Goal: Task Accomplishment & Management: Manage account settings

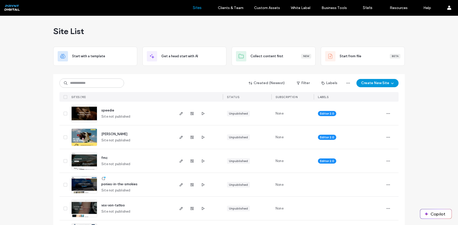
click at [378, 81] on button "Create New Site" at bounding box center [377, 83] width 42 height 8
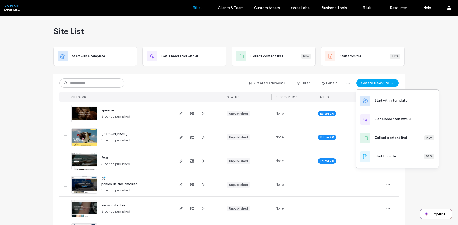
click at [212, 81] on div "Created (Newest) Filter Labels Create New Site" at bounding box center [228, 83] width 339 height 10
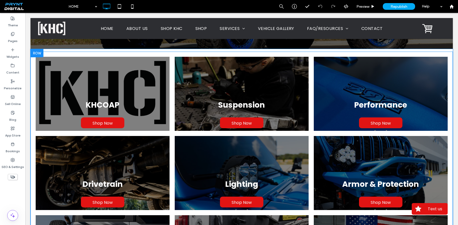
scroll to position [186, 0]
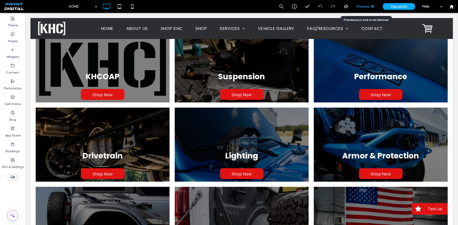
click at [355, 7] on div "Preview" at bounding box center [365, 6] width 26 height 4
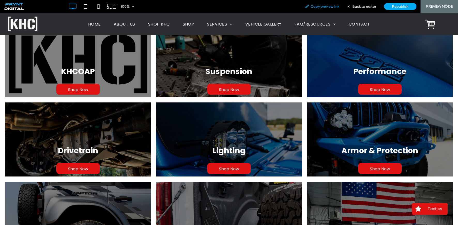
click at [332, 9] on div "Copy preview link" at bounding box center [321, 6] width 43 height 13
click at [184, 23] on span "SHOP" at bounding box center [189, 24] width 12 height 6
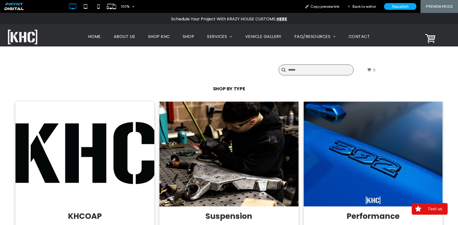
scroll to position [128, 0]
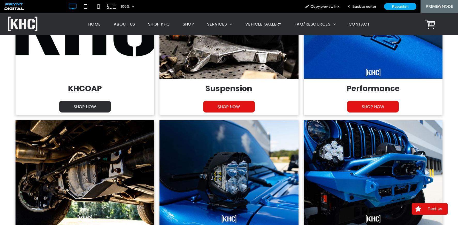
click at [84, 110] on span "SHOP NOW" at bounding box center [84, 107] width 33 height 12
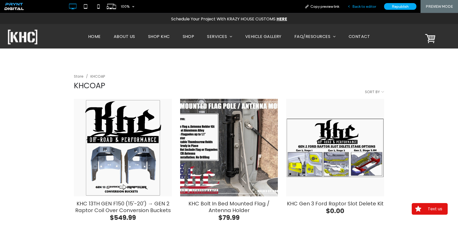
click at [358, 12] on div "Back to editor" at bounding box center [361, 6] width 37 height 13
click at [359, 9] on div "Back to editor" at bounding box center [361, 6] width 37 height 13
click at [362, 5] on span "Back to editor" at bounding box center [364, 6] width 24 height 4
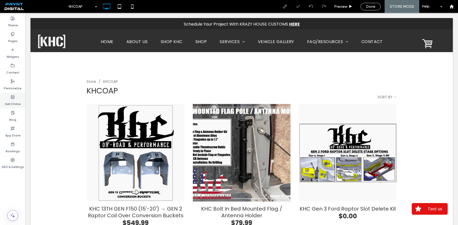
click at [8, 99] on label "Sell Online" at bounding box center [13, 102] width 16 height 7
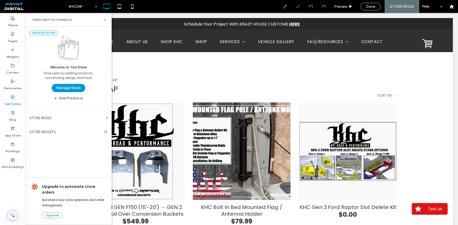
click at [67, 90] on button "Manage Store" at bounding box center [69, 88] width 34 height 8
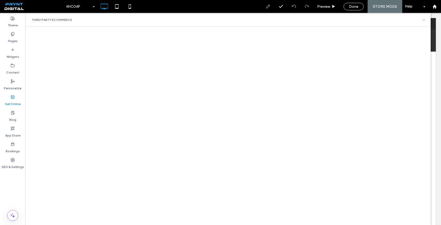
click at [423, 19] on icon at bounding box center [424, 20] width 4 height 4
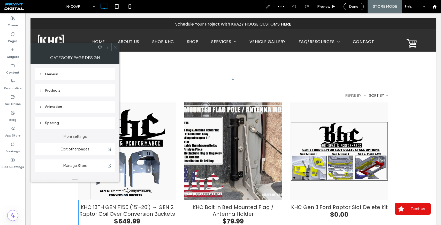
click at [383, 96] on select "**********" at bounding box center [378, 95] width 19 height 5
click at [116, 48] on icon at bounding box center [115, 47] width 4 height 4
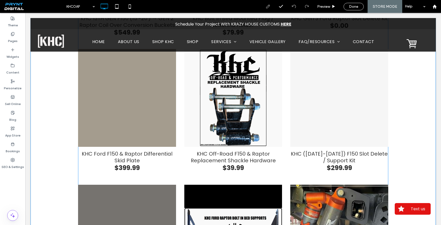
scroll to position [212, 0]
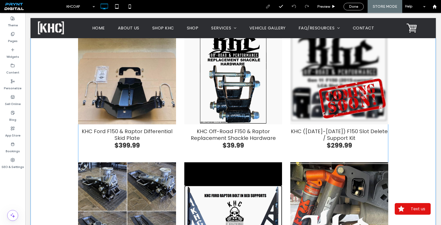
click at [123, 122] on div "KHC Ford F150 & Raptor Differential Skid Plate" at bounding box center [127, 76] width 98 height 98
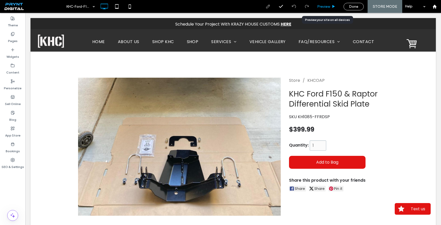
drag, startPoint x: 322, startPoint y: 7, endPoint x: 276, endPoint y: 34, distance: 52.9
click at [322, 7] on span "Preview" at bounding box center [323, 6] width 13 height 4
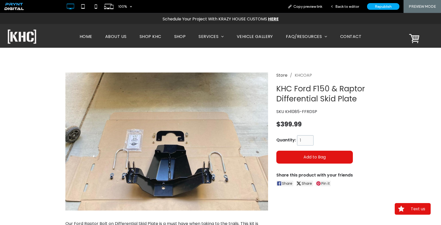
click at [282, 76] on link "Store" at bounding box center [281, 75] width 11 height 6
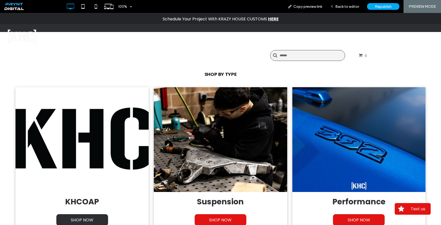
scroll to position [63, 0]
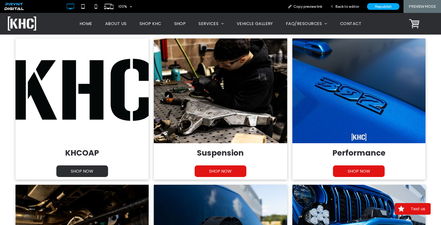
click at [81, 175] on span "SHOP NOW" at bounding box center [82, 172] width 33 height 12
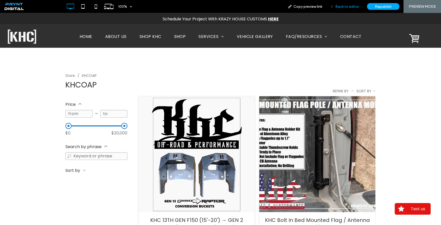
click at [349, 9] on span "Back to editor" at bounding box center [347, 6] width 24 height 4
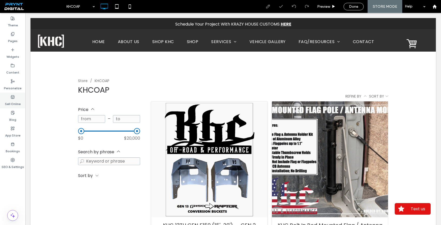
click at [14, 97] on icon at bounding box center [13, 97] width 4 height 4
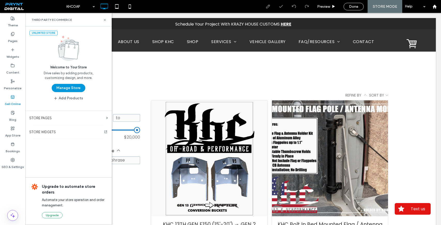
click at [55, 90] on button "Manage Store" at bounding box center [69, 88] width 34 height 8
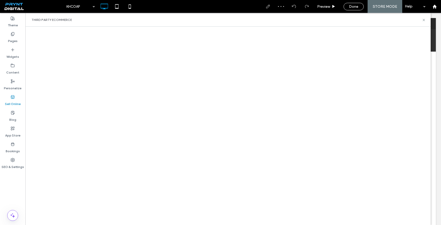
click at [10, 96] on div "Sell Online" at bounding box center [12, 101] width 25 height 16
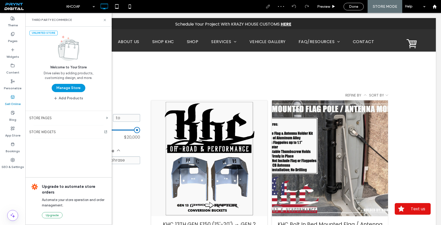
click at [61, 87] on button "Manage Store" at bounding box center [69, 88] width 34 height 8
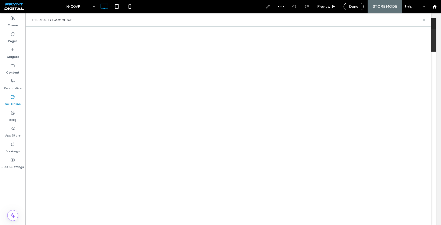
click at [17, 96] on div "Sell Online" at bounding box center [12, 101] width 25 height 16
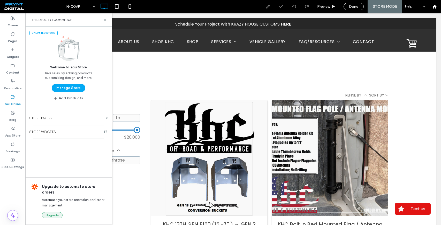
click at [54, 216] on button "Upgrade" at bounding box center [52, 215] width 21 height 6
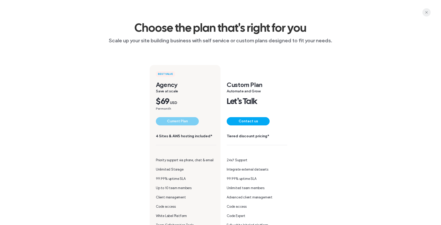
click at [423, 11] on span "button" at bounding box center [426, 12] width 8 height 8
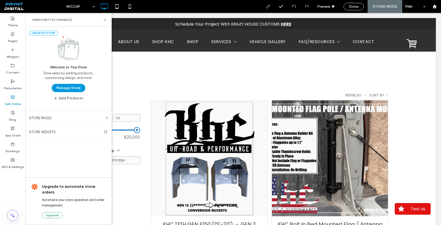
click at [71, 89] on button "Manage Store" at bounding box center [69, 88] width 34 height 8
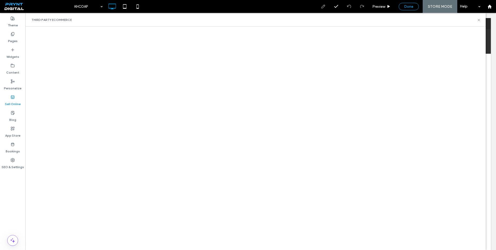
click at [414, 8] on div "Done" at bounding box center [409, 6] width 20 height 4
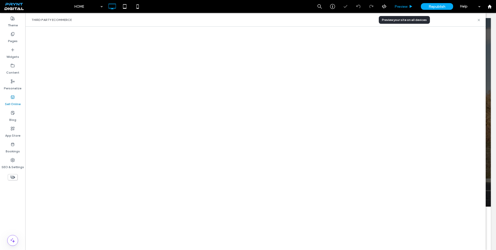
click at [403, 6] on span "Preview" at bounding box center [401, 6] width 13 height 4
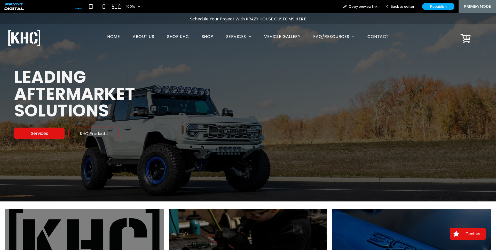
click at [202, 35] on span "SHOP" at bounding box center [208, 37] width 12 height 6
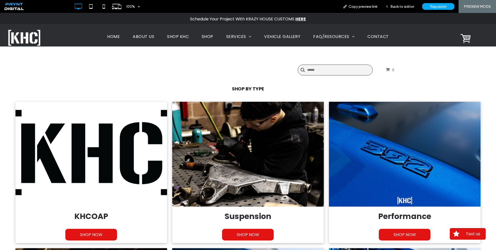
click at [134, 168] on link at bounding box center [91, 154] width 152 height 105
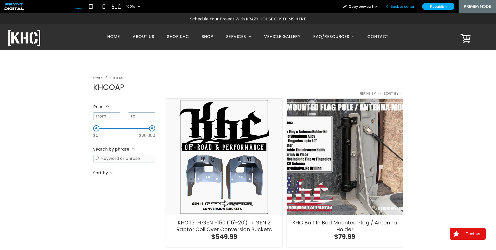
click at [406, 6] on span "Back to editor" at bounding box center [403, 6] width 24 height 4
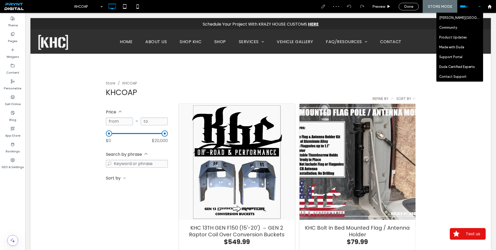
click at [457, 5] on div "Help" at bounding box center [470, 6] width 26 height 13
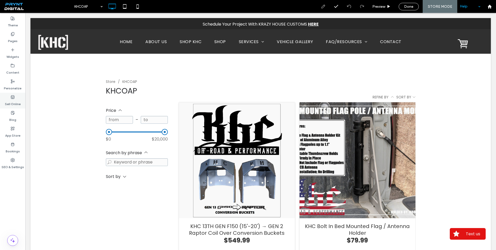
click at [14, 100] on label "Sell Online" at bounding box center [13, 102] width 16 height 7
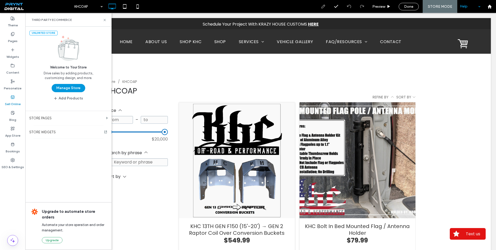
click at [71, 86] on button "Manage Store" at bounding box center [69, 88] width 34 height 8
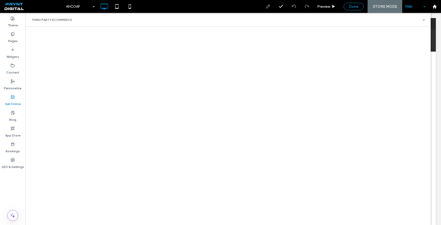
click at [354, 7] on span "Done" at bounding box center [353, 6] width 9 height 4
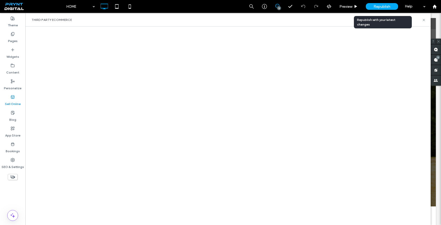
click at [385, 3] on div "Republish" at bounding box center [381, 6] width 32 height 13
click at [383, 5] on span "Republish" at bounding box center [381, 6] width 17 height 4
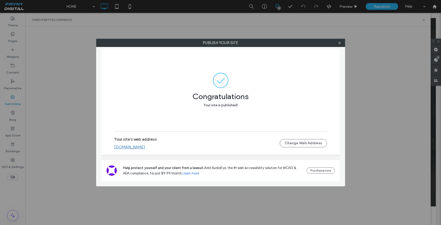
click at [145, 147] on link "khcc60f4af9.pryntdigital.com" at bounding box center [129, 147] width 31 height 5
click at [340, 45] on span at bounding box center [339, 43] width 4 height 8
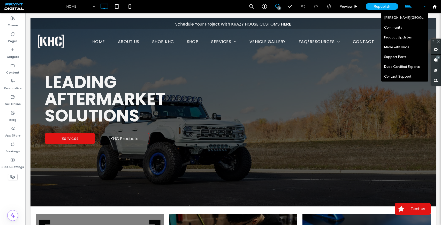
click at [421, 8] on div "Help" at bounding box center [415, 6] width 26 height 13
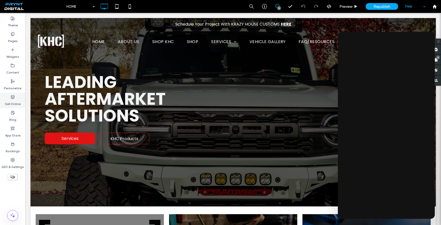
click at [11, 98] on icon at bounding box center [13, 97] width 4 height 4
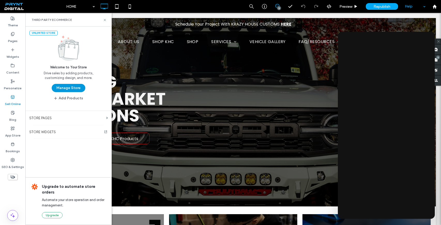
click at [65, 88] on button "Manage Store" at bounding box center [69, 88] width 34 height 8
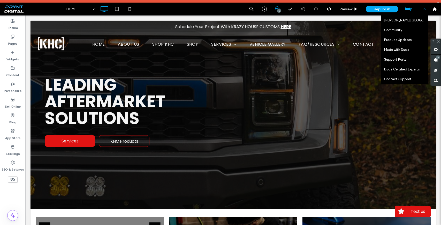
click at [412, 12] on div "Help" at bounding box center [415, 9] width 26 height 13
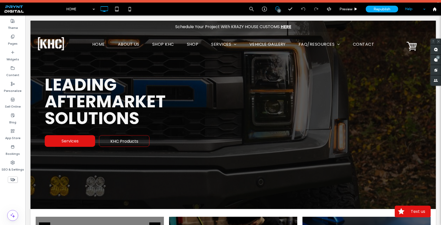
click at [413, 11] on div "Help" at bounding box center [415, 9] width 26 height 13
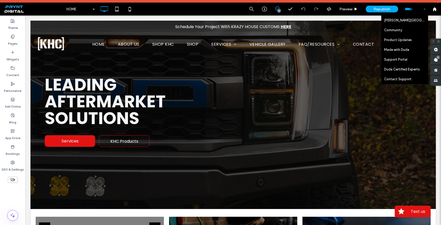
click at [413, 11] on div "Help" at bounding box center [415, 9] width 26 height 13
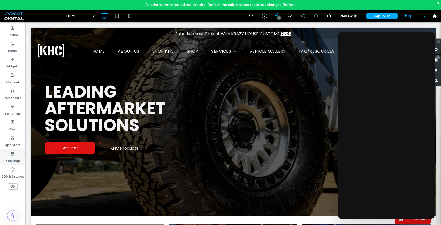
click at [14, 161] on label "Bookings" at bounding box center [13, 159] width 14 height 7
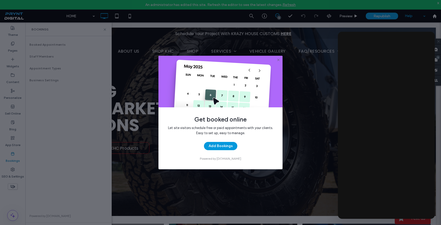
click at [213, 148] on button "Add Bookings" at bounding box center [220, 146] width 33 height 8
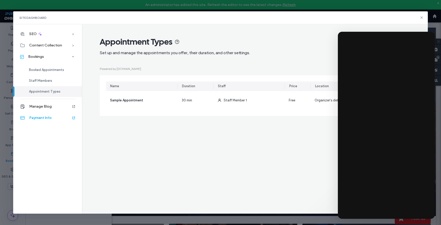
click at [44, 116] on span "Payment Info" at bounding box center [40, 118] width 22 height 4
click at [421, 17] on icon at bounding box center [421, 17] width 4 height 4
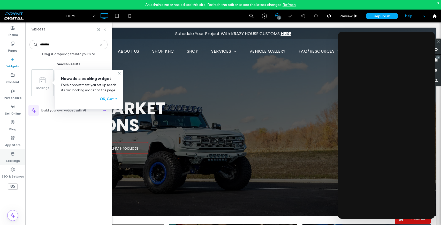
click at [15, 157] on label "Bookings" at bounding box center [13, 159] width 14 height 7
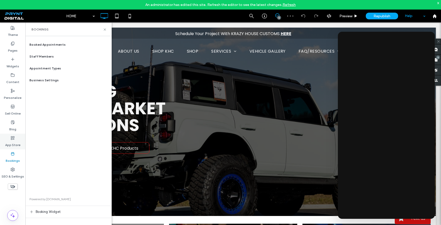
click at [12, 143] on label "App Store" at bounding box center [12, 143] width 15 height 7
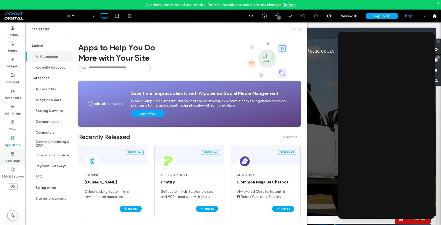
click at [12, 154] on icon at bounding box center [13, 154] width 4 height 4
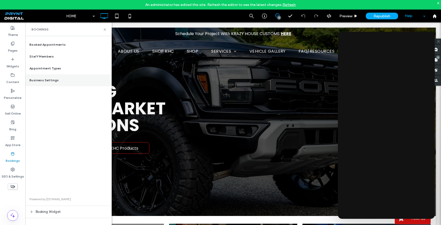
click at [50, 86] on div "Business Settings" at bounding box center [68, 80] width 86 height 12
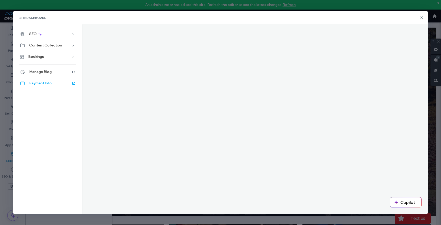
click at [56, 84] on div "Payment Info" at bounding box center [47, 83] width 69 height 11
click at [421, 18] on icon at bounding box center [421, 17] width 4 height 4
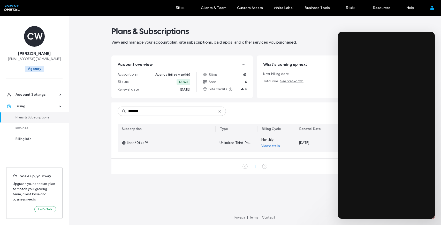
click at [267, 146] on link "View details" at bounding box center [270, 146] width 19 height 5
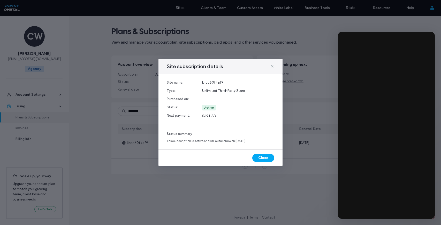
click at [301, 87] on div "Site subscription details Site name: Type: Purchased on: Status: Next payment: …" at bounding box center [220, 112] width 441 height 225
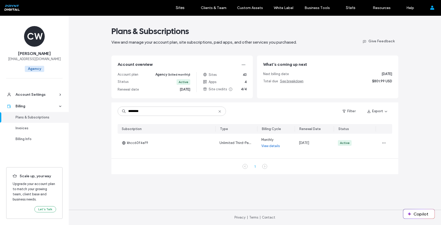
click at [220, 111] on icon at bounding box center [219, 112] width 4 height 4
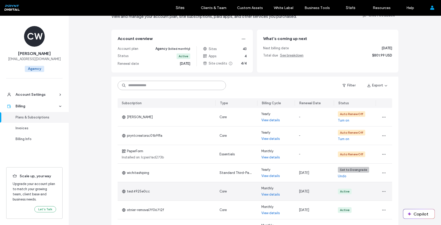
scroll to position [121, 0]
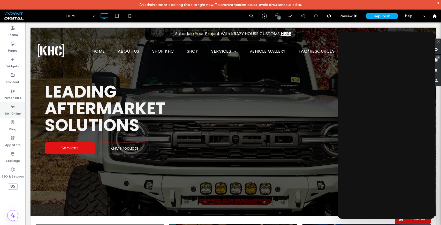
click at [13, 110] on label "Sell Online" at bounding box center [13, 112] width 16 height 7
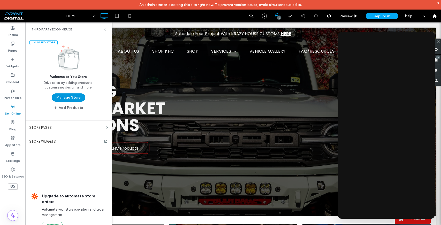
click at [61, 98] on button "Manage Store" at bounding box center [69, 98] width 34 height 8
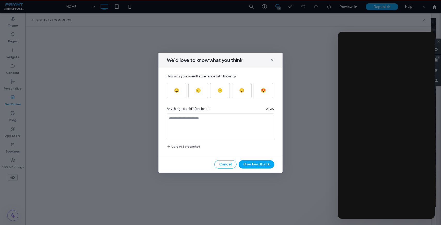
click at [165, 67] on div "We'd love to know what you think How was your overall experience with Booking? …" at bounding box center [220, 113] width 124 height 120
click at [225, 168] on button "Cancel" at bounding box center [225, 164] width 22 height 8
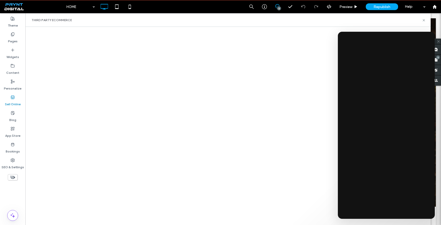
click at [16, 96] on div "Sell Online" at bounding box center [12, 101] width 25 height 16
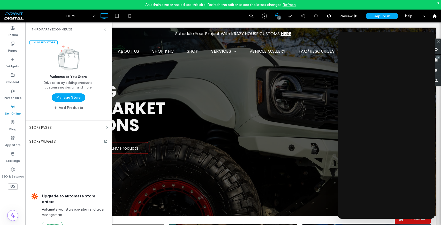
drag, startPoint x: 65, startPoint y: 99, endPoint x: 65, endPoint y: 82, distance: 17.0
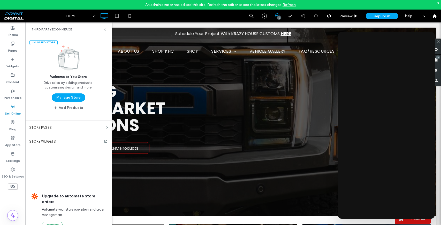
drag, startPoint x: 68, startPoint y: 116, endPoint x: 64, endPoint y: 71, distance: 45.1
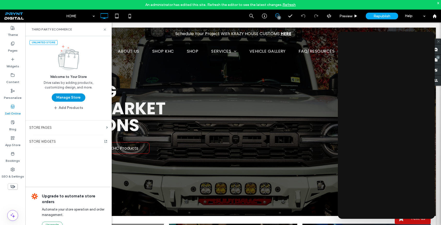
click at [66, 99] on button "Manage Store" at bounding box center [69, 98] width 34 height 8
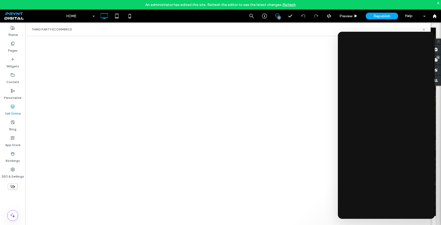
click at [14, 111] on label "Sell Online" at bounding box center [13, 112] width 16 height 7
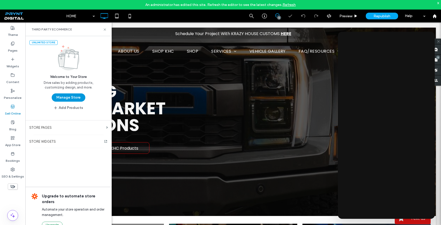
click at [63, 99] on button "Manage Store" at bounding box center [69, 98] width 34 height 8
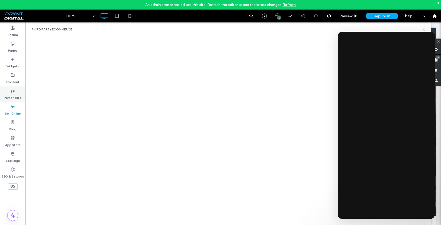
click at [7, 94] on label "Personalize" at bounding box center [13, 96] width 18 height 7
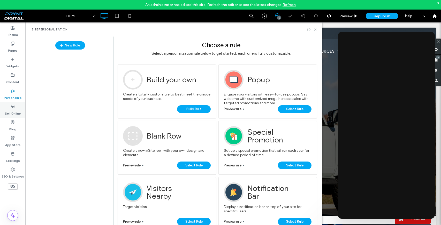
click at [11, 116] on div "Sell Online" at bounding box center [12, 110] width 25 height 16
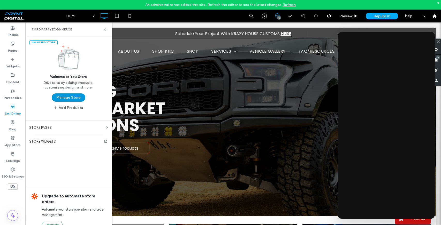
click at [67, 97] on button "Manage Store" at bounding box center [69, 98] width 34 height 8
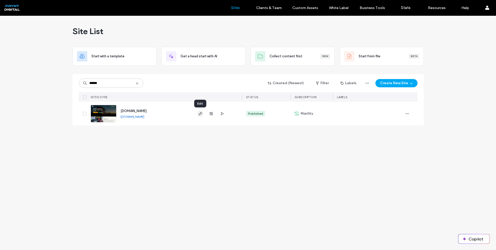
type input "******"
click at [200, 113] on icon "button" at bounding box center [200, 114] width 4 height 4
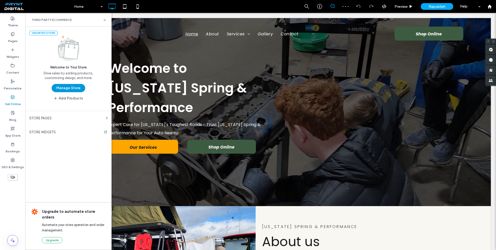
click at [62, 87] on button "Manage Store" at bounding box center [69, 88] width 34 height 8
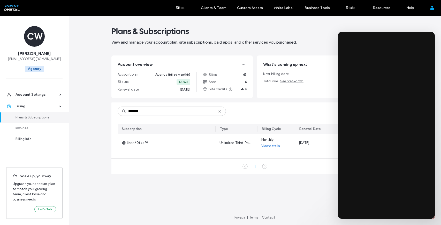
click at [221, 111] on icon at bounding box center [219, 112] width 4 height 4
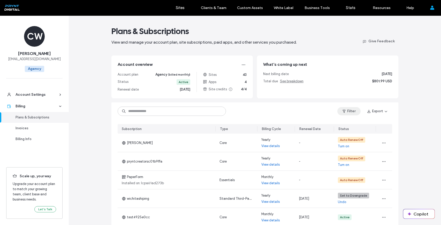
click at [345, 111] on button "Filter" at bounding box center [348, 111] width 23 height 8
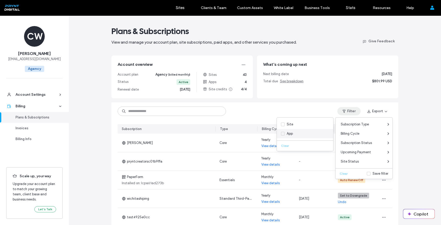
click at [289, 134] on div "App" at bounding box center [289, 133] width 6 height 5
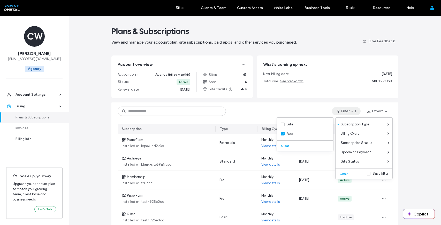
click at [287, 105] on div "Filter 1 Export" at bounding box center [254, 112] width 287 height 18
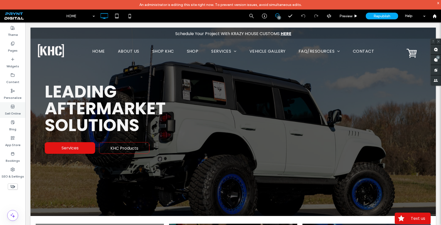
click at [13, 110] on label "Sell Online" at bounding box center [13, 112] width 16 height 7
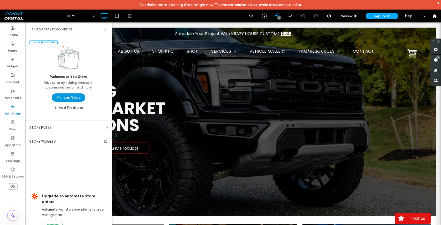
click at [67, 101] on button "Manage Store" at bounding box center [69, 98] width 34 height 8
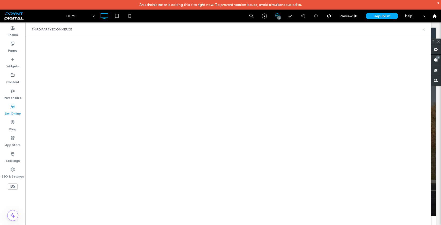
click at [424, 28] on icon at bounding box center [424, 30] width 4 height 4
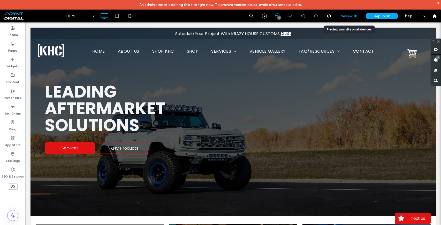
click at [343, 15] on span "Preview" at bounding box center [345, 16] width 13 height 4
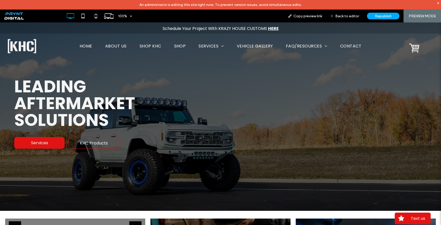
click at [181, 46] on span "SHOP" at bounding box center [180, 46] width 12 height 6
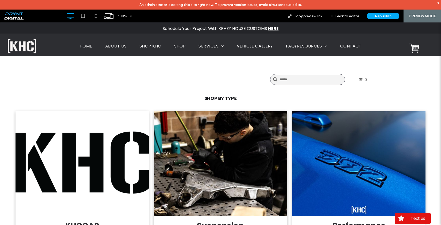
click at [98, 160] on link at bounding box center [81, 163] width 133 height 105
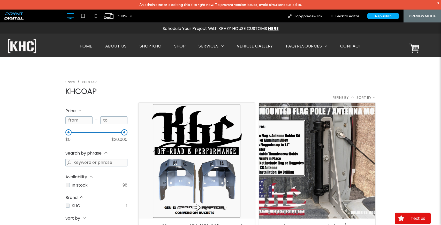
scroll to position [20, 0]
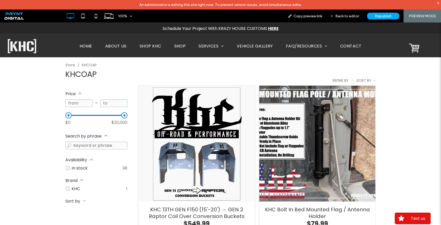
click at [87, 42] on div "HOME ABOUT US SHOP KHC SHOP SERVICES ENGINEERING SERVICE CUSTOM FABRICATION SUS…" at bounding box center [220, 45] width 361 height 20
click at [87, 45] on span "HOME" at bounding box center [86, 46] width 13 height 6
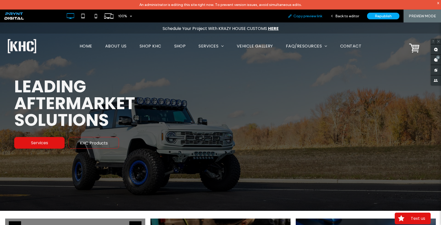
click at [306, 14] on span "Copy preview link" at bounding box center [307, 16] width 29 height 4
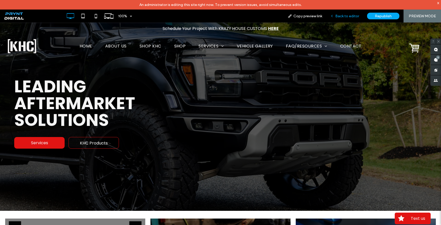
click at [343, 19] on div "Back to editor" at bounding box center [344, 16] width 37 height 13
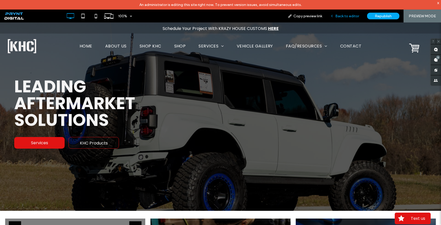
click at [345, 17] on span "Back to editor" at bounding box center [347, 16] width 24 height 4
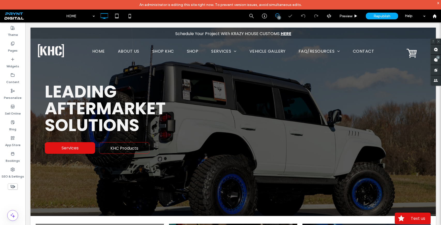
click at [276, 17] on icon at bounding box center [277, 15] width 4 height 4
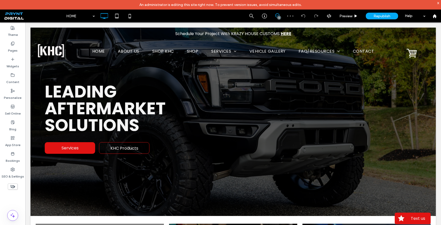
click at [276, 17] on icon at bounding box center [277, 15] width 4 height 4
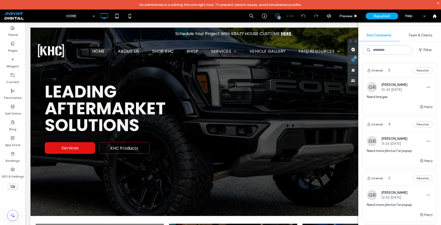
click at [358, 58] on div "5" at bounding box center [353, 60] width 10 height 10
click at [400, 96] on span "Need Images" at bounding box center [400, 97] width 66 height 5
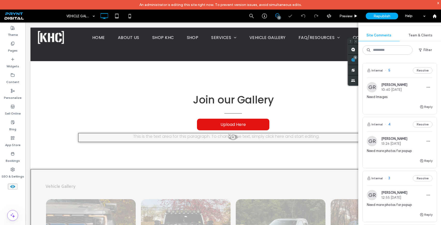
scroll to position [149, 0]
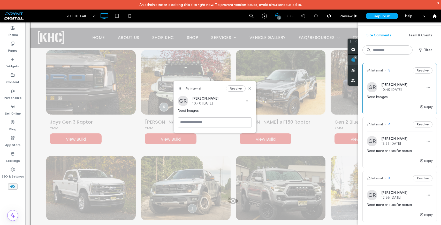
click at [358, 59] on span at bounding box center [353, 60] width 10 height 10
click at [402, 150] on span "Need more photos for popup" at bounding box center [400, 151] width 66 height 5
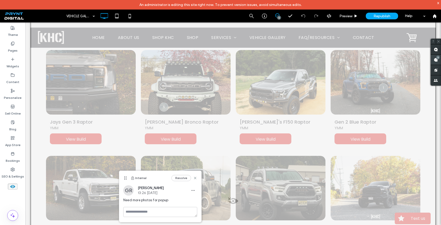
click at [435, 61] on span at bounding box center [435, 60] width 10 height 10
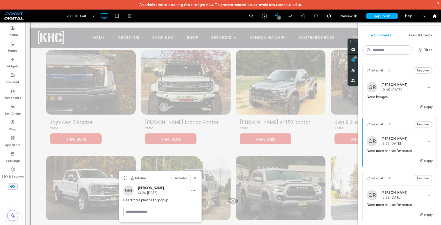
click at [400, 201] on div "GR Gaby Rosales 12:55 Aug 11 2025 Need more photos for popup" at bounding box center [400, 201] width 66 height 22
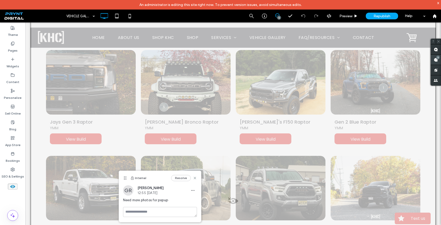
click at [434, 60] on use at bounding box center [435, 60] width 4 height 4
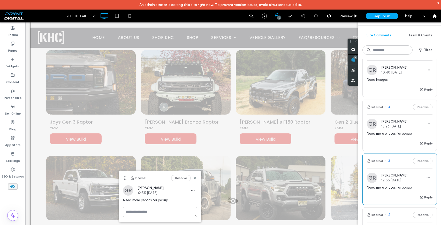
scroll to position [0, 0]
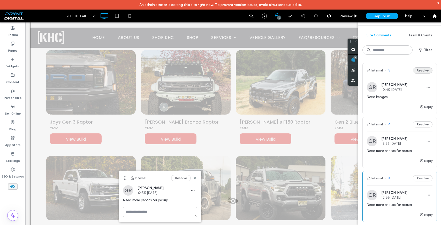
click at [423, 69] on button "Resolve" at bounding box center [423, 70] width 20 height 6
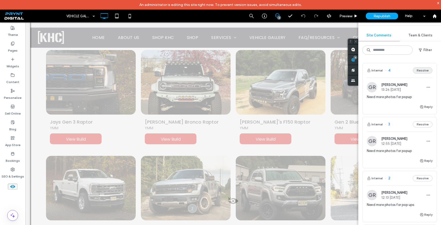
click at [423, 70] on button "Resolve" at bounding box center [423, 70] width 20 height 6
click at [420, 125] on button "Resolve" at bounding box center [423, 124] width 20 height 6
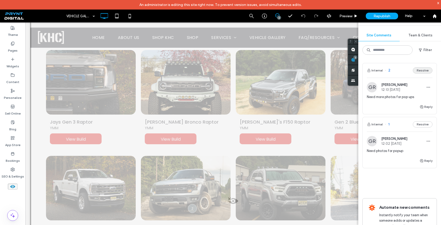
click at [417, 70] on button "Resolve" at bounding box center [423, 70] width 20 height 6
click at [421, 120] on div "Internal 1 Resolve" at bounding box center [399, 124] width 74 height 14
drag, startPoint x: 420, startPoint y: 121, endPoint x: 420, endPoint y: 126, distance: 4.9
click at [420, 121] on div "Internal 1 Resolve" at bounding box center [399, 124] width 74 height 14
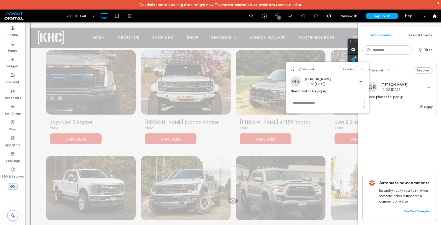
click at [355, 59] on use at bounding box center [353, 60] width 4 height 4
click at [425, 67] on button "Resolve" at bounding box center [423, 70] width 20 height 6
click at [255, 41] on div at bounding box center [232, 217] width 405 height 394
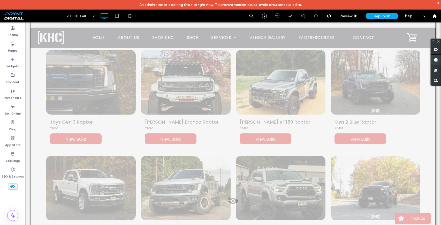
click at [430, 60] on span at bounding box center [435, 60] width 10 height 10
click at [238, 22] on div "VEHICLE GALLERY Preview Republish Help" at bounding box center [252, 16] width 377 height 13
click at [344, 16] on span "Preview" at bounding box center [345, 16] width 13 height 4
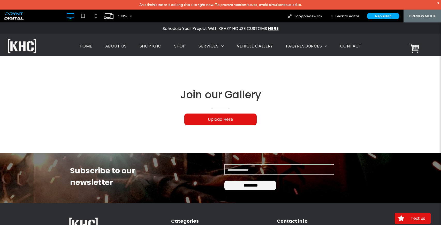
click at [438, 3] on div "x" at bounding box center [438, 3] width 2 height 4
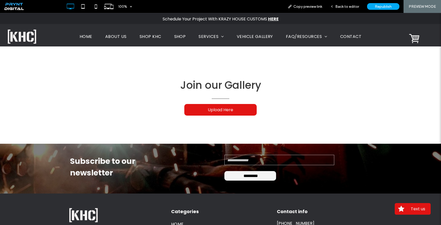
click at [88, 39] on span "HOME" at bounding box center [86, 37] width 13 height 6
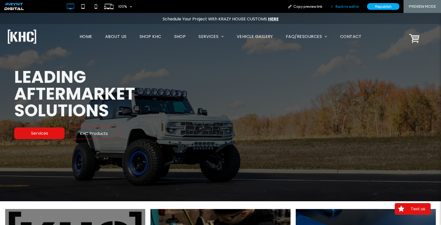
click at [346, 8] on span "Back to editor" at bounding box center [347, 6] width 24 height 4
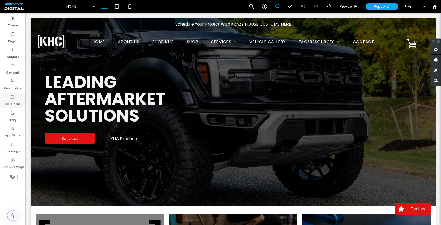
click at [12, 99] on label "Sell Online" at bounding box center [13, 102] width 16 height 7
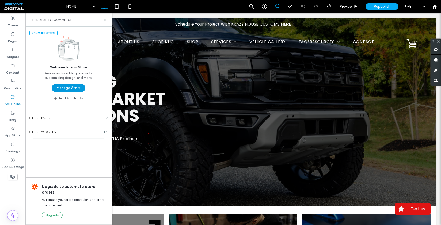
click at [64, 89] on button "Manage Store" at bounding box center [69, 88] width 34 height 8
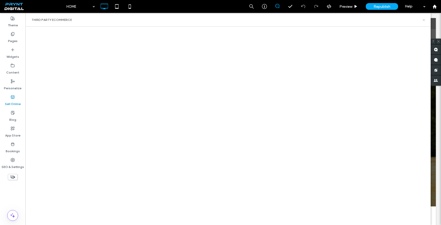
click at [424, 20] on use at bounding box center [423, 20] width 2 height 2
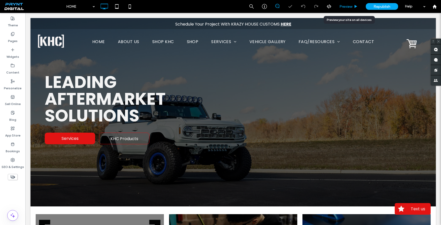
drag, startPoint x: 350, startPoint y: 10, endPoint x: 258, endPoint y: 21, distance: 92.6
click at [350, 10] on div "Preview" at bounding box center [348, 6] width 26 height 13
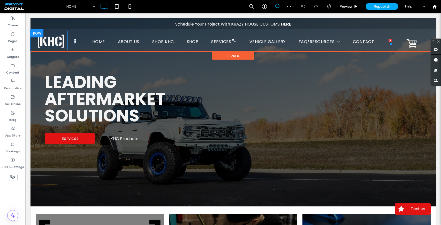
click at [193, 43] on span "SHOP" at bounding box center [193, 42] width 12 height 6
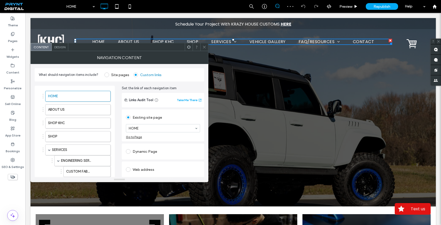
click at [206, 50] on span at bounding box center [204, 47] width 4 height 8
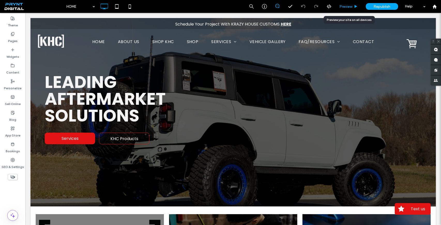
click at [342, 3] on div "Preview" at bounding box center [348, 6] width 26 height 13
click at [348, 8] on span "Preview" at bounding box center [345, 6] width 13 height 4
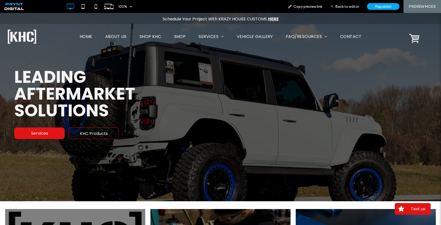
click at [181, 35] on span "SHOP" at bounding box center [180, 37] width 12 height 6
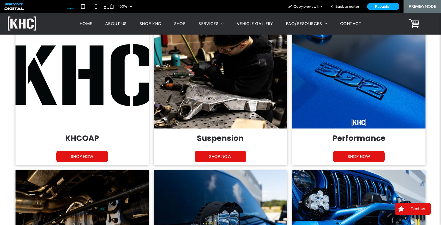
scroll to position [84, 0]
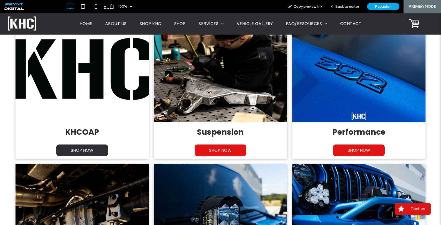
click at [77, 152] on span "SHOP NOW" at bounding box center [82, 151] width 33 height 12
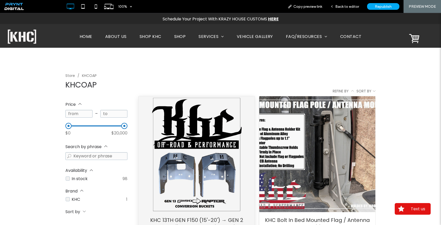
scroll to position [71, 0]
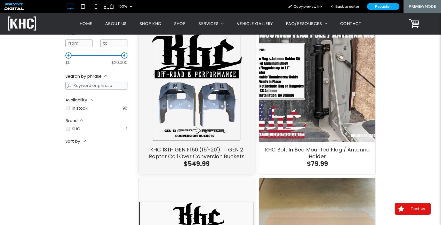
click at [196, 105] on div "KHC 13TH GEN F150 (15'-20') → GEN 2 Raptor Coil Over Conversion Buckets" at bounding box center [196, 84] width 116 height 116
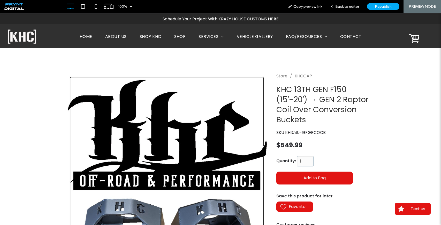
scroll to position [68, 0]
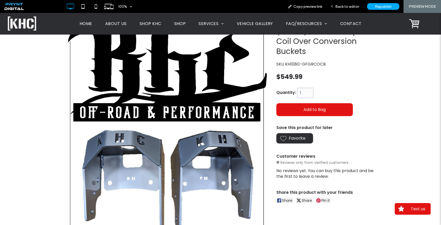
click at [297, 135] on button "Favorite" at bounding box center [294, 138] width 37 height 10
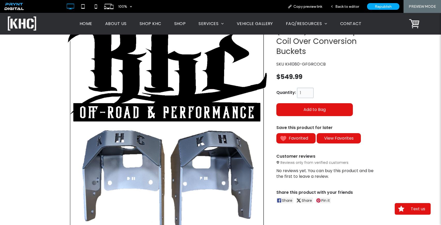
click at [316, 164] on div "Reviews only from verified customers" at bounding box center [325, 162] width 99 height 5
click at [313, 174] on div "No reviews yet. You can buy this product and be the first to leave a review." at bounding box center [325, 174] width 99 height 12
click at [333, 140] on span "View Favorites" at bounding box center [338, 138] width 29 height 6
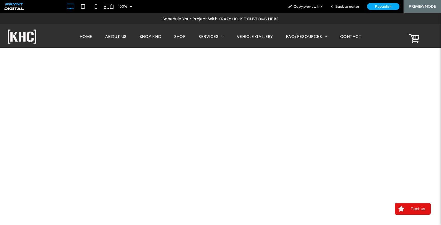
scroll to position [0, 0]
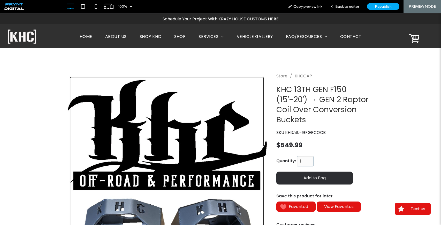
click at [308, 180] on span "Add to Bag" at bounding box center [314, 178] width 22 height 6
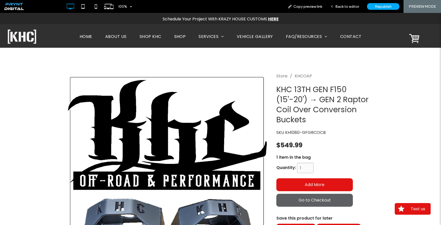
click at [307, 203] on span "Go to Checkout" at bounding box center [314, 200] width 32 height 6
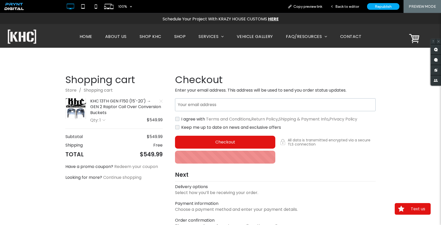
click at [208, 104] on input "Your email address" at bounding box center [275, 104] width 200 height 13
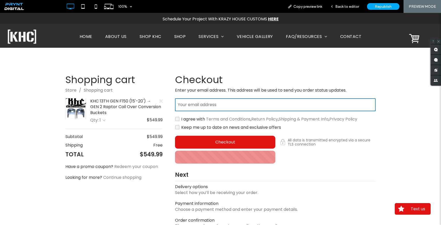
type input "**********"
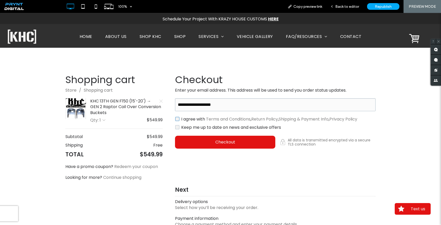
click at [198, 120] on label "I agree with" at bounding box center [193, 119] width 24 height 6
click at [197, 128] on label "Keep me up to date on news and exclusive offers" at bounding box center [231, 128] width 100 height 6
click at [234, 120] on link "Terms and Conditions" at bounding box center [228, 119] width 44 height 6
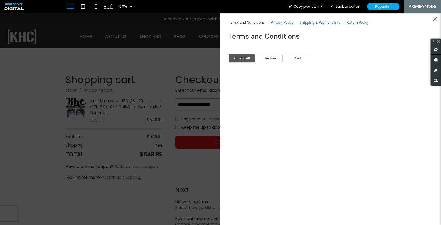
click at [241, 61] on button "Accept All" at bounding box center [242, 58] width 26 height 8
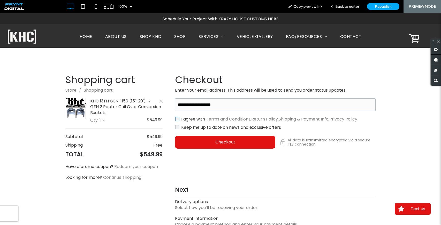
click at [264, 121] on link "Return Policy" at bounding box center [264, 119] width 27 height 6
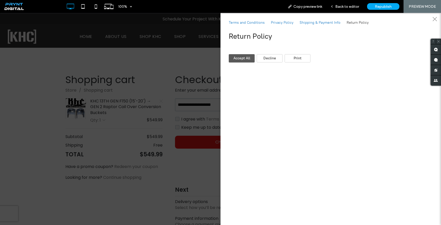
click at [235, 58] on span "Accept All" at bounding box center [241, 58] width 17 height 4
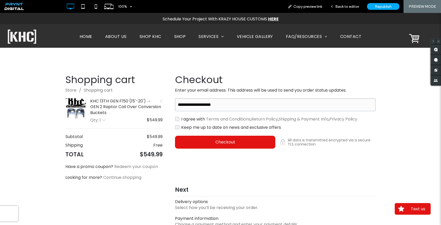
click at [294, 121] on link "Shipping & Payment Info" at bounding box center [303, 119] width 50 height 6
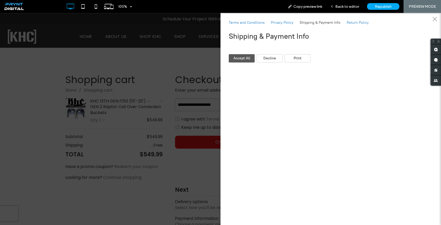
click at [233, 60] on span "Accept All" at bounding box center [241, 58] width 17 height 4
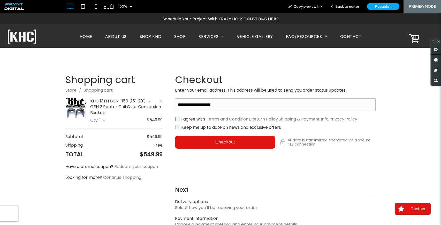
click at [352, 121] on link "Privacy Policy" at bounding box center [343, 119] width 28 height 6
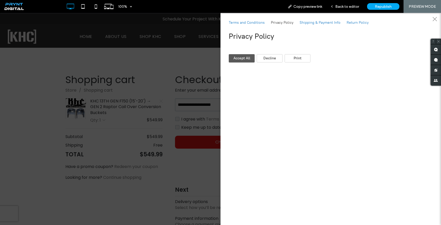
click at [248, 59] on span "Accept All" at bounding box center [241, 58] width 17 height 4
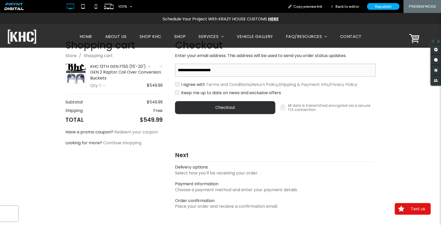
scroll to position [54, 0]
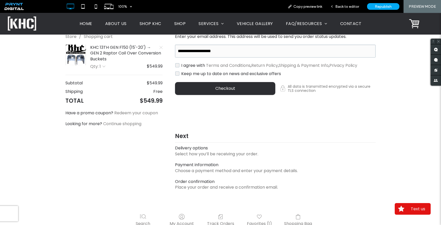
click at [223, 89] on div "button" at bounding box center [225, 88] width 100 height 13
select select "**"
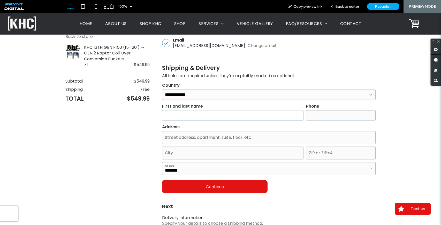
click at [211, 115] on input "First and last name" at bounding box center [232, 115] width 141 height 10
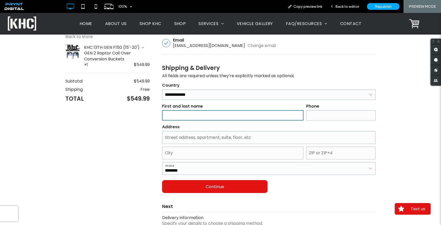
type input "*********"
type input "**"
type input "**********"
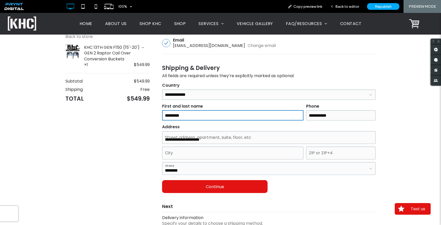
type input "**********"
type input "*****"
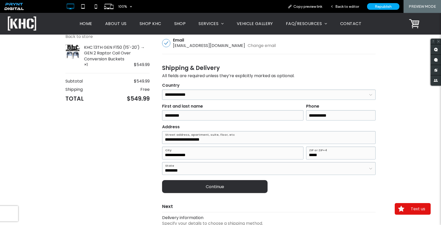
click at [201, 189] on div "button" at bounding box center [214, 186] width 105 height 13
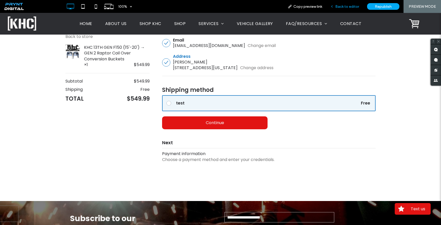
click at [344, 8] on span "Back to editor" at bounding box center [347, 6] width 24 height 4
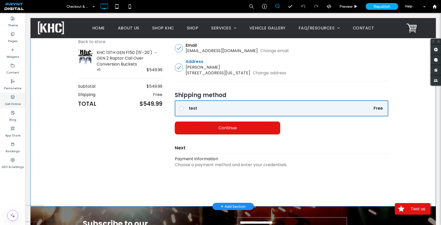
click at [13, 97] on icon at bounding box center [13, 97] width 4 height 4
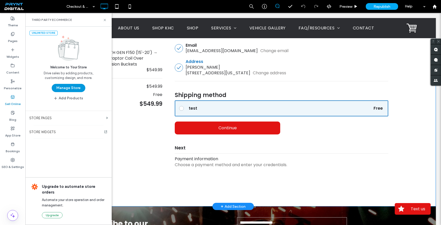
click at [66, 88] on button "Manage Store" at bounding box center [69, 88] width 34 height 8
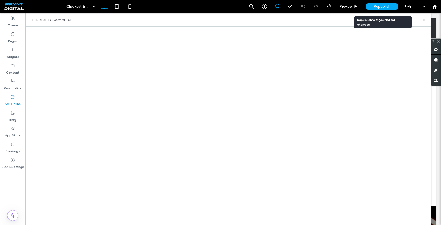
click at [382, 9] on div "Republish" at bounding box center [381, 6] width 32 height 7
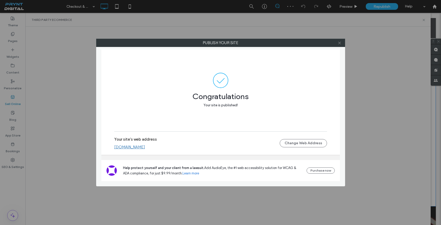
click at [339, 44] on icon at bounding box center [339, 43] width 4 height 4
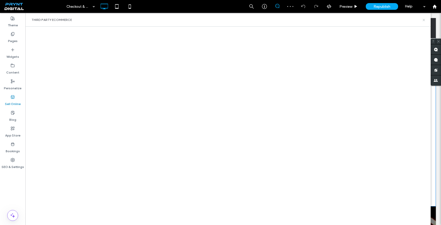
click at [425, 20] on icon at bounding box center [424, 20] width 4 height 4
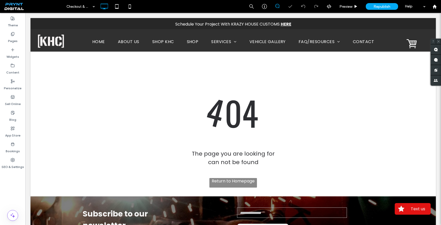
click at [405, 42] on icon at bounding box center [412, 43] width 14 height 13
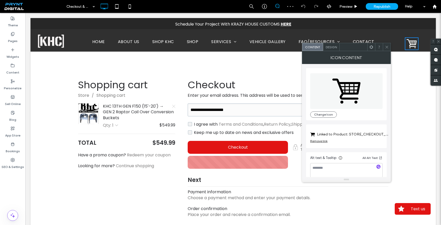
click at [388, 48] on icon at bounding box center [387, 47] width 4 height 4
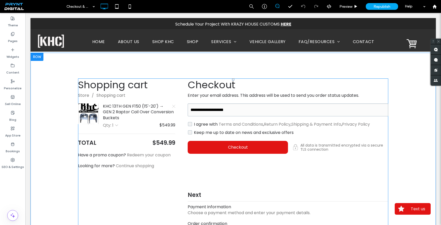
click at [194, 124] on span at bounding box center [233, 181] width 310 height 205
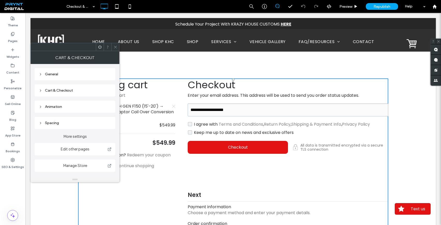
click at [114, 46] on icon at bounding box center [115, 47] width 4 height 4
drag, startPoint x: 117, startPoint y: 45, endPoint x: 97, endPoint y: 32, distance: 23.5
click at [117, 45] on icon at bounding box center [115, 47] width 4 height 4
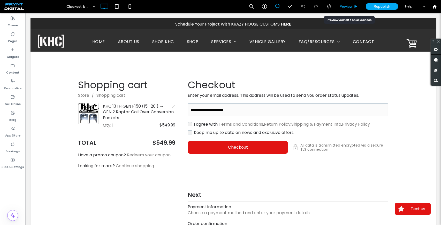
click at [348, 8] on span "Preview" at bounding box center [345, 6] width 13 height 4
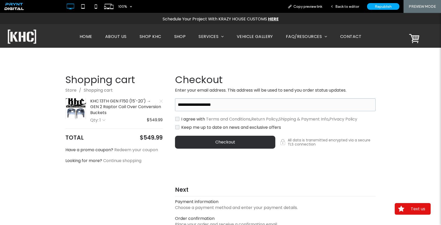
click at [203, 144] on div "button" at bounding box center [225, 142] width 100 height 13
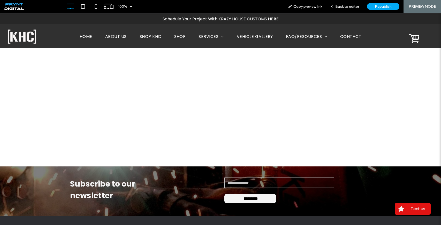
select select "**"
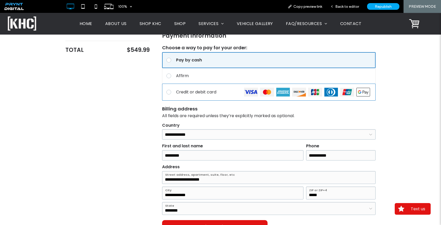
scroll to position [74, 0]
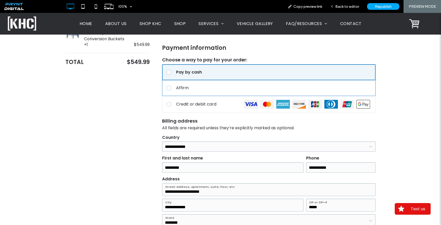
click at [193, 90] on div "Affirm" at bounding box center [274, 88] width 197 height 6
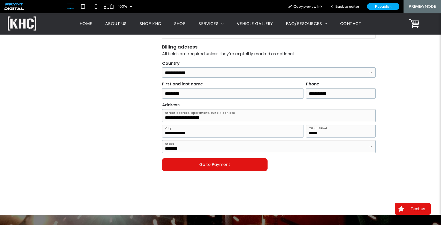
scroll to position [149, 0]
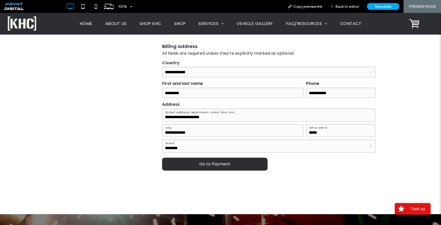
click at [197, 166] on div "button" at bounding box center [214, 164] width 105 height 13
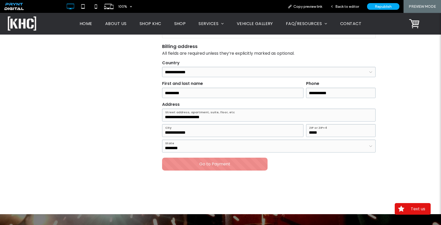
type input "**********"
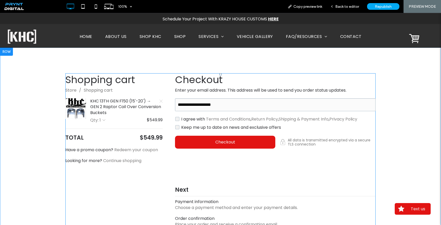
click at [175, 119] on span at bounding box center [220, 175] width 310 height 205
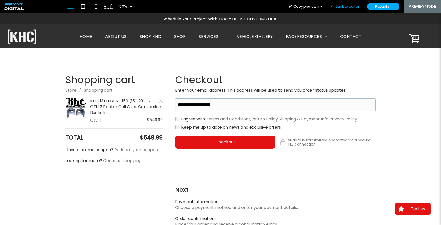
click at [343, 6] on span "Back to editor" at bounding box center [347, 6] width 24 height 4
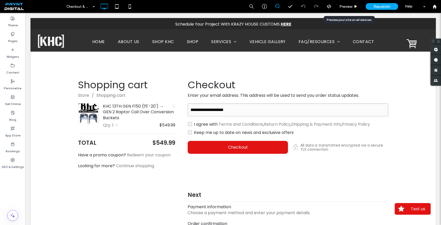
click at [343, 6] on span "Preview" at bounding box center [345, 6] width 13 height 4
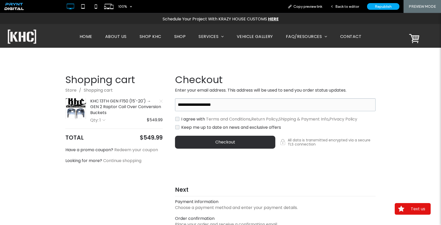
click at [206, 143] on div "button" at bounding box center [225, 142] width 100 height 13
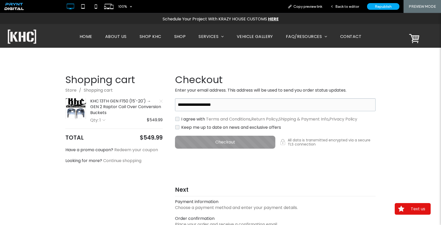
select select "**"
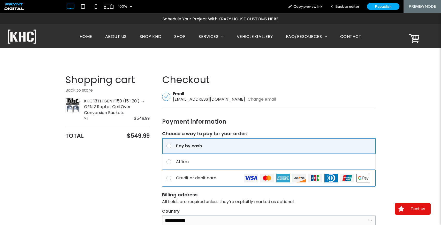
click at [196, 180] on div "Credit or debit card" at bounding box center [208, 178] width 65 height 6
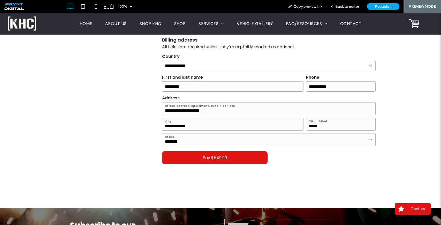
scroll to position [21, 0]
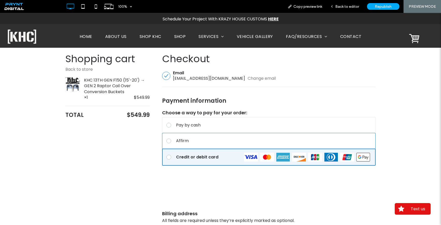
click at [185, 142] on div "Affirm" at bounding box center [274, 141] width 197 height 6
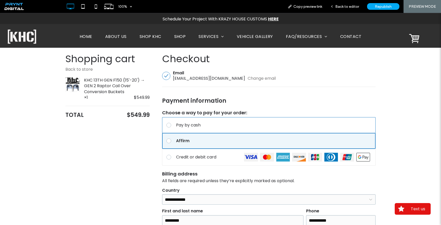
click at [194, 127] on div "Pay by cash" at bounding box center [274, 125] width 197 height 6
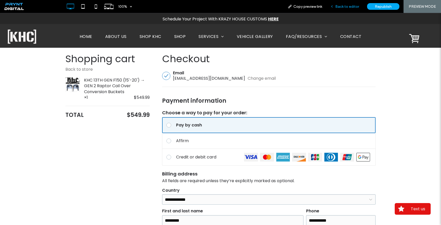
click at [355, 4] on span "Back to editor" at bounding box center [347, 6] width 24 height 4
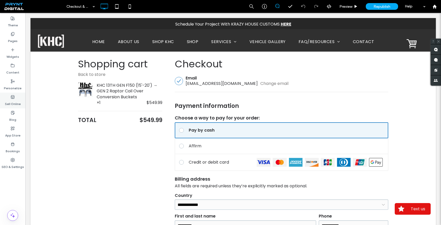
click at [17, 100] on label "Sell Online" at bounding box center [13, 102] width 16 height 7
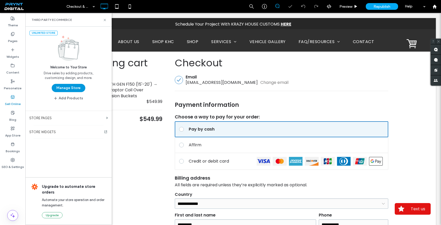
click at [78, 87] on button "Manage Store" at bounding box center [69, 88] width 34 height 8
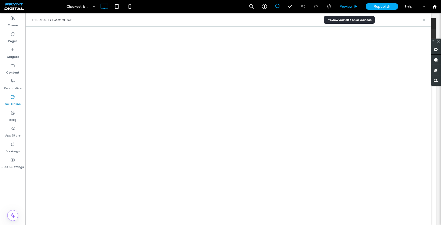
click at [348, 8] on span "Preview" at bounding box center [345, 6] width 13 height 4
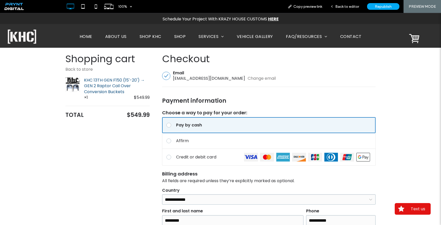
click at [137, 77] on link "KHC 13TH GEN F150 (15'-20') → GEN 2 Raptor Coil Over Conversion Buckets" at bounding box center [117, 85] width 66 height 17
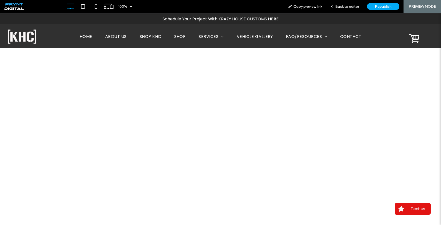
click at [412, 38] on icon at bounding box center [414, 38] width 14 height 13
click at [410, 36] on icon at bounding box center [414, 38] width 14 height 13
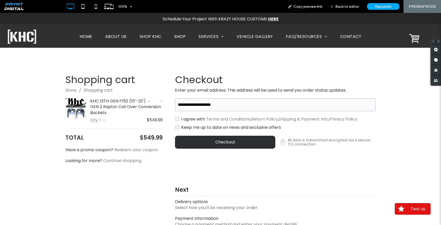
click at [204, 142] on div "button" at bounding box center [225, 142] width 100 height 13
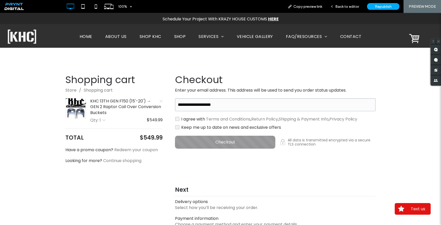
select select "**"
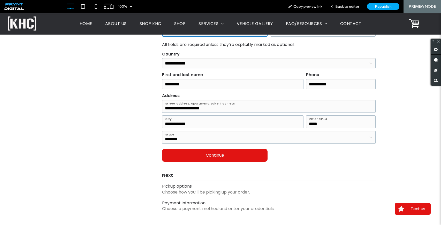
scroll to position [155, 0]
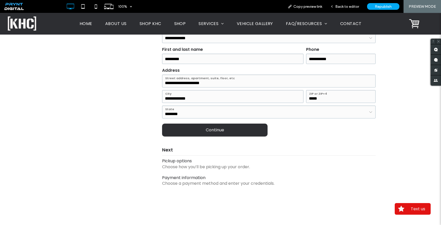
click at [220, 133] on div "button" at bounding box center [214, 130] width 105 height 13
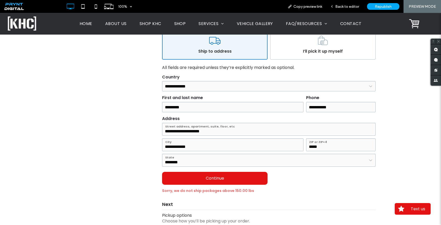
scroll to position [154, 0]
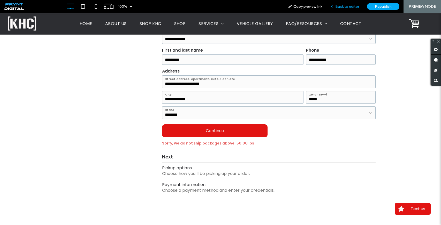
click at [346, 6] on span "Back to editor" at bounding box center [347, 6] width 24 height 4
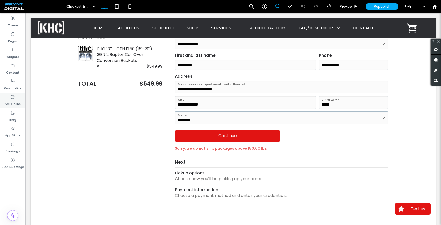
click at [11, 100] on label "Sell Online" at bounding box center [13, 102] width 16 height 7
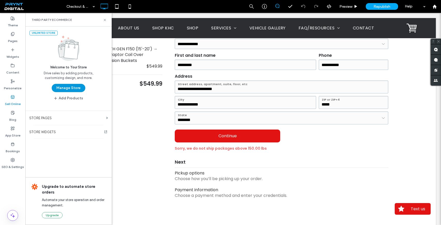
click at [61, 88] on button "Manage Store" at bounding box center [69, 88] width 34 height 8
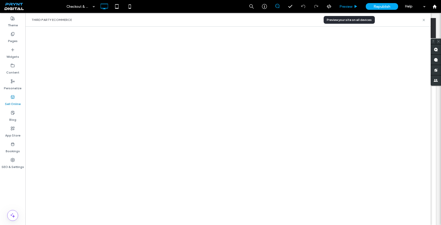
click at [347, 6] on span "Preview" at bounding box center [345, 6] width 13 height 4
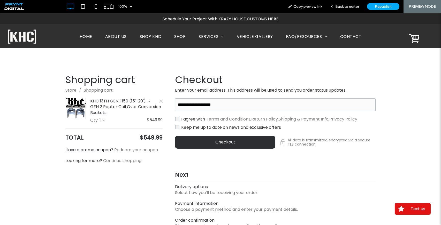
click at [224, 142] on div "button" at bounding box center [225, 142] width 100 height 13
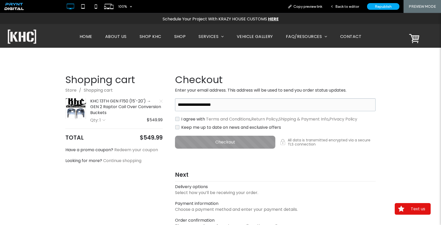
select select "**"
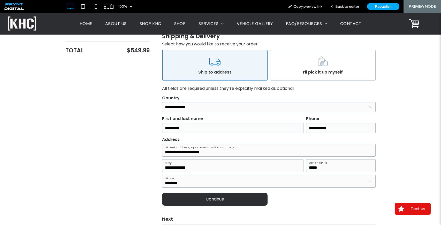
scroll to position [143, 0]
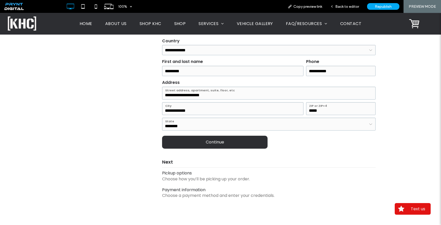
click at [222, 144] on div "button" at bounding box center [214, 142] width 105 height 13
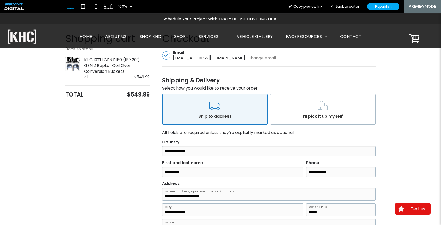
scroll to position [0, 0]
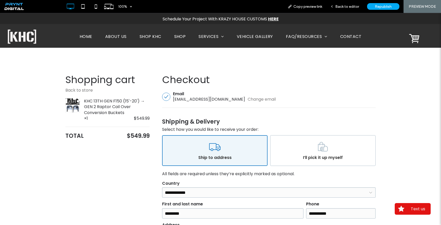
click at [410, 38] on icon at bounding box center [414, 38] width 14 height 13
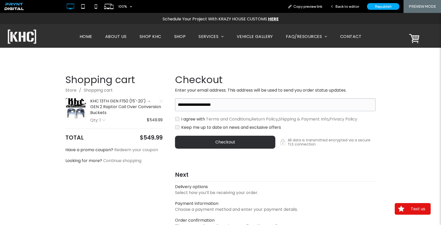
click at [228, 140] on div "button" at bounding box center [225, 142] width 100 height 13
select select "**"
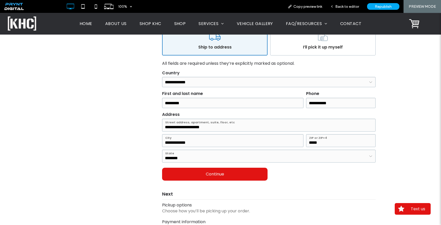
scroll to position [161, 0]
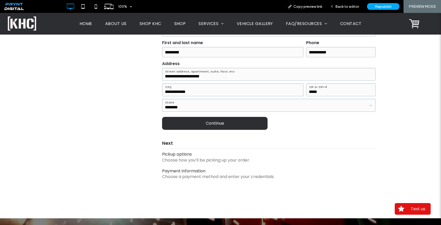
click at [224, 127] on div "button" at bounding box center [214, 123] width 105 height 13
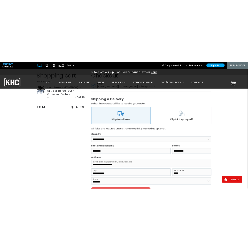
scroll to position [0, 0]
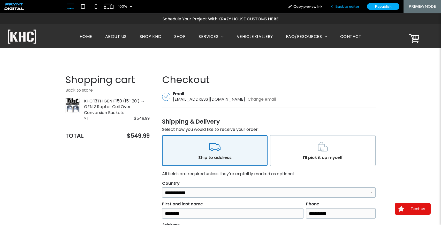
click at [342, 10] on div "Back to editor" at bounding box center [344, 6] width 37 height 13
click at [341, 7] on span "Back to editor" at bounding box center [347, 6] width 24 height 4
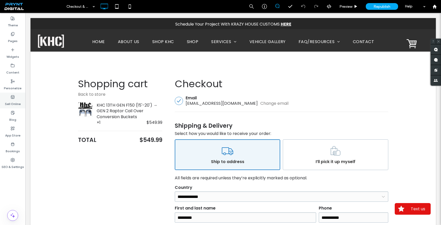
click at [14, 102] on label "Sell Online" at bounding box center [13, 102] width 16 height 7
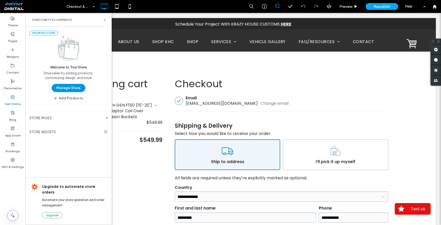
click at [66, 89] on button "Manage Store" at bounding box center [69, 88] width 34 height 8
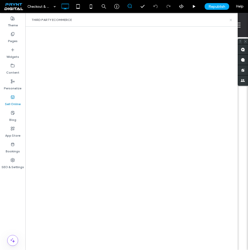
click at [230, 21] on icon at bounding box center [231, 20] width 4 height 4
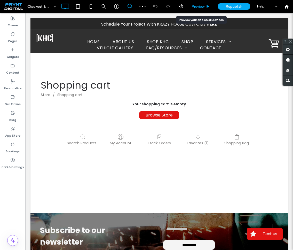
click at [200, 9] on div "Preview" at bounding box center [201, 6] width 26 height 13
click at [200, 7] on span "Preview" at bounding box center [198, 6] width 13 height 4
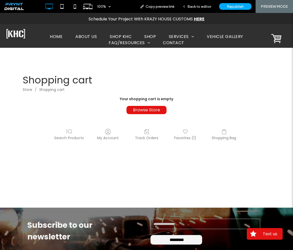
scroll to position [0, 0]
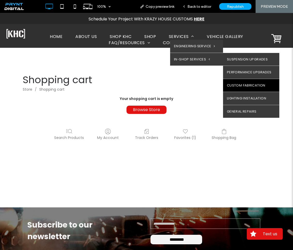
drag, startPoint x: 234, startPoint y: 83, endPoint x: 234, endPoint y: 90, distance: 7.2
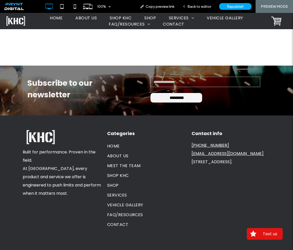
scroll to position [160, 0]
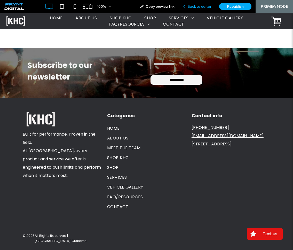
click at [193, 8] on span "Back to editor" at bounding box center [200, 6] width 24 height 4
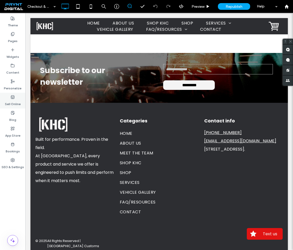
click at [12, 98] on use at bounding box center [12, 96] width 3 height 3
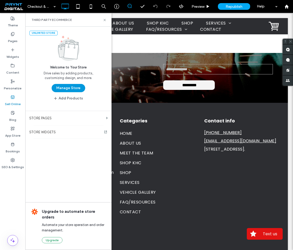
click at [68, 87] on button "Manage Store" at bounding box center [69, 88] width 34 height 8
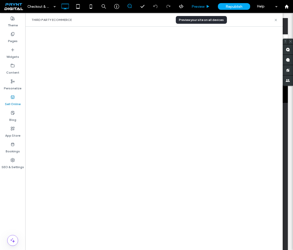
click at [199, 5] on span "Preview" at bounding box center [198, 6] width 13 height 4
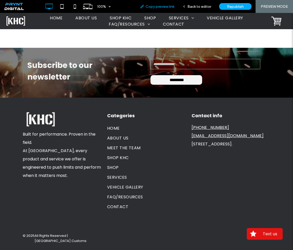
click at [156, 5] on span "Copy preview link" at bounding box center [160, 6] width 29 height 4
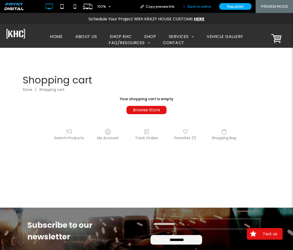
click at [206, 6] on span "Back to editor" at bounding box center [200, 6] width 24 height 4
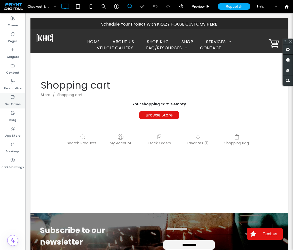
click at [9, 99] on label "Sell Online" at bounding box center [13, 102] width 16 height 7
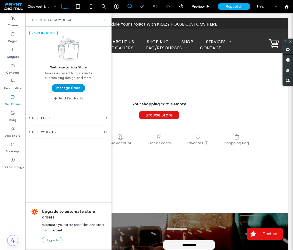
click at [65, 86] on button "Manage Store" at bounding box center [69, 88] width 34 height 8
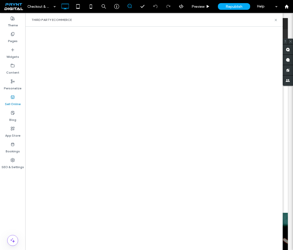
click at [8, 99] on div "Sell Online" at bounding box center [12, 101] width 25 height 16
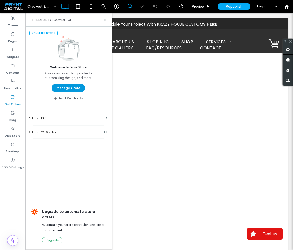
click at [61, 89] on button "Manage Store" at bounding box center [69, 88] width 34 height 8
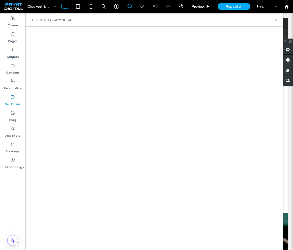
click at [275, 19] on icon at bounding box center [276, 20] width 4 height 4
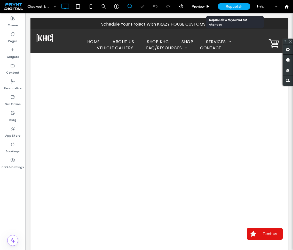
click at [238, 5] on span "Republish" at bounding box center [234, 6] width 17 height 4
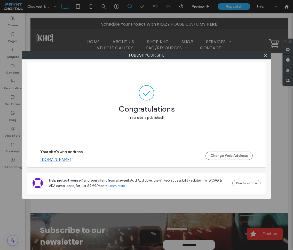
click at [59, 160] on link "[DOMAIN_NAME]" at bounding box center [55, 159] width 31 height 5
click at [267, 57] on span at bounding box center [266, 55] width 4 height 8
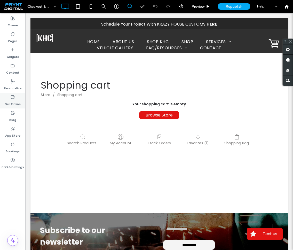
click at [14, 102] on label "Sell Online" at bounding box center [13, 102] width 16 height 7
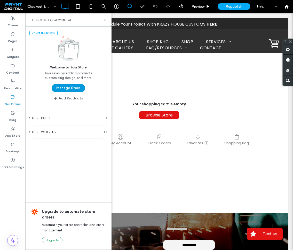
click at [72, 87] on button "Manage Store" at bounding box center [69, 88] width 34 height 8
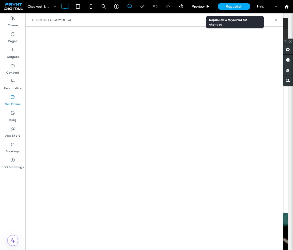
drag, startPoint x: 231, startPoint y: 8, endPoint x: 243, endPoint y: 10, distance: 12.2
click at [231, 8] on span "Republish" at bounding box center [234, 6] width 17 height 4
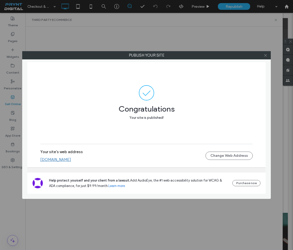
click at [265, 56] on icon at bounding box center [266, 55] width 4 height 4
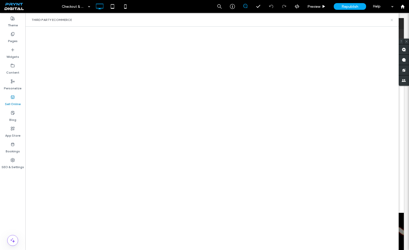
click at [293, 19] on use at bounding box center [391, 20] width 2 height 2
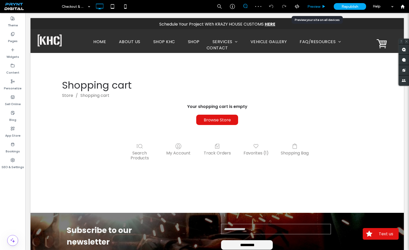
click at [293, 7] on span "Preview" at bounding box center [313, 6] width 13 height 4
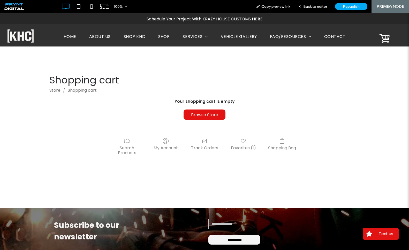
click at [162, 36] on span "SHOP" at bounding box center [164, 37] width 12 height 6
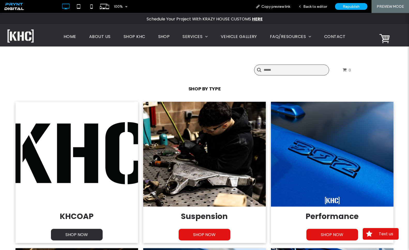
click at [79, 237] on span "SHOP NOW" at bounding box center [76, 235] width 33 height 12
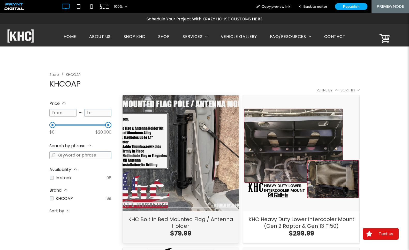
click at [190, 185] on div "KHC Bolt In Bed Mounted Flag / Antenna Holder" at bounding box center [180, 153] width 116 height 116
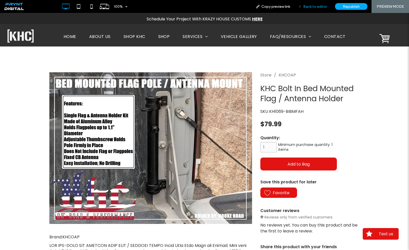
click at [293, 6] on span "Back to editor" at bounding box center [315, 6] width 24 height 4
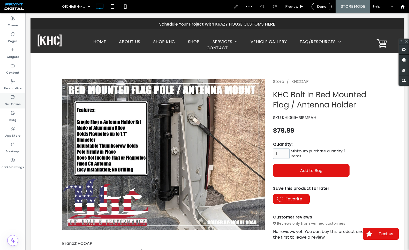
click at [11, 100] on label "Sell Online" at bounding box center [13, 102] width 16 height 7
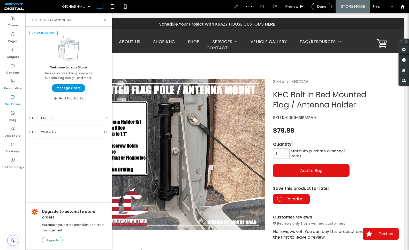
click at [63, 88] on button "Manage Store" at bounding box center [69, 88] width 34 height 8
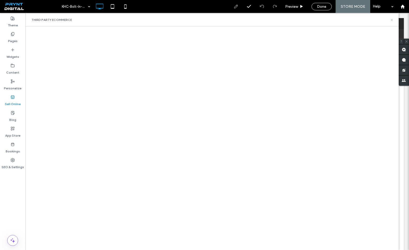
drag, startPoint x: 393, startPoint y: 20, endPoint x: 365, endPoint y: 5, distance: 31.5
click at [293, 20] on icon at bounding box center [392, 20] width 4 height 4
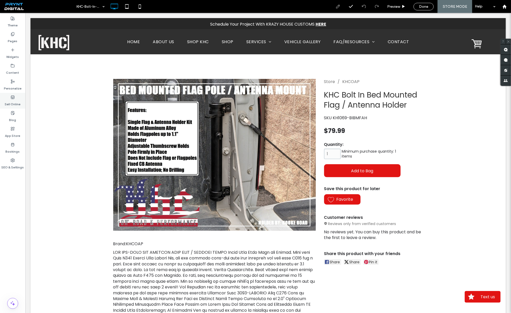
click at [13, 98] on use at bounding box center [12, 96] width 3 height 3
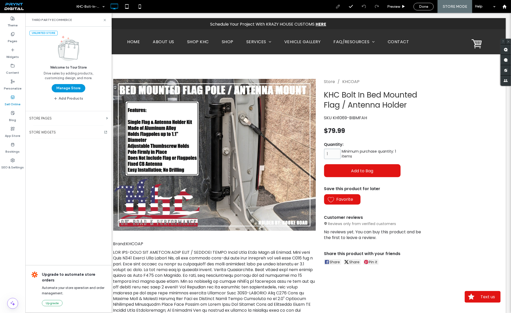
click at [64, 87] on button "Manage Store" at bounding box center [69, 88] width 34 height 8
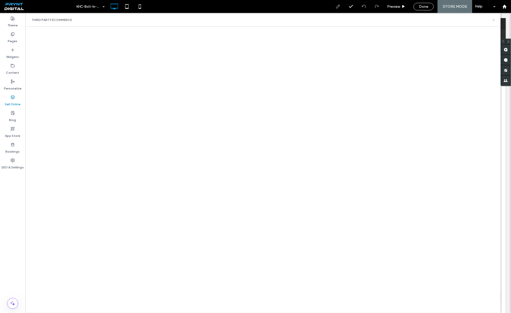
click at [293, 19] on icon at bounding box center [494, 20] width 4 height 4
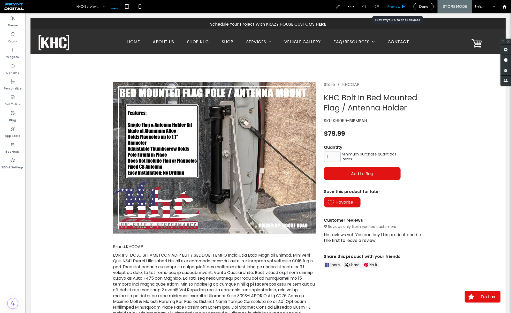
drag, startPoint x: 389, startPoint y: 7, endPoint x: 327, endPoint y: 4, distance: 62.3
click at [293, 7] on span "Preview" at bounding box center [393, 6] width 13 height 4
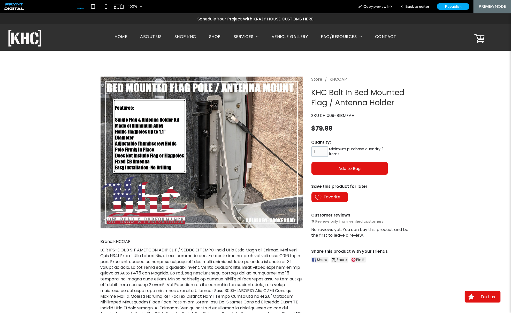
click at [191, 36] on span "SHOP KHC" at bounding box center [185, 36] width 22 height 6
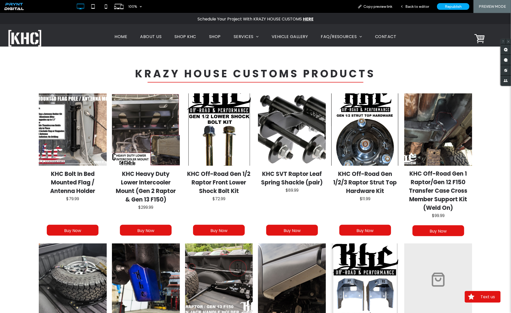
click at [211, 39] on span "SHOP" at bounding box center [215, 36] width 12 height 6
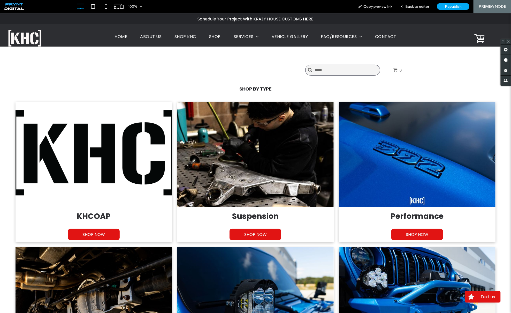
click at [263, 191] on link at bounding box center [255, 154] width 157 height 105
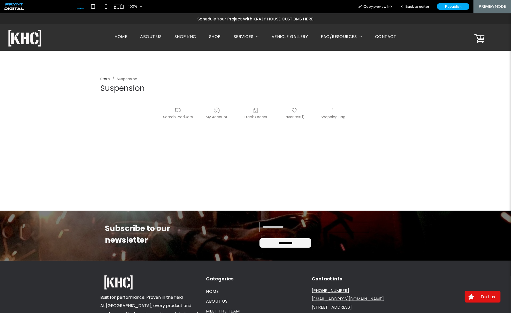
click at [104, 79] on link "Store" at bounding box center [105, 78] width 10 height 5
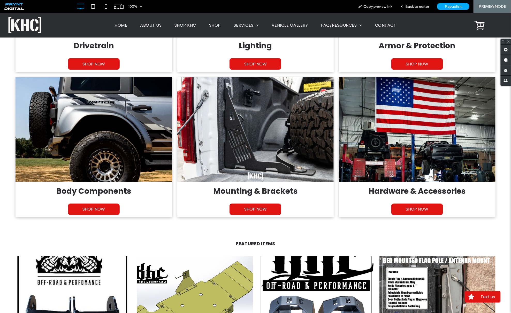
scroll to position [276, 0]
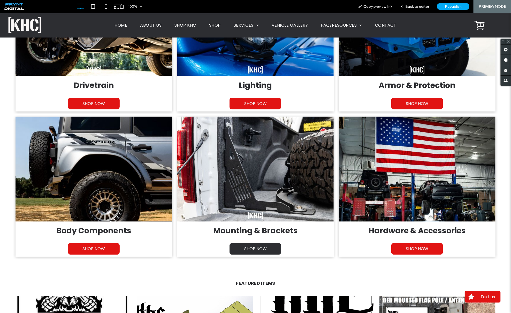
click at [260, 247] on span "SHOP NOW" at bounding box center [255, 249] width 33 height 12
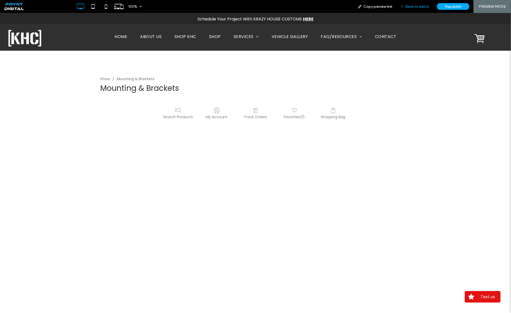
click at [293, 5] on span "Back to editor" at bounding box center [417, 6] width 24 height 4
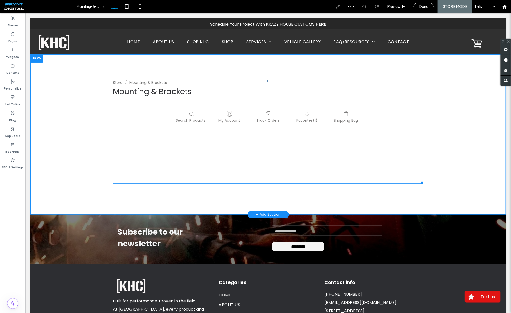
click at [153, 91] on span at bounding box center [268, 131] width 310 height 103
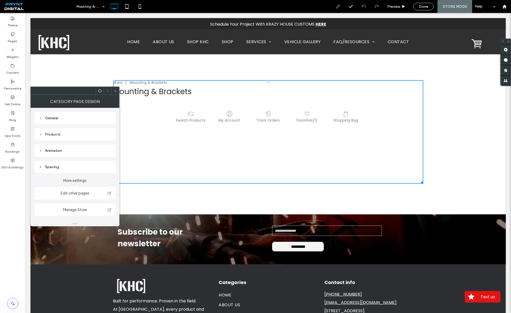
click at [78, 194] on label "Edit other pages" at bounding box center [75, 192] width 72 height 7
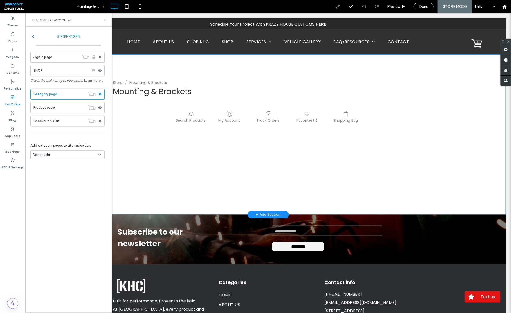
click at [105, 20] on use at bounding box center [105, 20] width 2 height 2
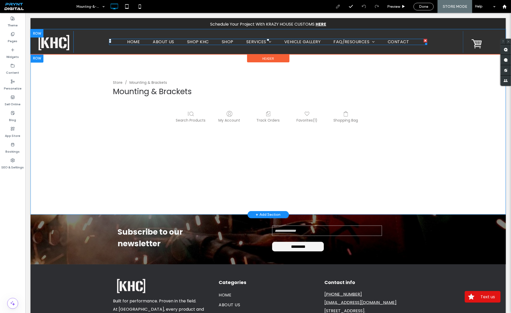
click at [223, 40] on span "SHOP" at bounding box center [227, 41] width 12 height 6
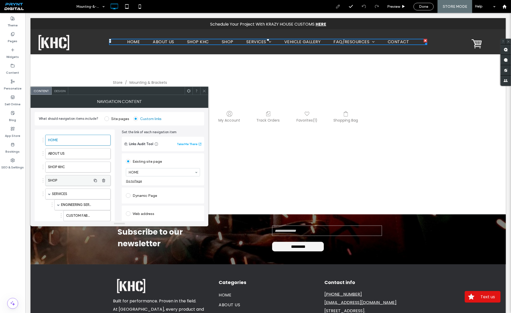
click at [67, 184] on label "SHOP" at bounding box center [69, 180] width 43 height 10
click at [66, 183] on label "SHOP" at bounding box center [69, 180] width 43 height 10
click at [135, 180] on div "Go to Page" at bounding box center [134, 181] width 16 height 4
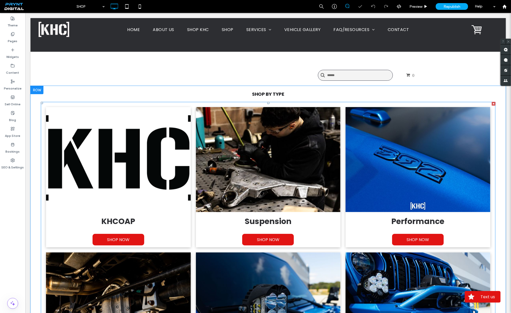
scroll to position [430, 0]
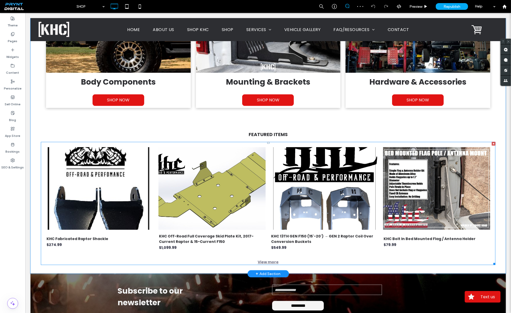
click at [122, 183] on link at bounding box center [99, 188] width 107 height 83
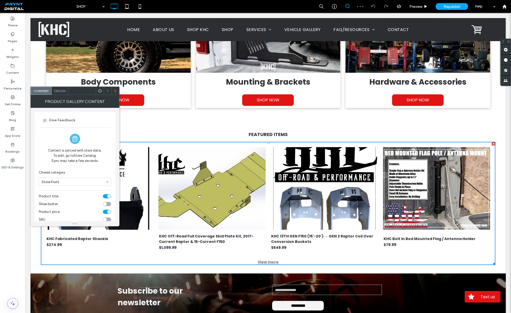
click at [117, 88] on div at bounding box center [115, 91] width 8 height 8
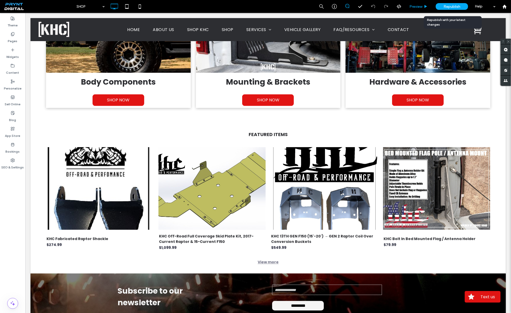
click at [293, 6] on div "Preview" at bounding box center [418, 6] width 26 height 4
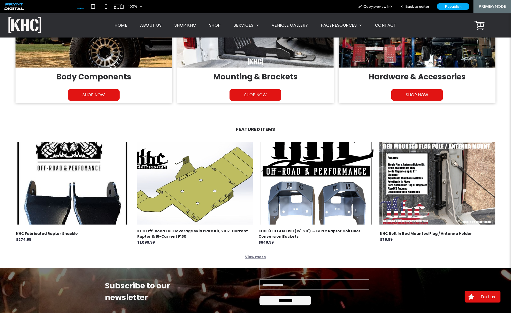
click at [214, 25] on span "SHOP" at bounding box center [215, 25] width 12 height 6
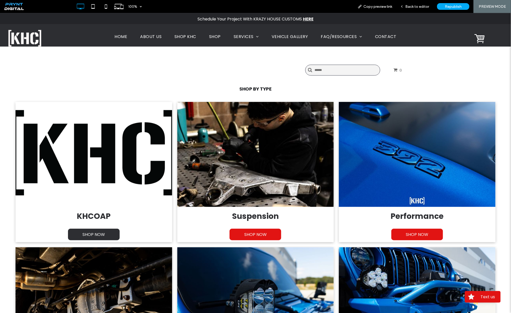
click at [97, 230] on span "SHOP NOW" at bounding box center [93, 234] width 33 height 12
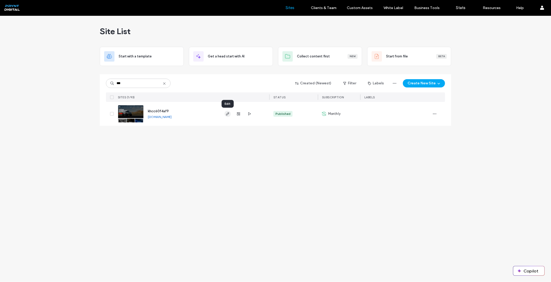
type input "***"
click at [228, 115] on icon "button" at bounding box center [227, 114] width 4 height 4
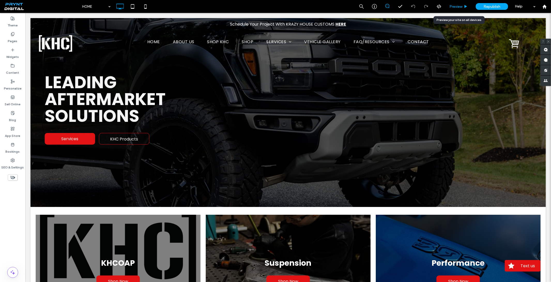
click at [455, 6] on span "Preview" at bounding box center [455, 6] width 13 height 4
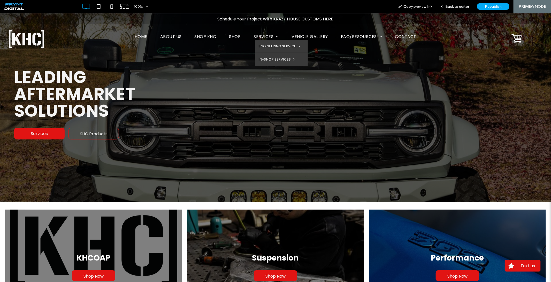
click at [262, 37] on span "SERVICES" at bounding box center [265, 36] width 25 height 6
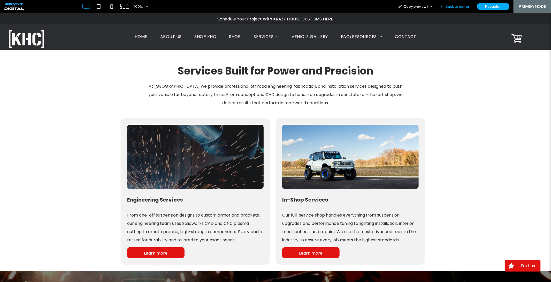
click at [454, 2] on div "Back to editor" at bounding box center [454, 6] width 37 height 13
drag, startPoint x: 454, startPoint y: 6, endPoint x: 400, endPoint y: 32, distance: 60.1
click at [454, 6] on span "Back to editor" at bounding box center [457, 6] width 24 height 4
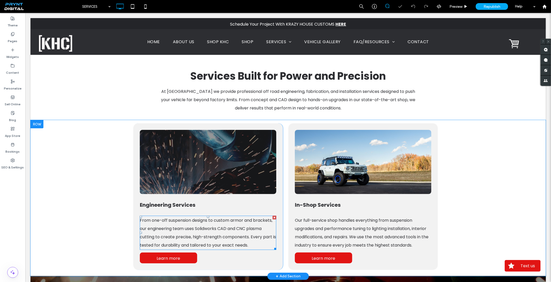
click at [188, 224] on p "From one-off suspension designs to custom armor and brackets, our engineering t…" at bounding box center [207, 232] width 136 height 33
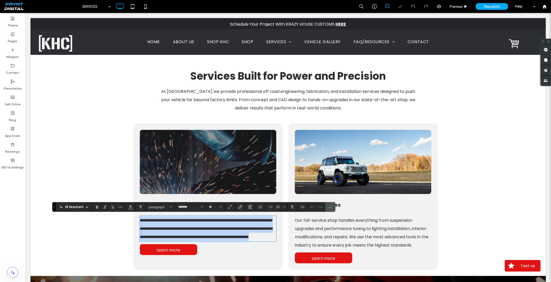
click at [188, 224] on p "**********" at bounding box center [207, 228] width 136 height 25
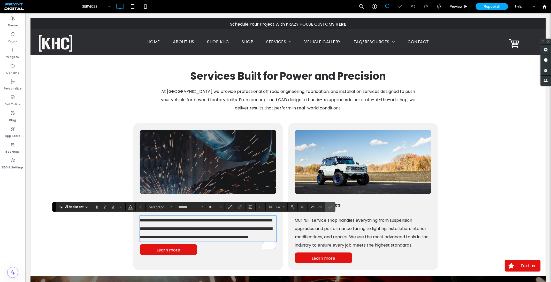
scroll to position [158, 0]
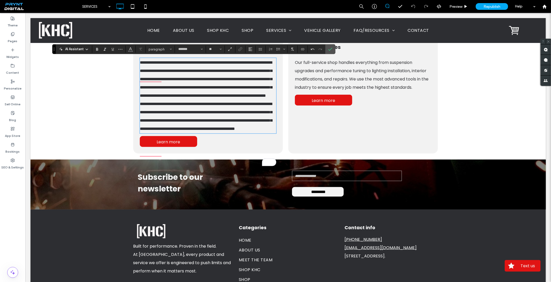
click at [205, 97] on span "**********" at bounding box center [205, 78] width 132 height 37
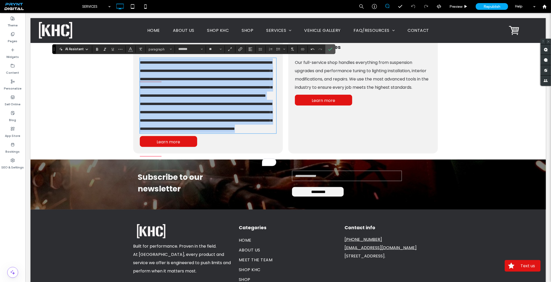
scroll to position [0, 0]
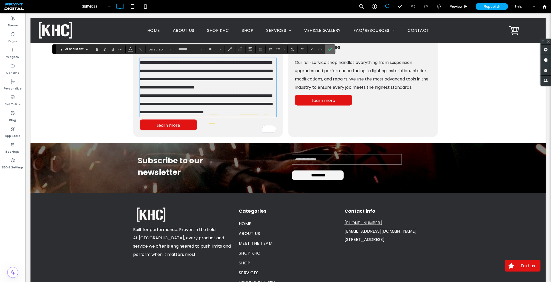
click at [329, 50] on icon "Confirm" at bounding box center [330, 49] width 4 height 4
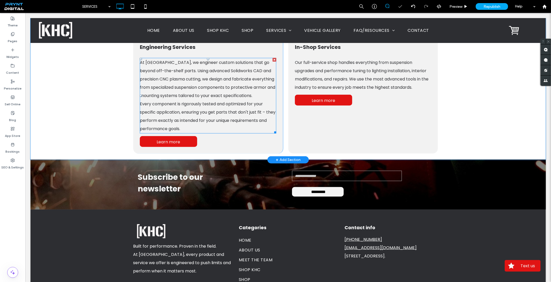
click at [265, 110] on p "Every component is rigorously tested and optimized for your specific applicatio…" at bounding box center [207, 115] width 136 height 33
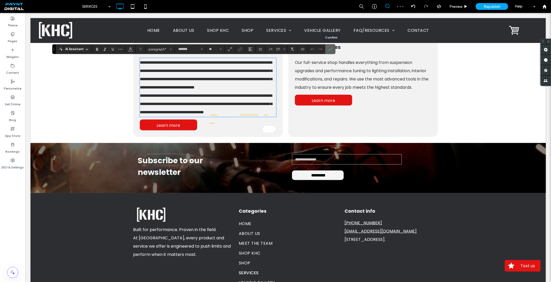
drag, startPoint x: 332, startPoint y: 50, endPoint x: 394, endPoint y: 75, distance: 67.1
click at [332, 50] on icon "Confirm" at bounding box center [330, 49] width 4 height 4
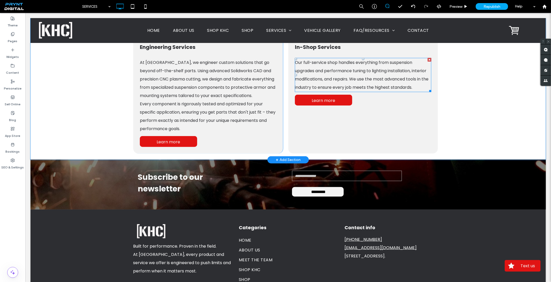
click at [338, 72] on span "Our full-service shop handles everything from suspension upgrades and performan…" at bounding box center [361, 74] width 134 height 31
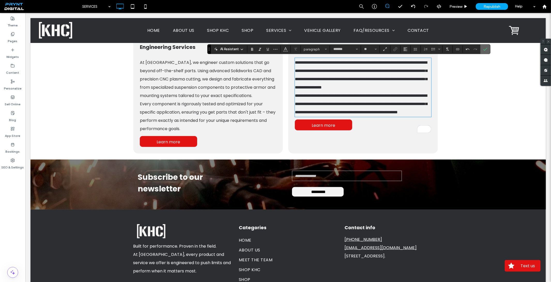
click at [489, 52] on label "Confirm" at bounding box center [485, 48] width 8 height 9
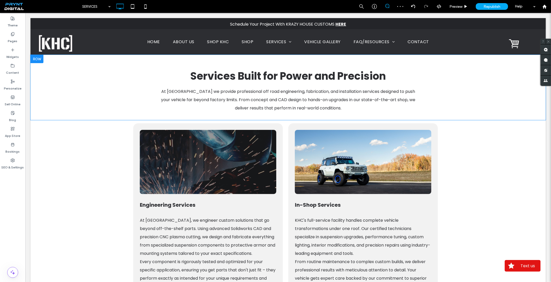
scroll to position [0, 0]
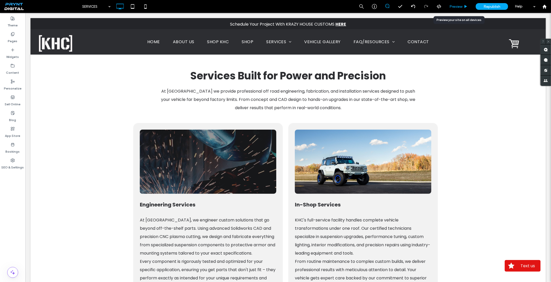
click at [458, 7] on span "Preview" at bounding box center [455, 6] width 13 height 4
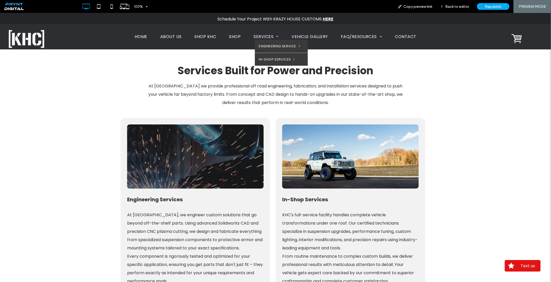
click at [266, 36] on span "SERVICES" at bounding box center [265, 36] width 25 height 6
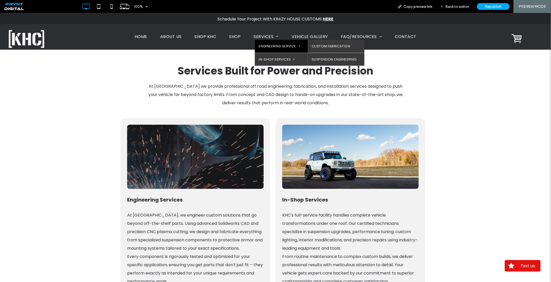
click at [265, 44] on span "ENGINEERING SERVICE" at bounding box center [279, 45] width 41 height 5
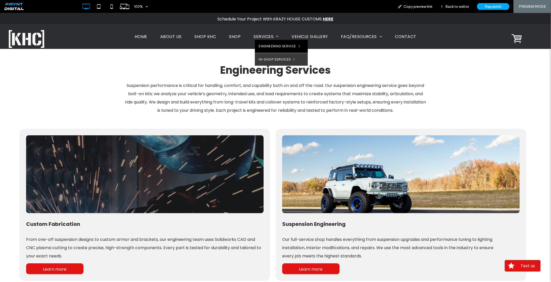
click at [265, 36] on span "SERVICES" at bounding box center [265, 36] width 25 height 6
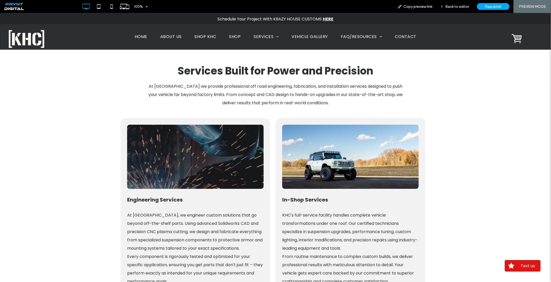
click at [265, 35] on span "SERVICES" at bounding box center [265, 36] width 25 height 6
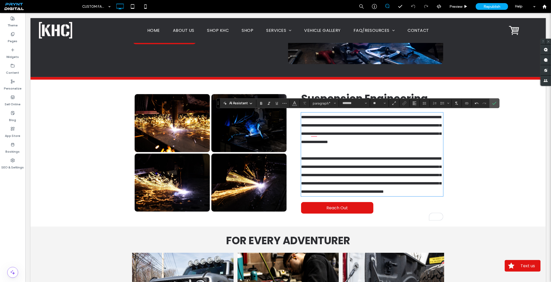
click at [405, 126] on span "**********" at bounding box center [371, 129] width 140 height 29
click at [494, 103] on icon "Confirm" at bounding box center [494, 103] width 4 height 4
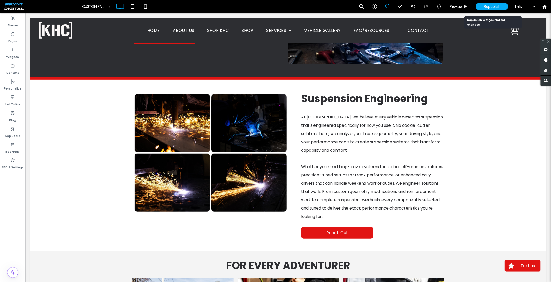
click at [489, 6] on span "Republish" at bounding box center [491, 6] width 17 height 4
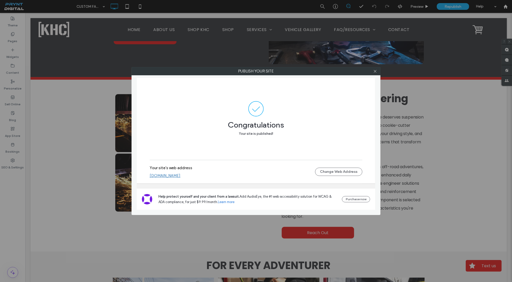
click at [180, 175] on link "[DOMAIN_NAME]" at bounding box center [165, 175] width 31 height 5
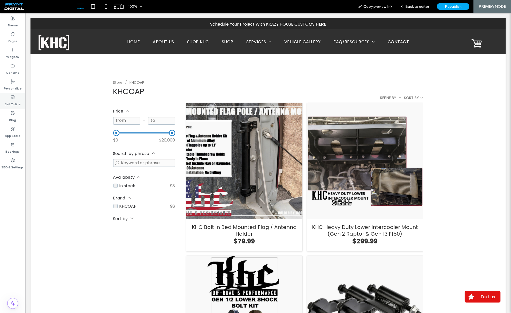
click at [13, 98] on icon at bounding box center [13, 97] width 4 height 4
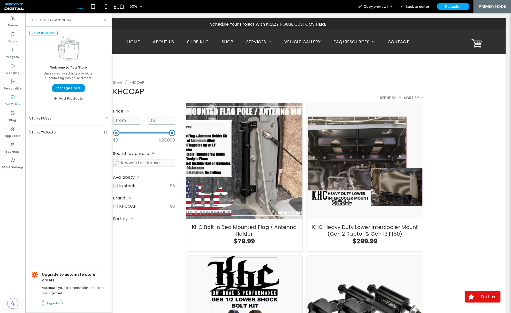
click at [67, 91] on button "Manage Store" at bounding box center [69, 88] width 34 height 8
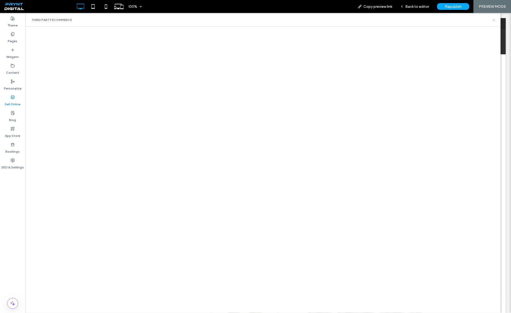
click at [494, 20] on icon at bounding box center [494, 20] width 4 height 4
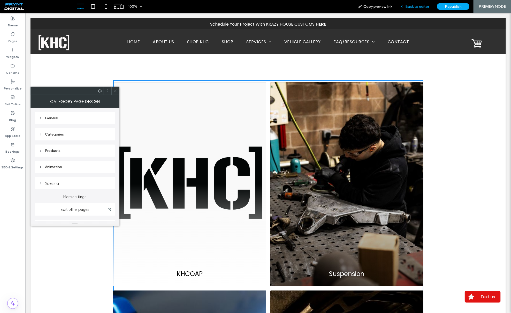
click at [426, 8] on span "Back to editor" at bounding box center [417, 6] width 24 height 4
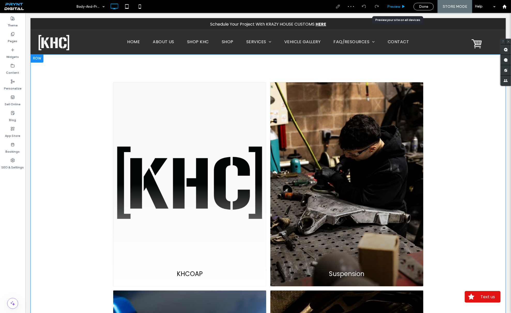
click at [389, 5] on span "Preview" at bounding box center [393, 6] width 13 height 4
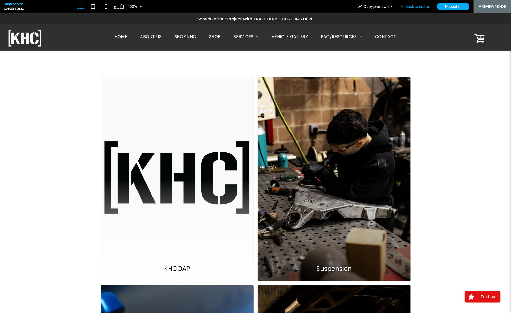
click at [409, 6] on span "Back to editor" at bounding box center [417, 6] width 24 height 4
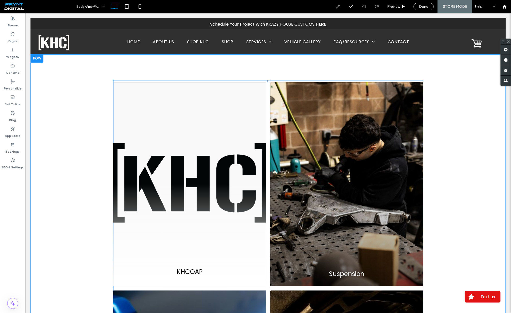
click at [180, 187] on div "KHCOAP" at bounding box center [189, 184] width 153 height 204
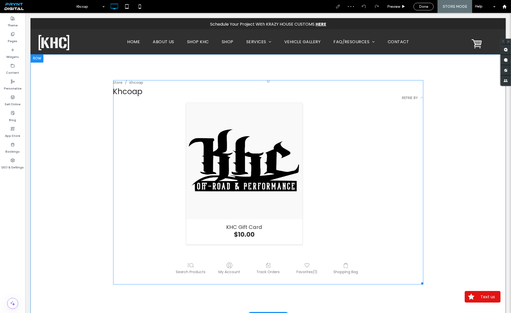
click at [118, 81] on span at bounding box center [268, 182] width 310 height 204
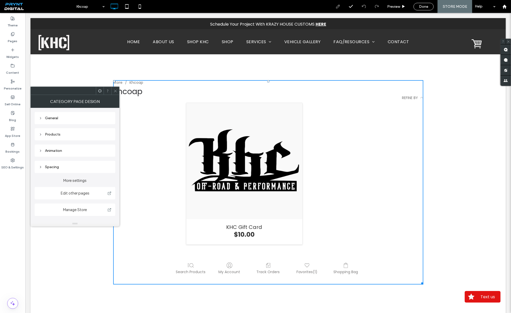
click at [73, 111] on div "General Products" at bounding box center [75, 124] width 81 height 33
click at [69, 119] on div "General" at bounding box center [75, 118] width 72 height 4
click at [11, 34] on icon at bounding box center [13, 34] width 4 height 4
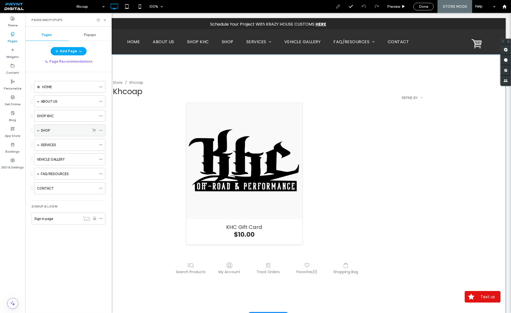
click at [48, 134] on div "SHOP" at bounding box center [65, 130] width 48 height 11
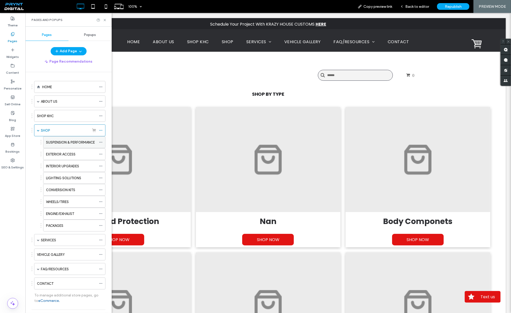
click at [68, 139] on div "SUSPENSION & PERFORMANCE" at bounding box center [71, 141] width 50 height 11
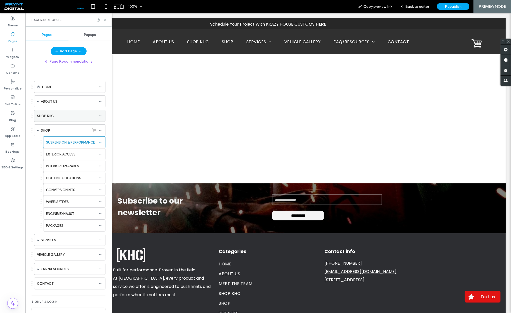
click at [53, 118] on label "SHOP KHC" at bounding box center [45, 115] width 17 height 9
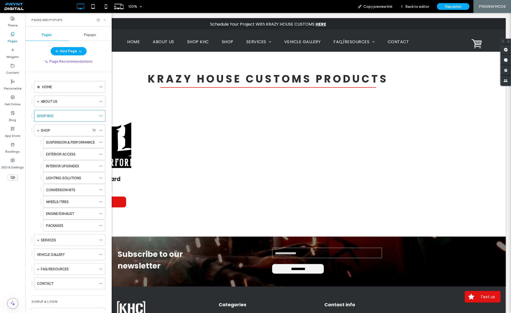
click at [106, 19] on icon at bounding box center [105, 20] width 4 height 4
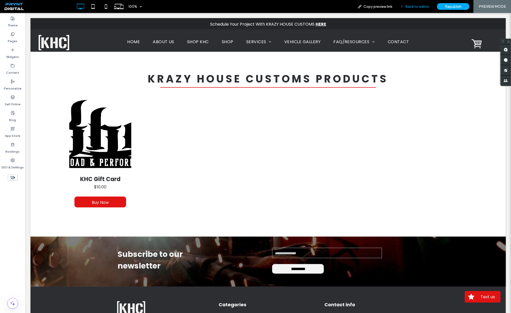
click at [414, 5] on span "Back to editor" at bounding box center [417, 6] width 24 height 4
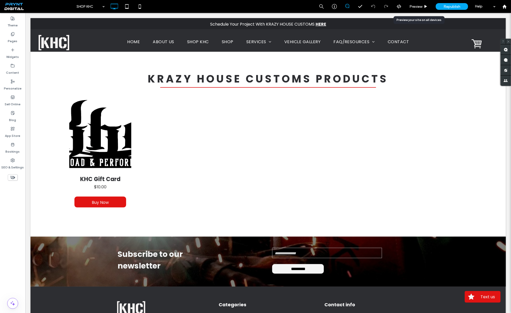
click at [414, 5] on span "Preview" at bounding box center [415, 6] width 13 height 4
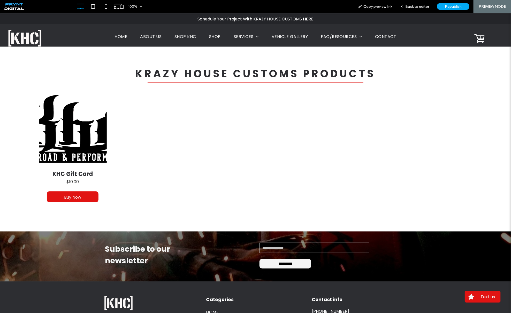
click at [211, 37] on span "SHOP" at bounding box center [215, 36] width 12 height 6
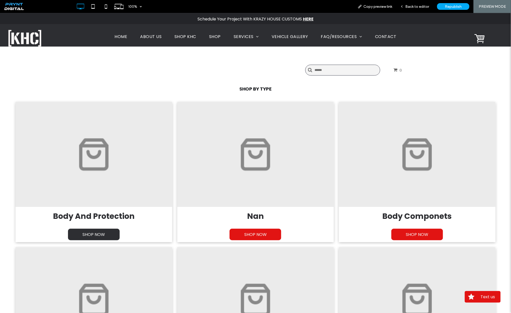
click at [102, 235] on span "SHOP NOW" at bounding box center [93, 234] width 33 height 12
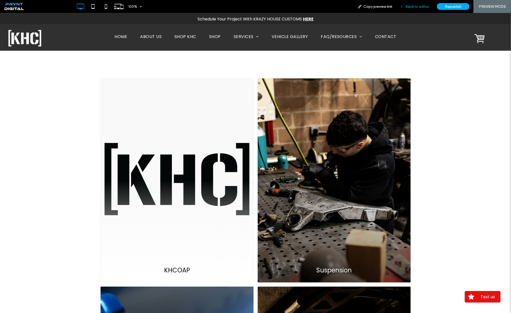
click at [418, 6] on span "Back to editor" at bounding box center [417, 6] width 24 height 4
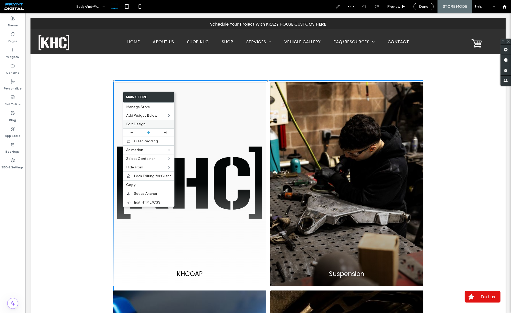
click at [137, 125] on span "Edit Design" at bounding box center [135, 124] width 19 height 4
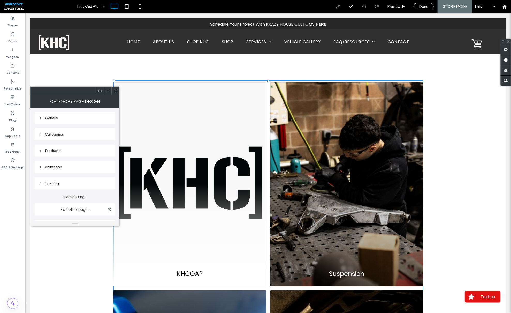
click at [63, 136] on div "Categories" at bounding box center [75, 134] width 72 height 4
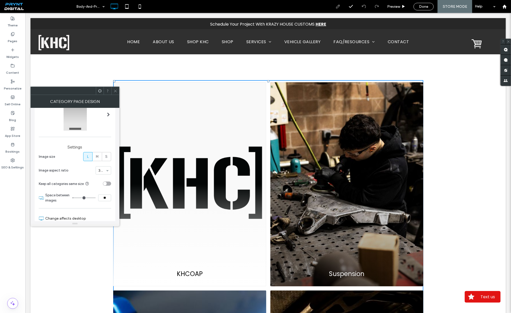
scroll to position [56, 0]
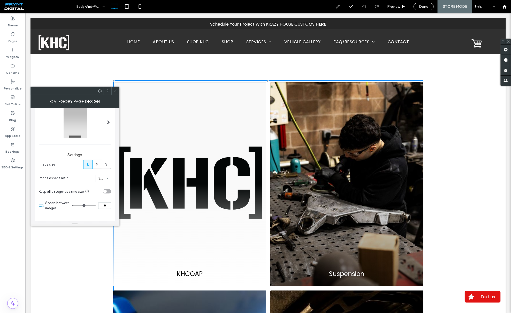
drag, startPoint x: 98, startPoint y: 166, endPoint x: 102, endPoint y: 169, distance: 4.9
click at [98, 166] on label "M" at bounding box center [96, 164] width 9 height 9
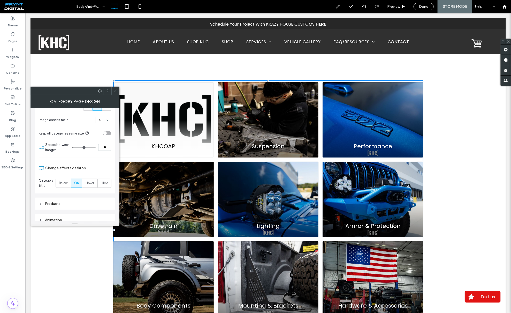
scroll to position [79, 0]
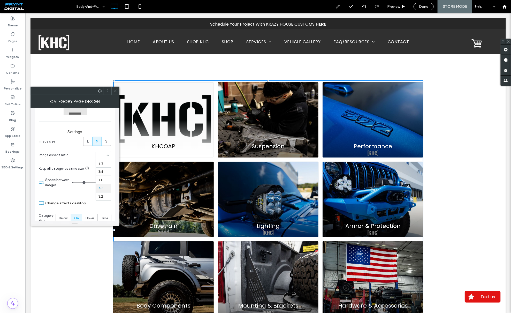
click at [103, 158] on div at bounding box center [103, 155] width 15 height 8
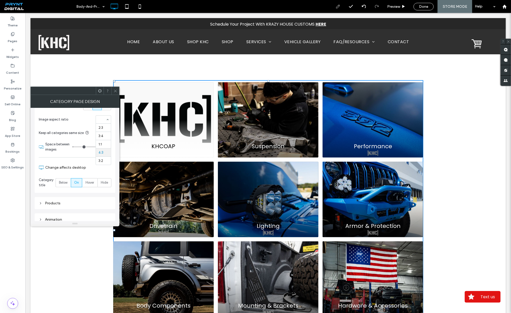
click at [114, 89] on use at bounding box center [115, 90] width 3 height 3
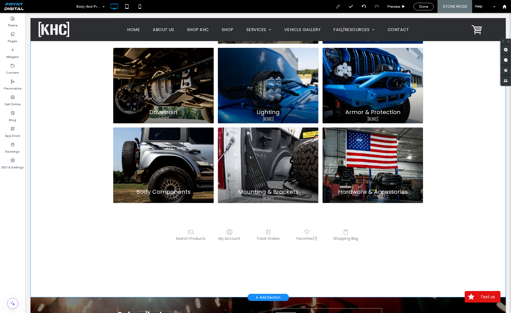
scroll to position [136, 0]
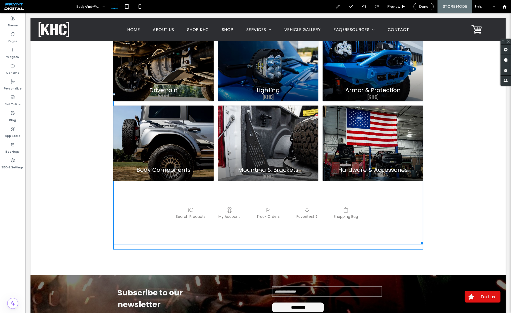
drag, startPoint x: 418, startPoint y: 241, endPoint x: 474, endPoint y: 237, distance: 55.7
click at [474, 237] on div "KHCOAP KHCOAP Suspension Suspension Performance Performance Drivetrain Drivetra…" at bounding box center [267, 96] width 475 height 356
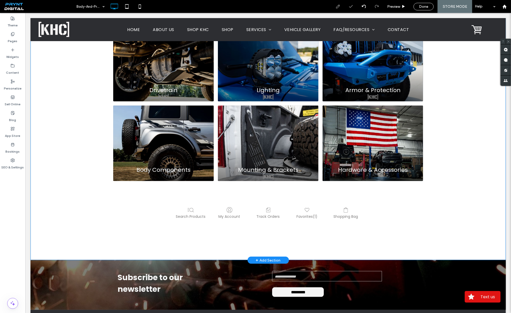
click at [79, 128] on div "KHCOAP KHCOAP Suspension Suspension Performance Performance Drivetrain Drivetra…" at bounding box center [267, 88] width 475 height 341
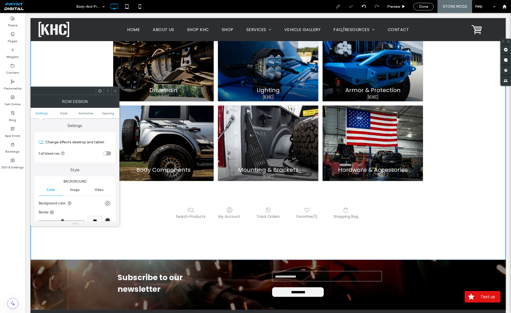
click at [106, 152] on div "toggle" at bounding box center [107, 153] width 8 height 4
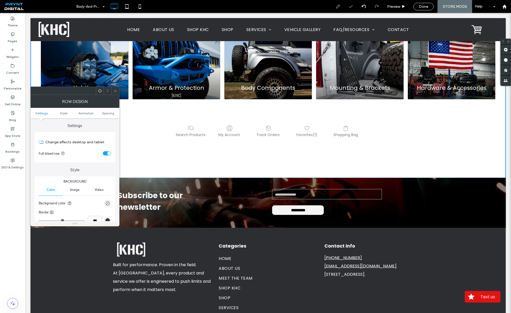
click at [117, 89] on icon at bounding box center [115, 91] width 4 height 4
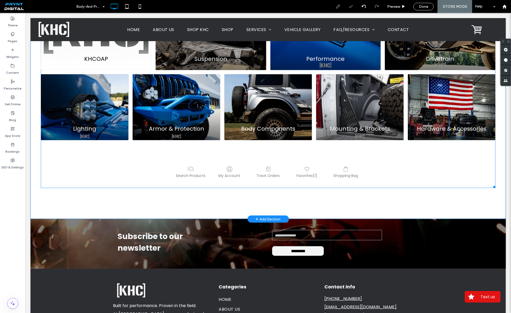
scroll to position [0, 0]
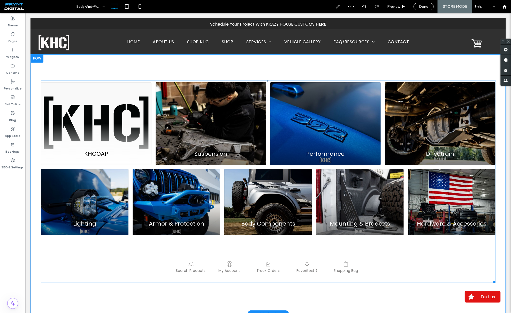
click at [77, 256] on span at bounding box center [268, 181] width 454 height 203
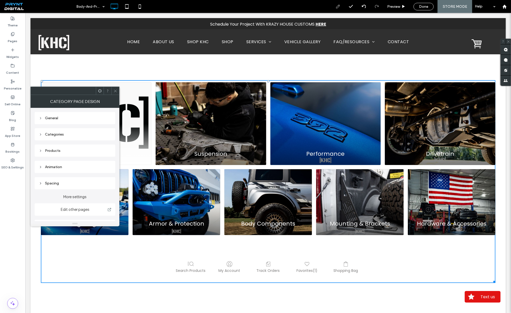
drag, startPoint x: 117, startPoint y: 90, endPoint x: 96, endPoint y: 91, distance: 21.2
click at [117, 90] on icon at bounding box center [115, 91] width 4 height 4
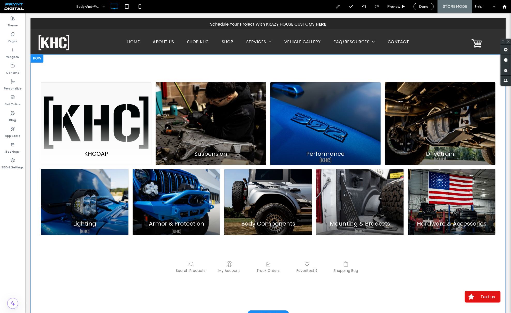
click at [37, 75] on div "KHCOAP KHCOAP Suspension Suspension Performance Performance Drivetrain Drivetra…" at bounding box center [267, 184] width 475 height 260
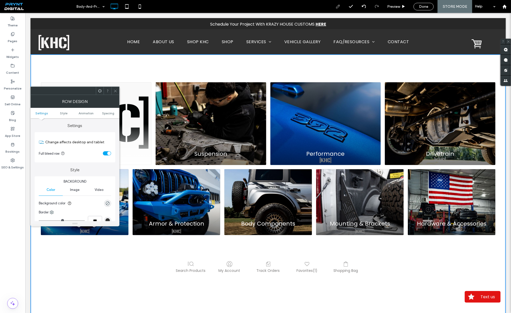
click at [108, 154] on div "toggle" at bounding box center [109, 153] width 4 height 4
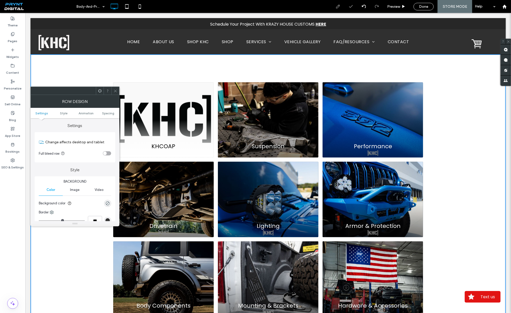
drag, startPoint x: 113, startPoint y: 90, endPoint x: 116, endPoint y: 93, distance: 4.4
click at [114, 90] on icon at bounding box center [115, 91] width 4 height 4
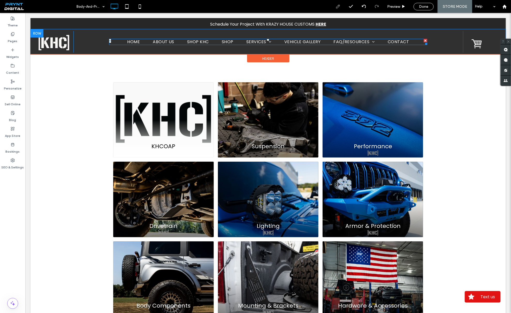
click at [222, 42] on span "SHOP" at bounding box center [227, 41] width 12 height 6
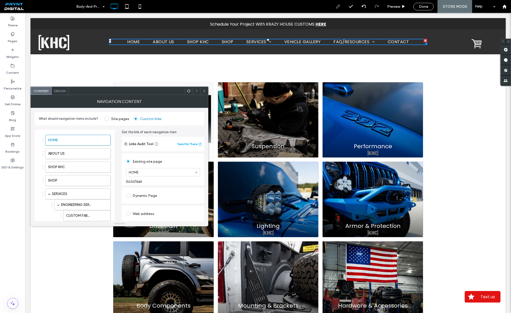
click at [205, 90] on icon at bounding box center [204, 91] width 4 height 4
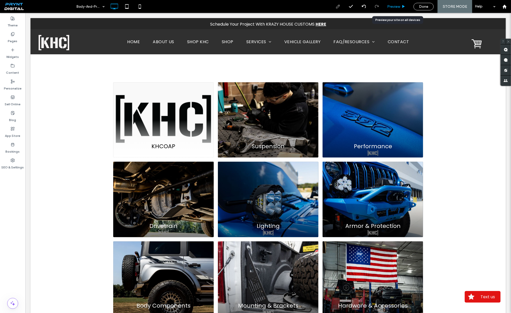
drag, startPoint x: 393, startPoint y: 5, endPoint x: 313, endPoint y: 13, distance: 80.5
click at [393, 5] on span "Preview" at bounding box center [393, 6] width 13 height 4
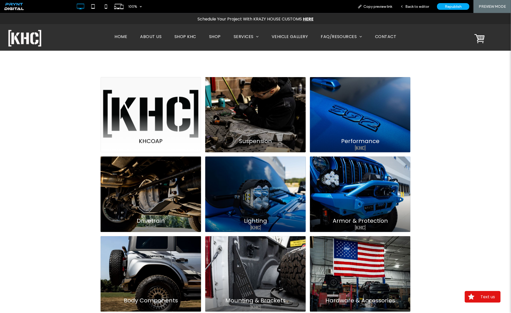
click at [213, 35] on span "SHOP" at bounding box center [215, 36] width 12 height 6
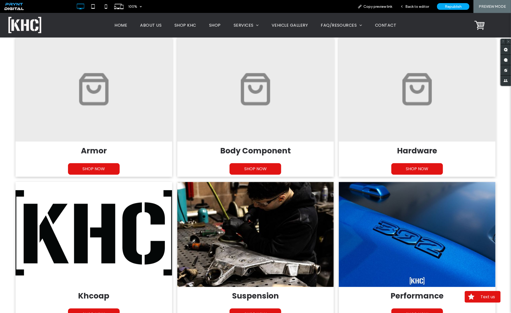
scroll to position [371, 0]
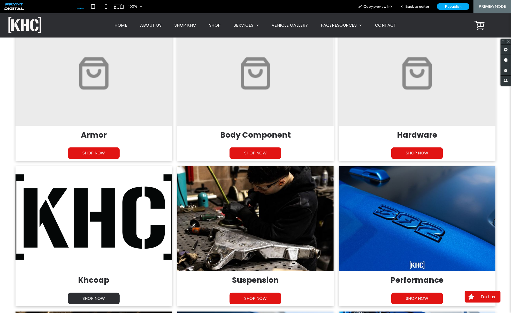
click at [108, 297] on span "SHOP NOW" at bounding box center [93, 298] width 33 height 12
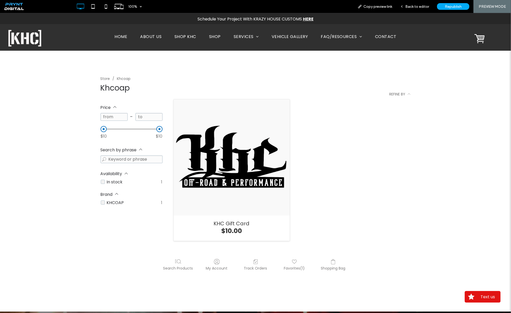
click at [214, 35] on span "SHOP" at bounding box center [215, 36] width 12 height 6
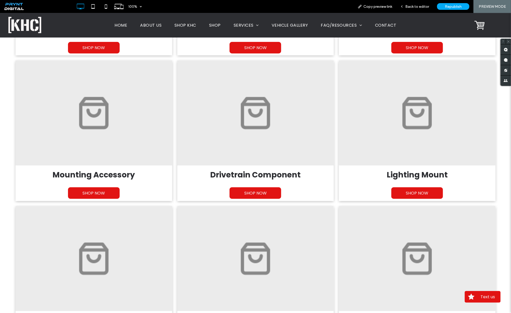
scroll to position [194, 0]
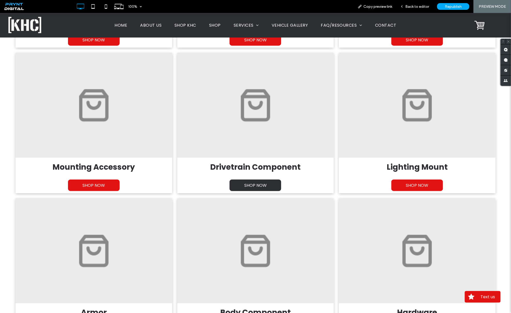
click at [264, 186] on span "SHOP NOW" at bounding box center [255, 185] width 33 height 12
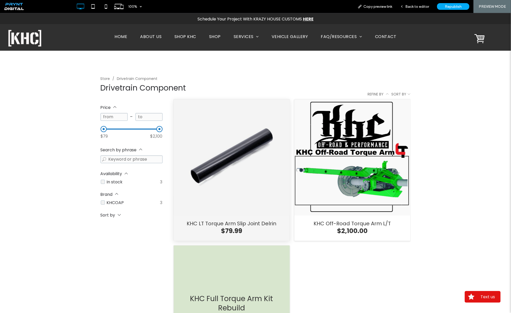
click at [234, 168] on div "KHC LT Torque Arm Slip Joint Delrin" at bounding box center [232, 157] width 116 height 116
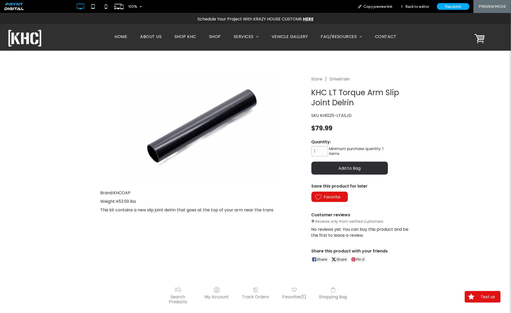
click at [329, 172] on button "Add to Bag" at bounding box center [349, 167] width 76 height 13
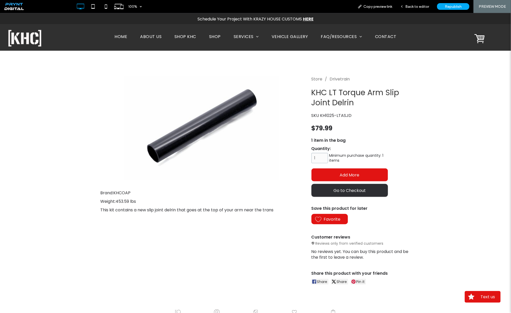
click at [329, 189] on button "Go to Checkout" at bounding box center [349, 189] width 76 height 13
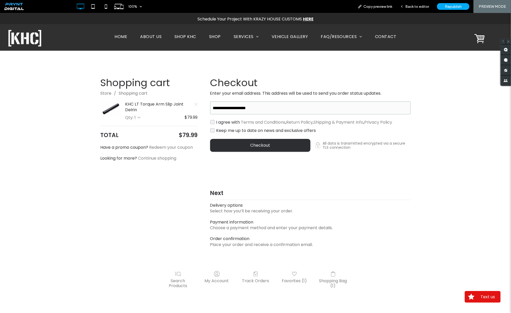
click at [229, 144] on div "button" at bounding box center [260, 144] width 100 height 13
select select "**"
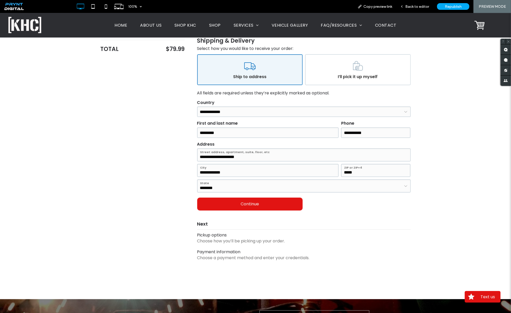
scroll to position [143, 0]
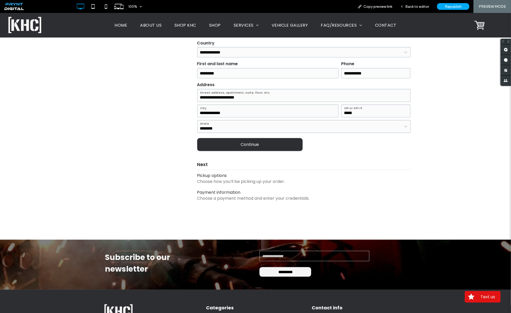
click at [246, 147] on div "button" at bounding box center [249, 144] width 105 height 13
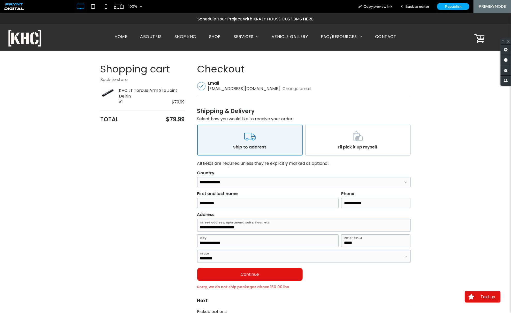
scroll to position [0, 0]
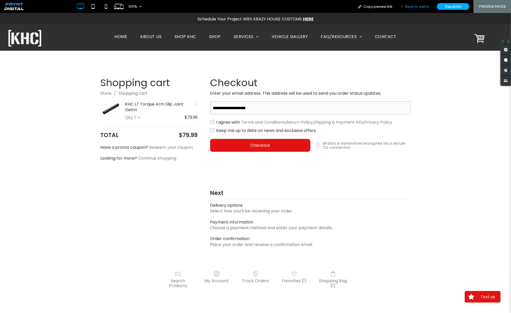
click at [417, 7] on span "Back to editor" at bounding box center [417, 6] width 24 height 4
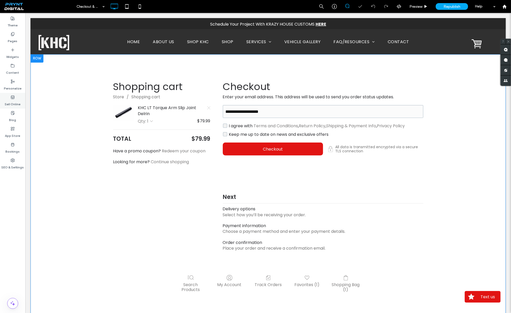
click at [13, 98] on icon at bounding box center [13, 97] width 4 height 4
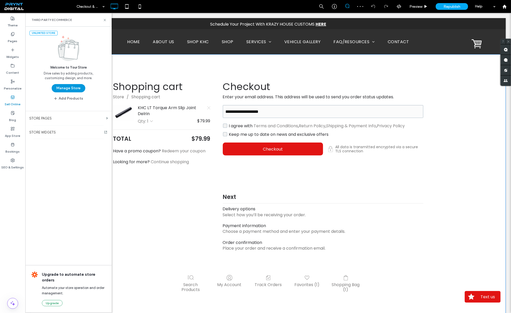
click at [71, 87] on button "Manage Store" at bounding box center [69, 88] width 34 height 8
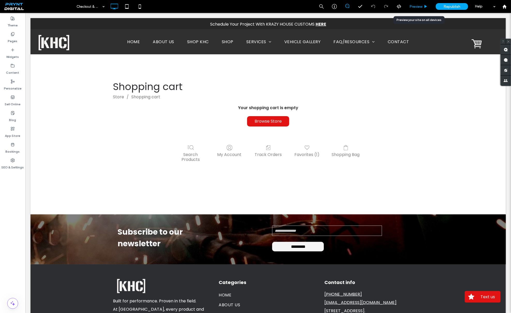
click at [413, 6] on span "Preview" at bounding box center [415, 6] width 13 height 4
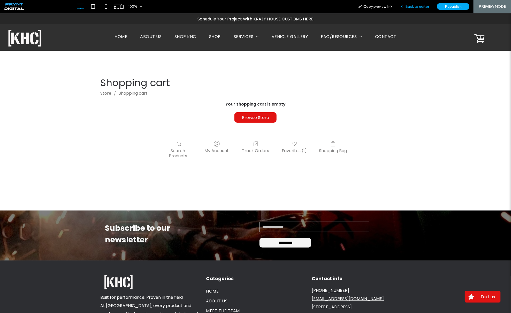
click at [416, 5] on span "Back to editor" at bounding box center [417, 6] width 24 height 4
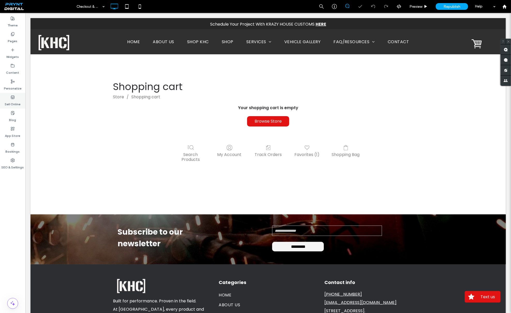
click at [12, 101] on label "Sell Online" at bounding box center [13, 102] width 16 height 7
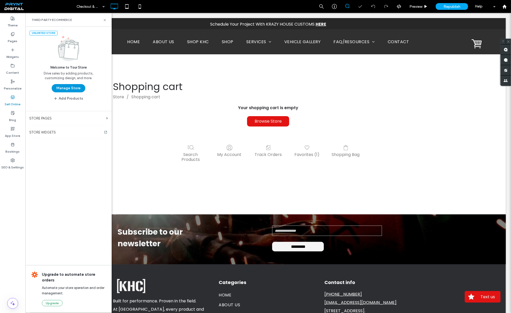
click at [72, 88] on button "Manage Store" at bounding box center [69, 88] width 34 height 8
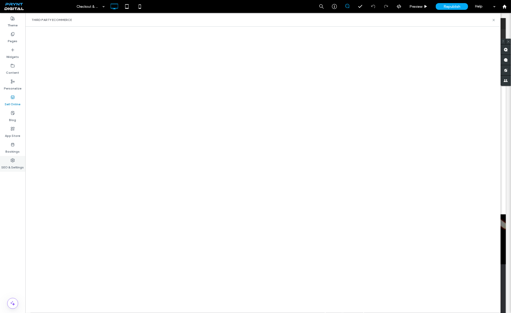
click at [11, 163] on label "SEO & Settings" at bounding box center [13, 165] width 22 height 7
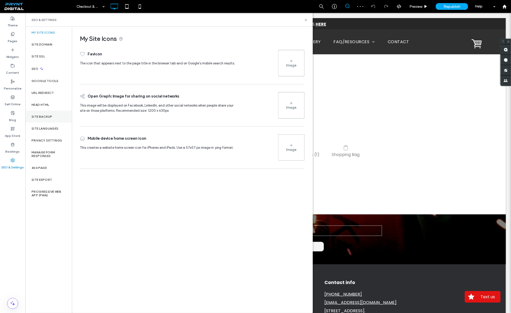
click at [37, 121] on div "Site Backup" at bounding box center [48, 117] width 46 height 12
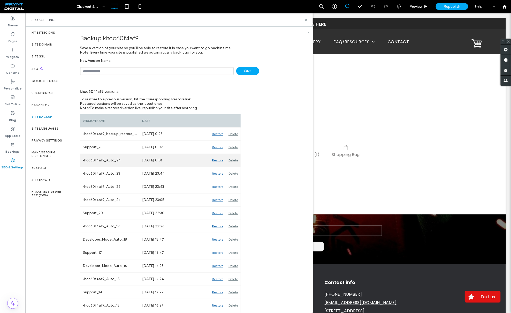
click at [217, 161] on div "Restore" at bounding box center [217, 160] width 17 height 13
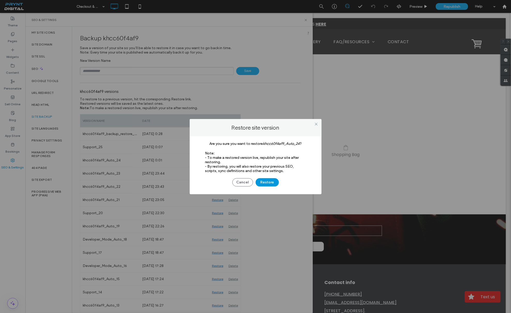
click at [267, 182] on button "Restore" at bounding box center [266, 182] width 23 height 8
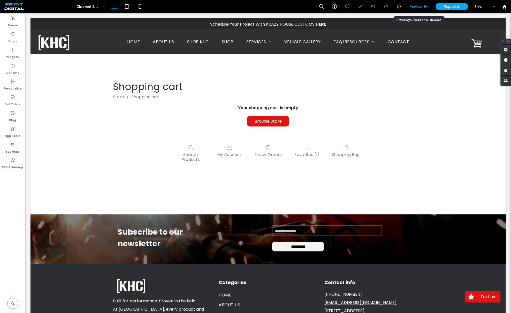
click at [420, 6] on span "Preview" at bounding box center [415, 6] width 13 height 4
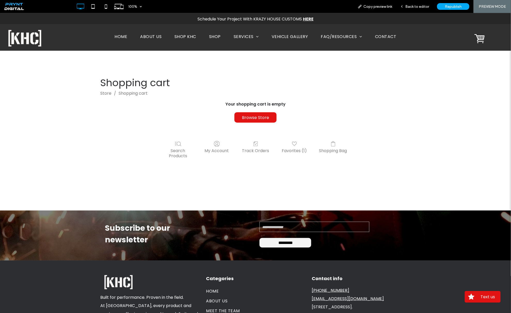
click at [219, 36] on span "SHOP" at bounding box center [215, 36] width 12 height 6
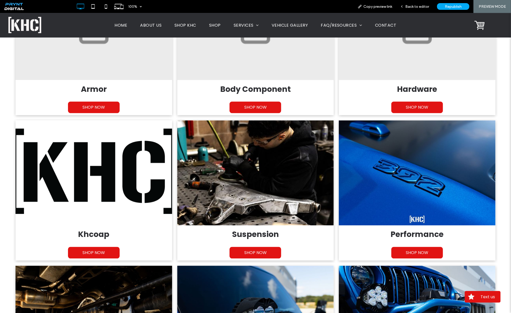
scroll to position [468, 0]
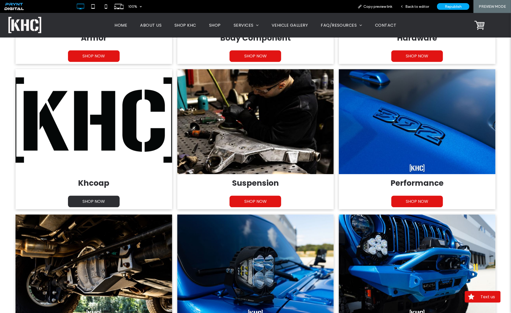
click at [98, 199] on span "SHOP NOW" at bounding box center [93, 201] width 33 height 12
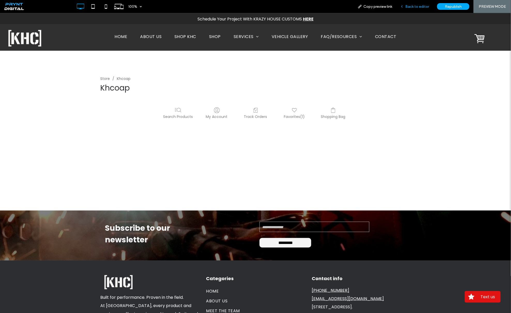
click at [417, 6] on span "Back to editor" at bounding box center [417, 6] width 24 height 4
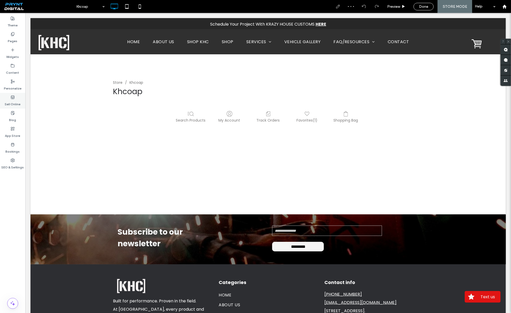
click at [13, 99] on icon at bounding box center [13, 97] width 4 height 4
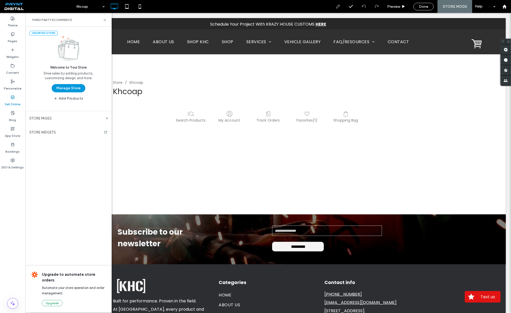
click at [66, 89] on button "Manage Store" at bounding box center [69, 88] width 34 height 8
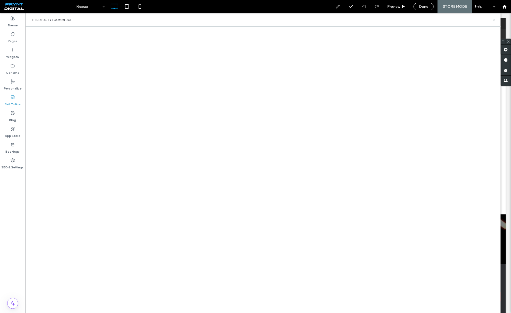
click at [493, 20] on use at bounding box center [493, 20] width 2 height 2
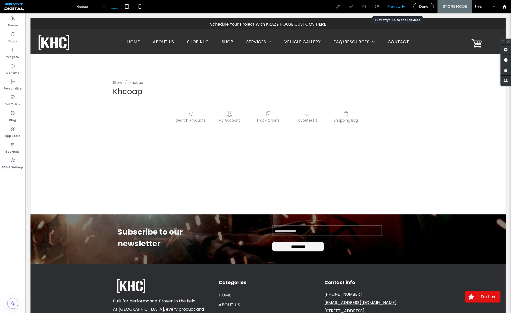
click at [400, 6] on span "Preview" at bounding box center [393, 6] width 13 height 4
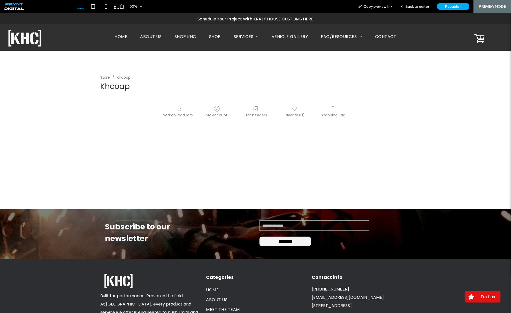
click at [115, 35] on span "HOME" at bounding box center [120, 36] width 13 height 6
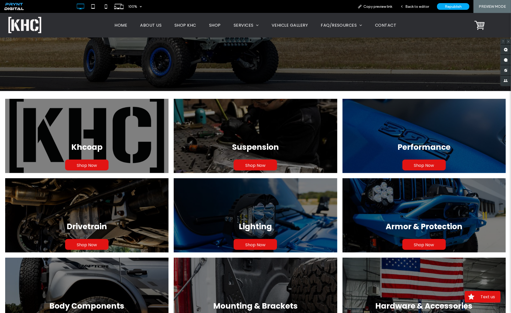
scroll to position [119, 0]
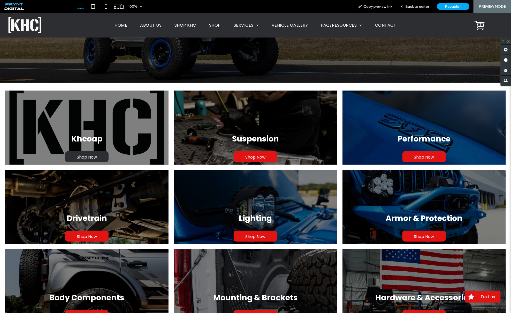
click at [94, 156] on span "Shop Now" at bounding box center [87, 157] width 30 height 12
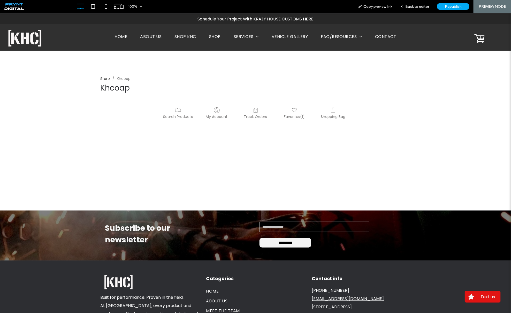
click at [101, 79] on link "Store" at bounding box center [105, 78] width 10 height 5
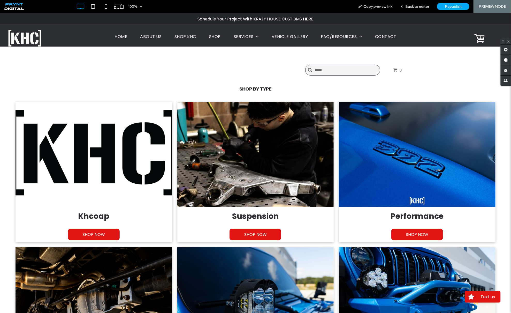
click at [183, 36] on span "SHOP KHC" at bounding box center [185, 36] width 22 height 6
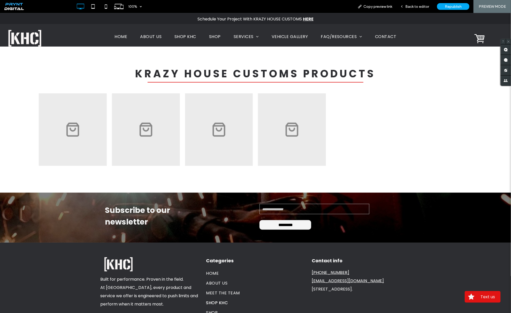
click at [217, 35] on span "SHOP" at bounding box center [215, 36] width 12 height 6
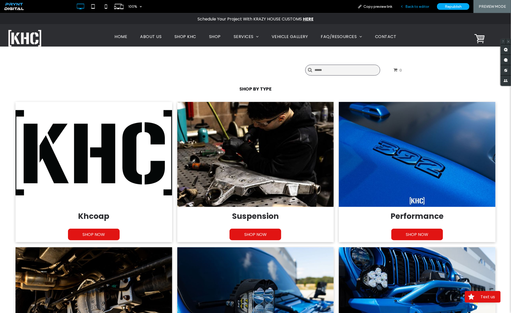
click at [419, 6] on span "Back to editor" at bounding box center [417, 6] width 24 height 4
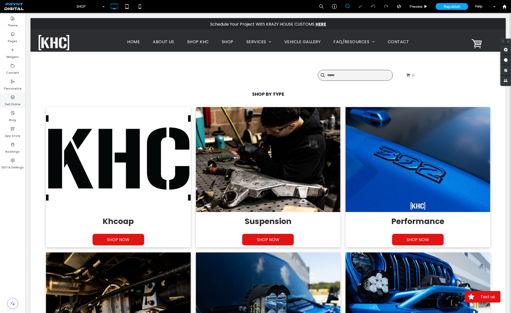
click at [12, 98] on use at bounding box center [12, 96] width 3 height 3
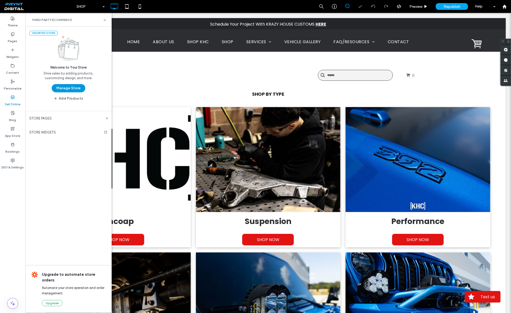
click at [73, 91] on button "Manage Store" at bounding box center [69, 88] width 34 height 8
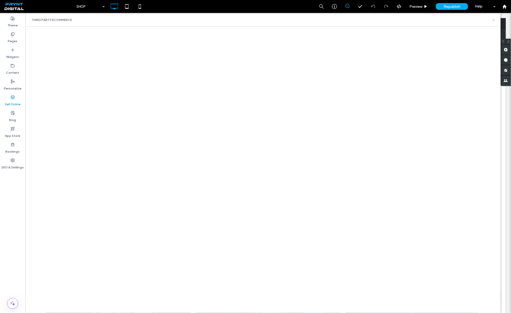
click at [493, 20] on icon at bounding box center [494, 20] width 4 height 4
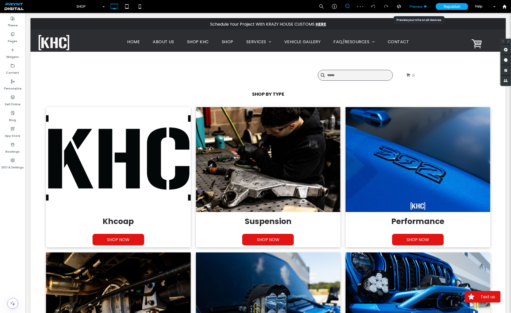
click at [416, 5] on span "Preview" at bounding box center [415, 6] width 13 height 4
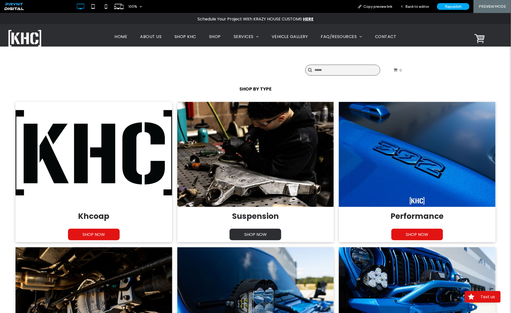
click at [250, 233] on span "SHOP NOW" at bounding box center [255, 234] width 33 height 12
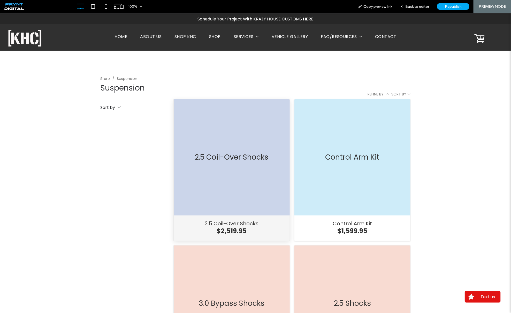
click at [217, 175] on div "2.5 Coil-Over Shocks" at bounding box center [232, 157] width 116 height 116
click at [423, 6] on span "Back to editor" at bounding box center [417, 6] width 24 height 4
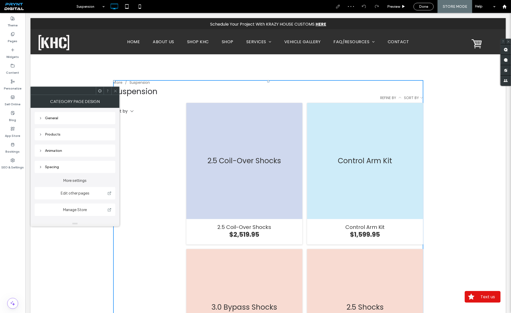
click at [69, 120] on div "General" at bounding box center [75, 118] width 72 height 4
click at [65, 131] on div "Products" at bounding box center [75, 134] width 72 height 7
click at [94, 143] on span "Product text" at bounding box center [93, 143] width 20 height 4
click at [51, 144] on span "Product style" at bounding box center [56, 143] width 21 height 4
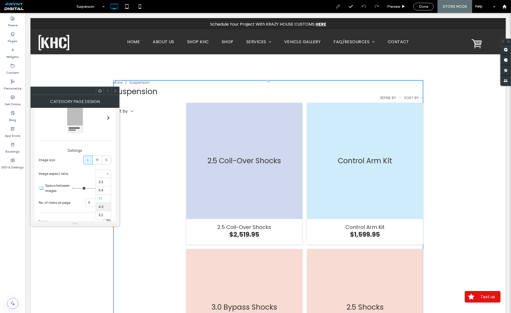
scroll to position [59, 0]
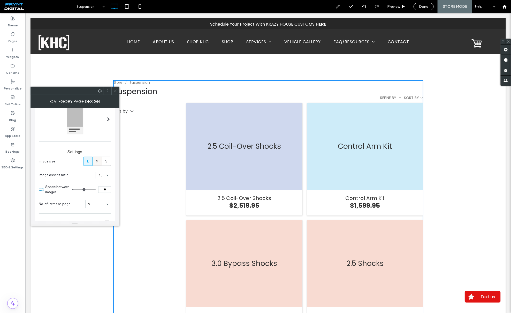
click at [97, 161] on span "M" at bounding box center [97, 161] width 3 height 5
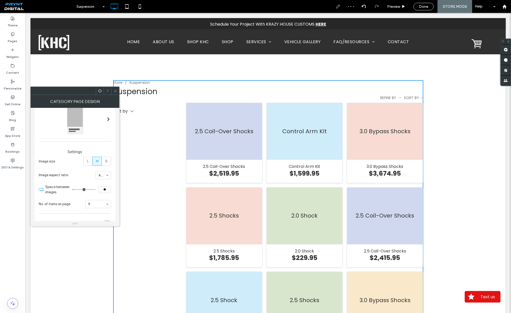
click at [116, 91] on icon at bounding box center [115, 91] width 4 height 4
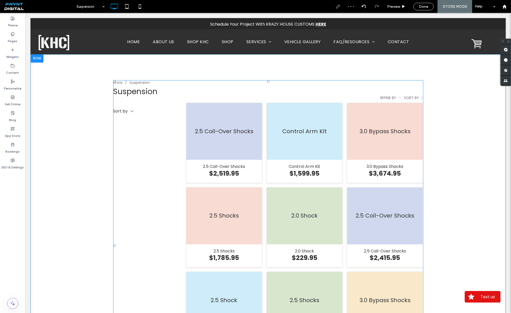
click at [222, 147] on span at bounding box center [268, 245] width 310 height 331
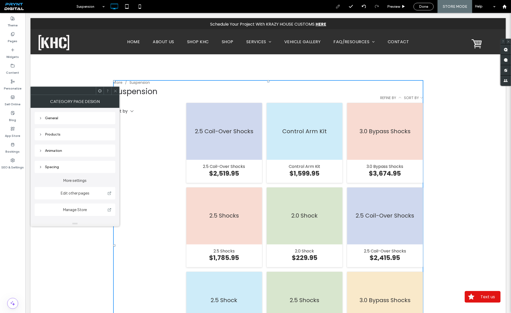
click at [114, 88] on span at bounding box center [115, 91] width 4 height 8
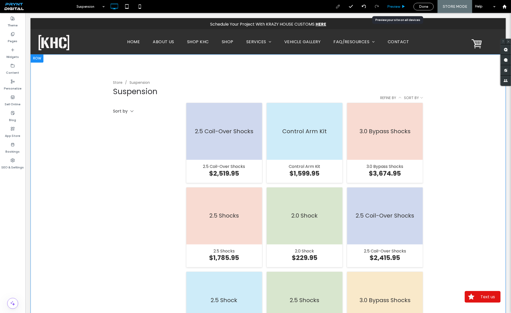
click at [402, 8] on div "Preview" at bounding box center [396, 6] width 26 height 4
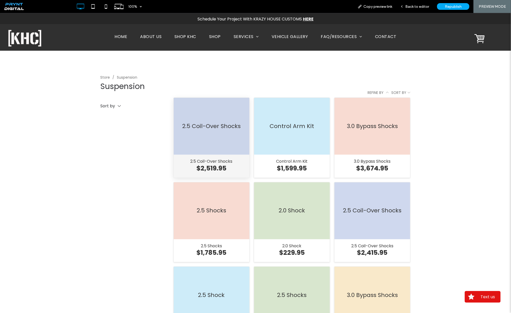
click at [207, 140] on div "2.5 Coil-Over Shocks" at bounding box center [212, 125] width 76 height 57
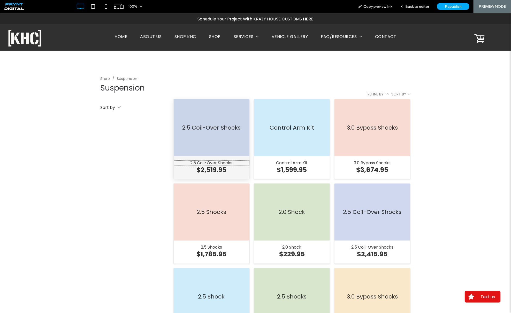
click at [203, 163] on div "2.5 Coil-Over Shocks" at bounding box center [211, 162] width 67 height 5
click at [208, 169] on div "$2,519.95" at bounding box center [211, 169] width 30 height 9
click at [220, 135] on div "2.5 Coil-Over Shocks" at bounding box center [212, 127] width 76 height 57
click at [221, 129] on div "2.5 Coil-Over Shocks" at bounding box center [212, 127] width 76 height 7
click at [412, 6] on span "Back to editor" at bounding box center [417, 6] width 24 height 4
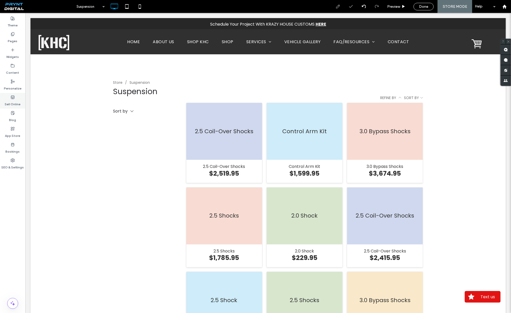
click at [11, 96] on use at bounding box center [12, 96] width 3 height 3
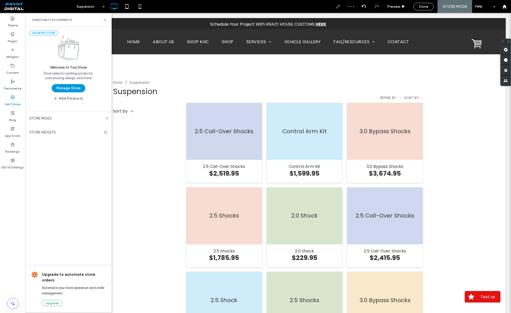
click at [74, 89] on button "Manage Store" at bounding box center [69, 88] width 34 height 8
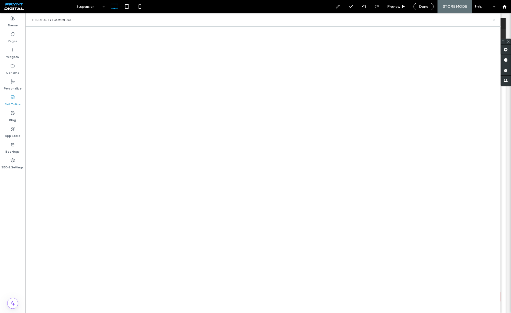
click at [494, 21] on icon at bounding box center [494, 20] width 4 height 4
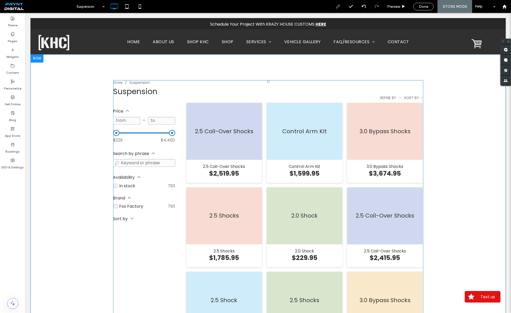
click at [228, 160] on span at bounding box center [268, 245] width 310 height 331
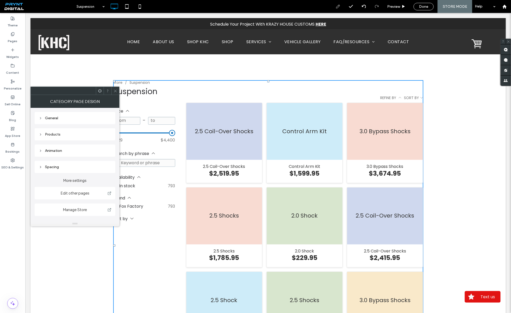
click at [114, 94] on span at bounding box center [115, 91] width 4 height 8
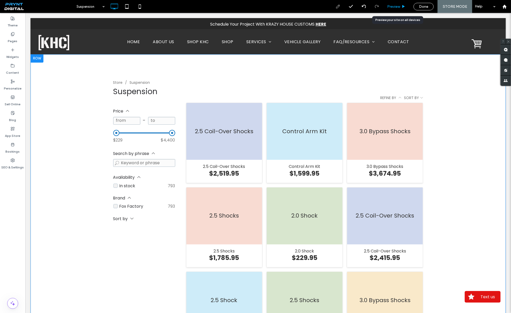
click at [395, 6] on span "Preview" at bounding box center [393, 6] width 13 height 4
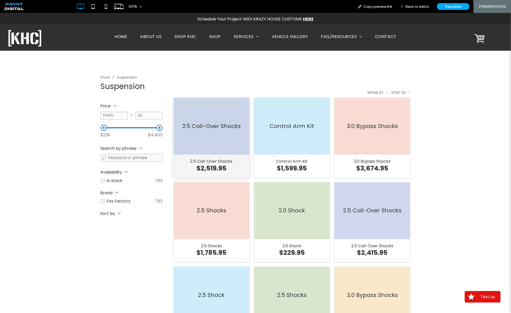
click at [200, 165] on div "$2,519.95" at bounding box center [211, 168] width 30 height 9
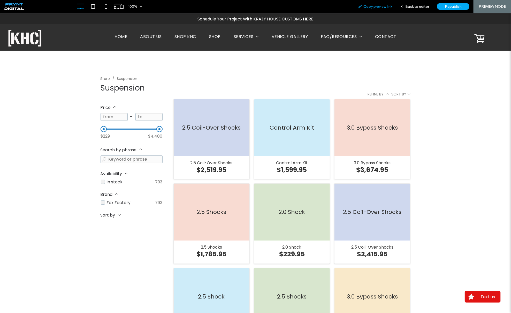
click at [379, 5] on span "Copy preview link" at bounding box center [377, 6] width 29 height 4
click at [456, 5] on span "Republish" at bounding box center [453, 6] width 17 height 4
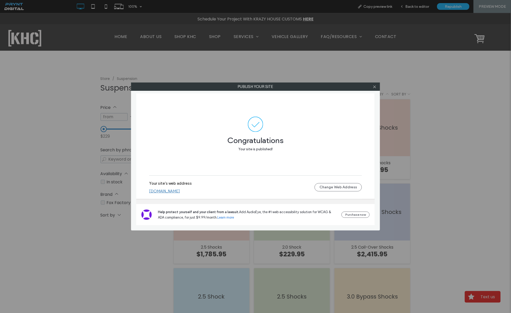
click at [180, 189] on link "[DOMAIN_NAME]" at bounding box center [164, 191] width 31 height 5
click at [372, 86] on icon at bounding box center [374, 87] width 4 height 4
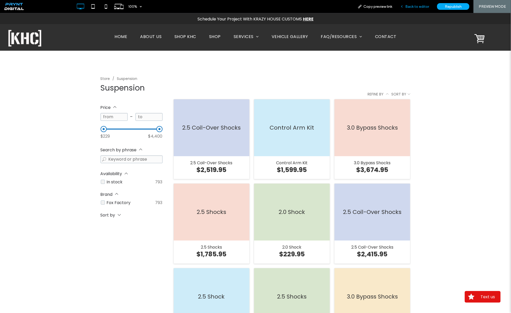
click at [416, 5] on span "Back to editor" at bounding box center [417, 6] width 24 height 4
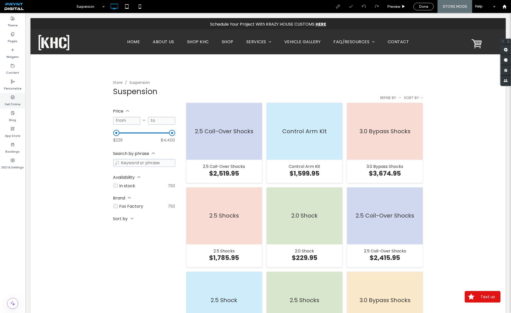
click at [12, 102] on label "Sell Online" at bounding box center [13, 102] width 16 height 7
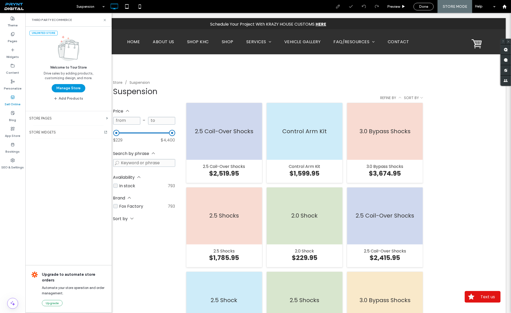
click at [72, 90] on button "Manage Store" at bounding box center [69, 88] width 34 height 8
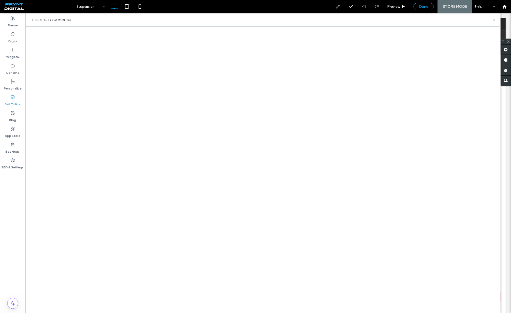
click at [427, 7] on span "Done" at bounding box center [423, 6] width 9 height 4
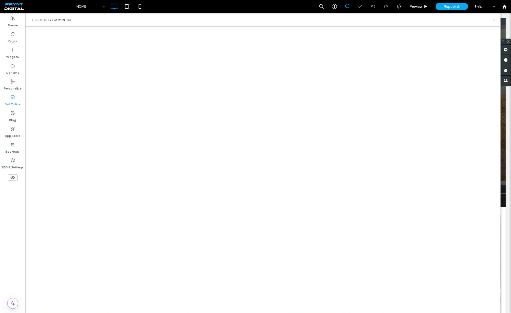
click at [494, 20] on use at bounding box center [493, 20] width 2 height 2
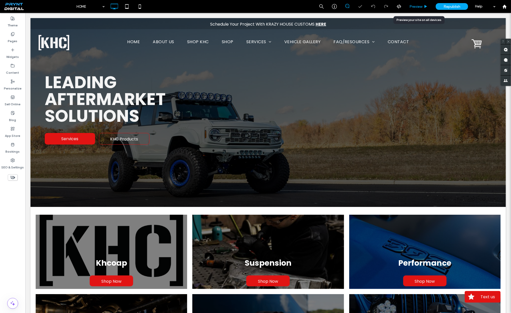
click at [423, 6] on div "Preview" at bounding box center [418, 6] width 26 height 4
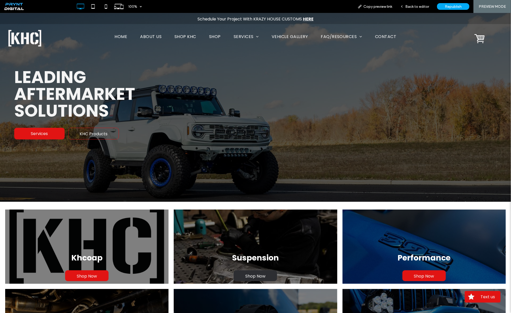
click at [247, 274] on span "Shop Now" at bounding box center [255, 276] width 30 height 12
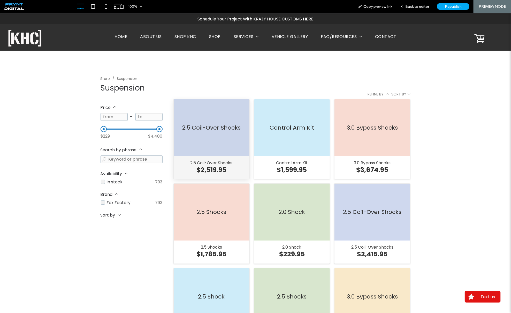
click at [209, 147] on div "2.5 Coil-Over Shocks" at bounding box center [212, 127] width 76 height 57
click at [409, 5] on span "Back to editor" at bounding box center [417, 6] width 24 height 4
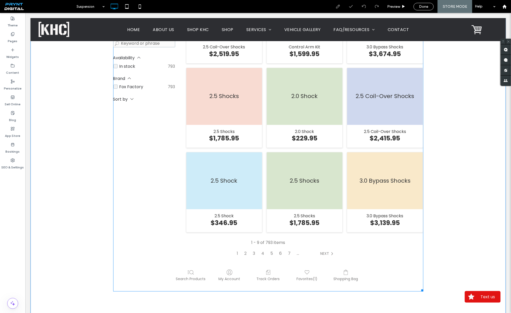
scroll to position [131, 0]
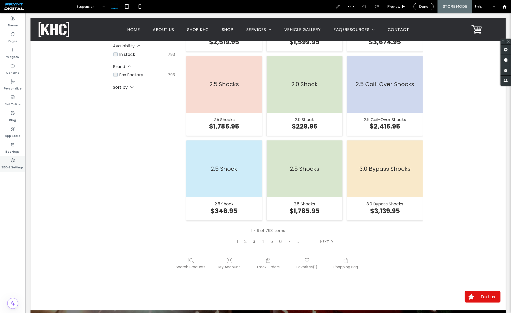
click at [19, 161] on div "SEO & Settings" at bounding box center [12, 164] width 25 height 16
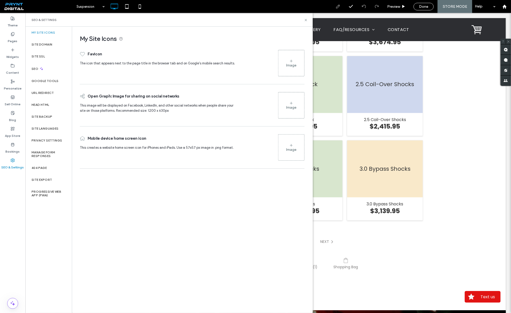
click at [291, 109] on div "Image" at bounding box center [291, 107] width 10 height 4
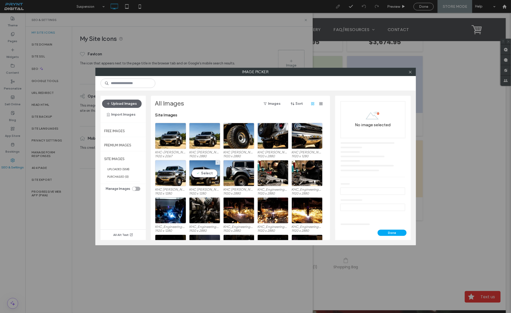
scroll to position [4, 0]
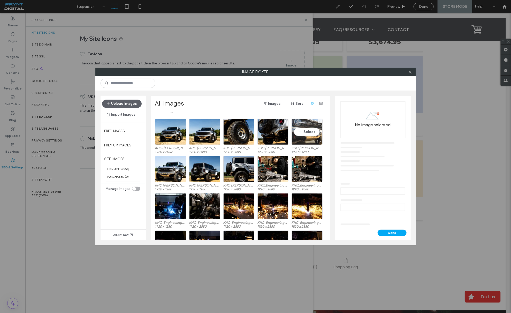
click at [312, 127] on div "Select" at bounding box center [306, 132] width 31 height 26
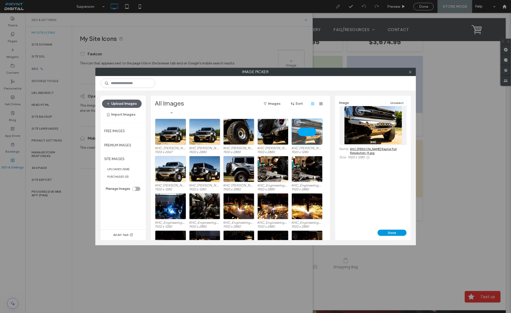
click at [386, 233] on button "Done" at bounding box center [391, 232] width 29 height 6
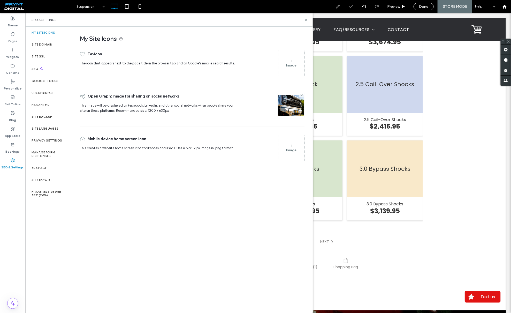
click at [291, 66] on div "Image" at bounding box center [291, 65] width 10 height 4
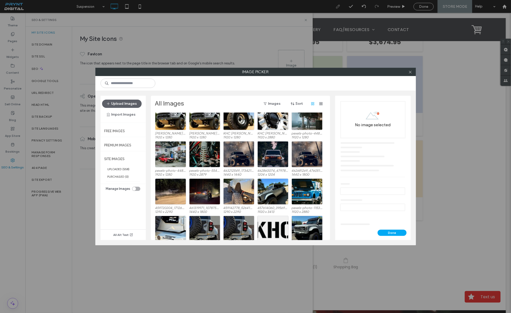
scroll to position [3226, 0]
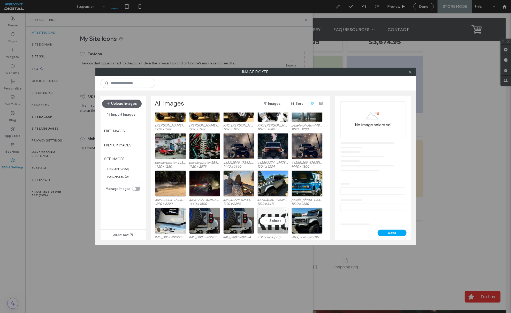
drag, startPoint x: 270, startPoint y: 216, endPoint x: 274, endPoint y: 217, distance: 3.7
click at [270, 216] on div "Select" at bounding box center [272, 220] width 31 height 26
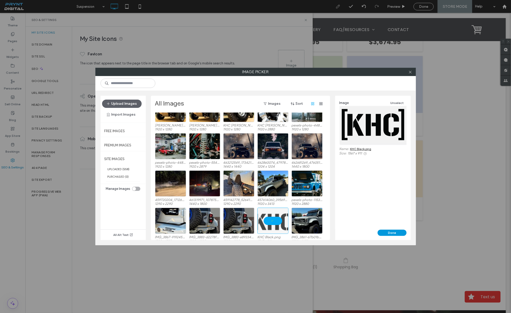
click at [393, 234] on button "Done" at bounding box center [391, 232] width 29 height 6
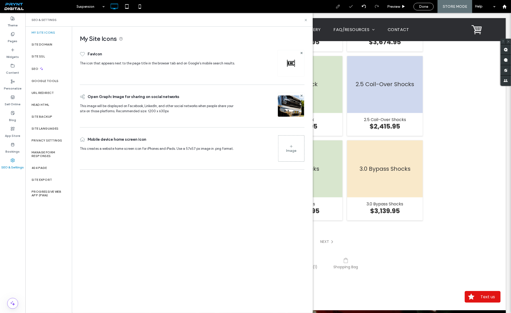
click at [286, 151] on div "Image" at bounding box center [291, 150] width 10 height 4
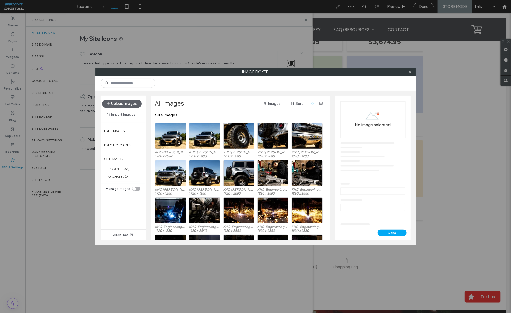
click at [407, 71] on div at bounding box center [410, 72] width 8 height 8
click at [115, 105] on button "Upload Images" at bounding box center [122, 103] width 40 height 8
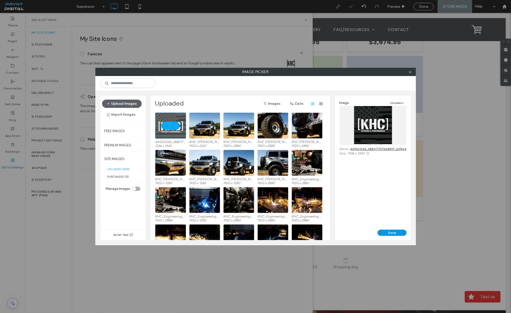
click at [387, 231] on button "Done" at bounding box center [391, 232] width 29 height 6
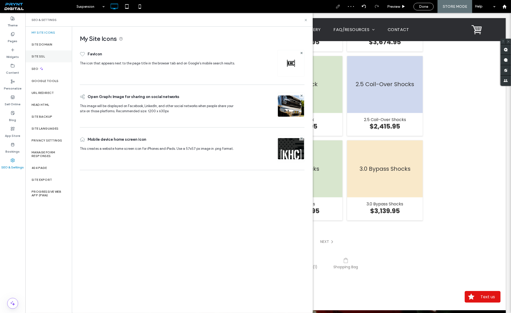
click at [47, 55] on div "Site SSL" at bounding box center [48, 56] width 46 height 12
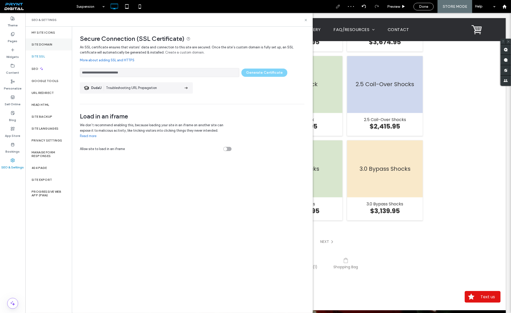
click at [50, 44] on label "Site Domain" at bounding box center [42, 45] width 21 height 4
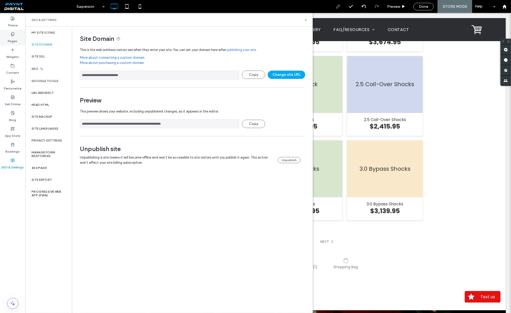
click at [11, 41] on label "Pages" at bounding box center [13, 39] width 10 height 7
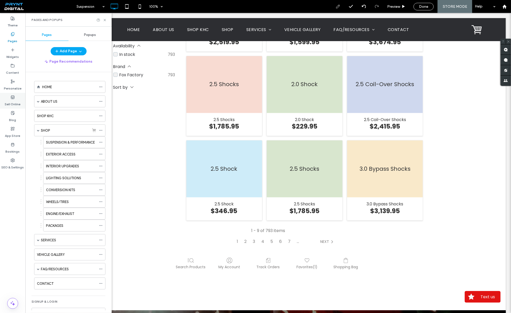
click at [12, 100] on label "Sell Online" at bounding box center [13, 102] width 16 height 7
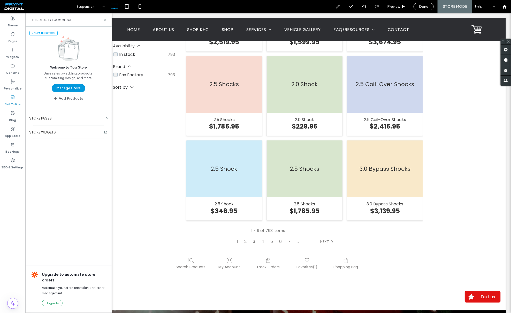
click at [68, 87] on button "Manage Store" at bounding box center [69, 88] width 34 height 8
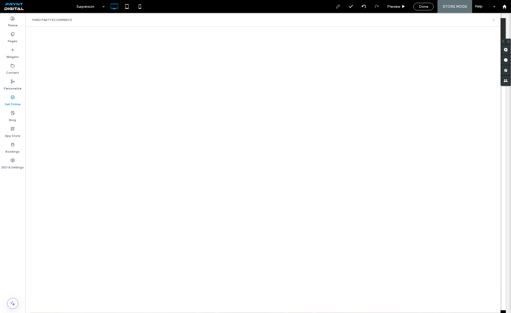
click at [495, 21] on icon at bounding box center [494, 20] width 4 height 4
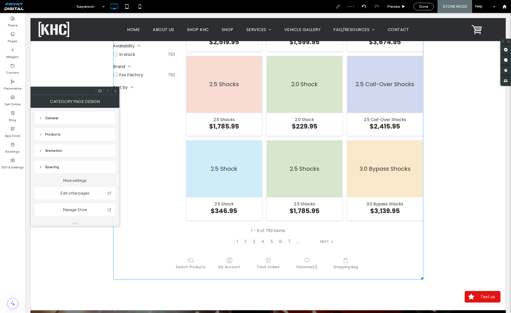
click at [65, 133] on div "Products" at bounding box center [75, 134] width 72 height 4
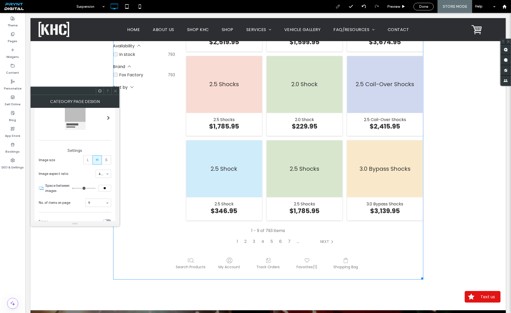
scroll to position [112, 0]
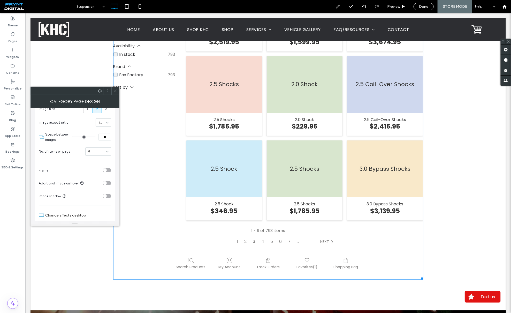
click at [106, 195] on div "toggle" at bounding box center [107, 196] width 8 height 4
click at [105, 183] on div "toggle" at bounding box center [105, 183] width 4 height 4
click at [105, 183] on div "toggle" at bounding box center [107, 183] width 8 height 4
click at [106, 172] on div "toggle" at bounding box center [107, 170] width 8 height 4
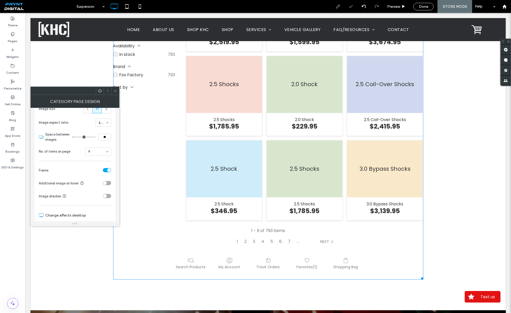
click at [106, 172] on div "toggle" at bounding box center [107, 170] width 8 height 4
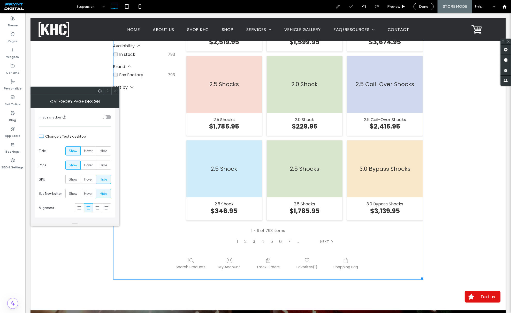
scroll to position [145, 0]
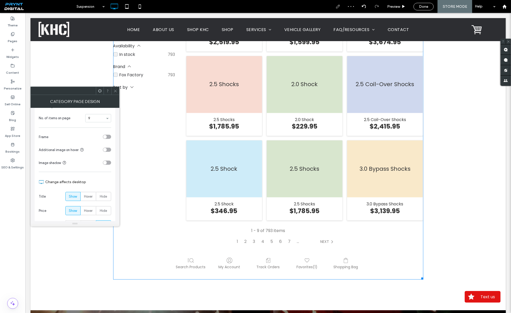
click at [106, 135] on section "Frame" at bounding box center [75, 136] width 72 height 13
click at [106, 138] on div "toggle" at bounding box center [105, 137] width 4 height 4
click at [106, 138] on div "toggle" at bounding box center [107, 137] width 8 height 4
click at [106, 138] on div "toggle" at bounding box center [105, 137] width 4 height 4
click at [106, 138] on div "toggle" at bounding box center [107, 137] width 8 height 4
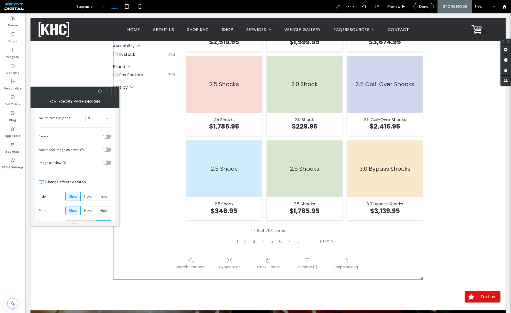
click at [106, 138] on div "toggle" at bounding box center [105, 137] width 4 height 4
click at [106, 138] on div "toggle" at bounding box center [107, 137] width 8 height 4
click at [106, 138] on div "toggle" at bounding box center [105, 137] width 4 height 4
click at [106, 138] on div "toggle" at bounding box center [107, 137] width 8 height 4
click at [106, 138] on div "toggle" at bounding box center [105, 137] width 4 height 4
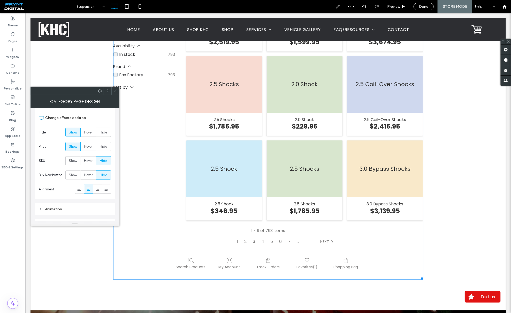
scroll to position [208, 0]
click at [90, 178] on span "Hover" at bounding box center [88, 175] width 9 height 5
drag, startPoint x: 76, startPoint y: 176, endPoint x: 73, endPoint y: 176, distance: 3.4
click at [75, 176] on label "Show" at bounding box center [72, 175] width 15 height 9
click at [80, 192] on icon at bounding box center [79, 189] width 5 height 5
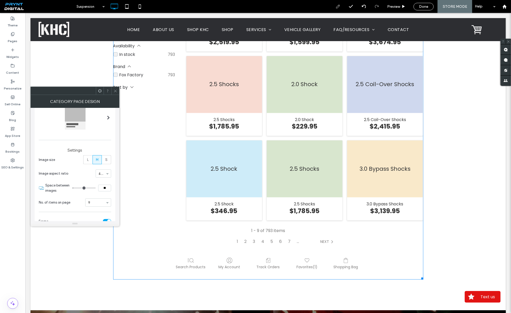
scroll to position [0, 0]
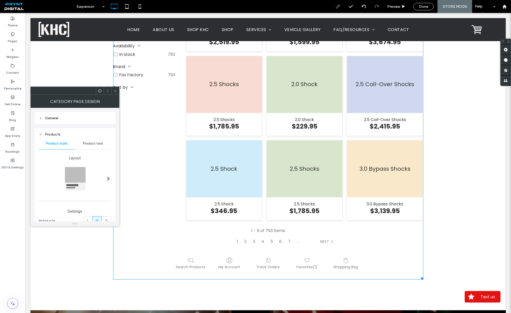
click at [105, 181] on div at bounding box center [108, 179] width 11 height 40
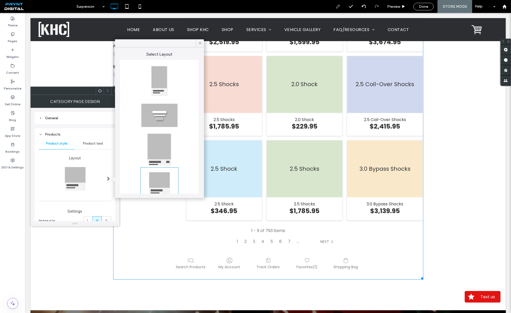
click at [53, 120] on div "General" at bounding box center [75, 117] width 72 height 7
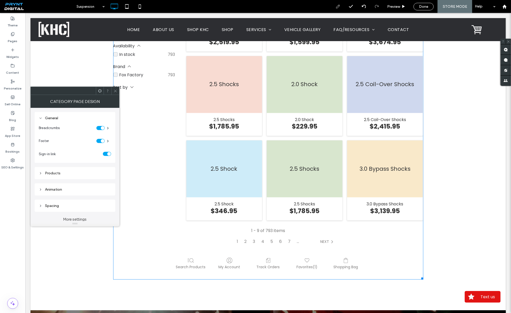
click at [108, 154] on div "toggle" at bounding box center [109, 154] width 4 height 4
click at [108, 154] on div "toggle" at bounding box center [107, 154] width 8 height 4
click at [108, 154] on div "toggle" at bounding box center [109, 154] width 4 height 4
click at [108, 154] on div "toggle" at bounding box center [107, 154] width 8 height 4
click at [108, 154] on div "toggle" at bounding box center [109, 154] width 4 height 4
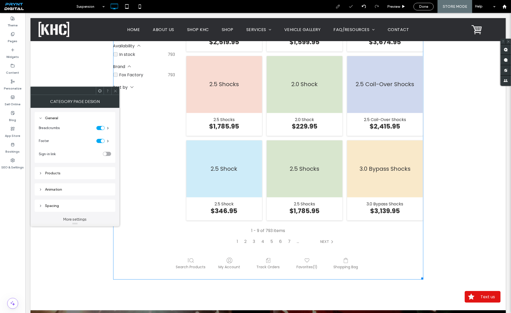
click at [108, 154] on div "toggle" at bounding box center [107, 154] width 8 height 4
click at [108, 154] on div "toggle" at bounding box center [109, 154] width 4 height 4
click at [115, 96] on div "Category page design" at bounding box center [74, 101] width 89 height 13
click at [114, 90] on icon at bounding box center [115, 91] width 4 height 4
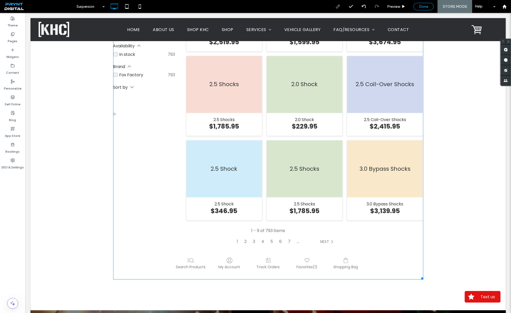
click at [418, 5] on div "Done" at bounding box center [424, 6] width 20 height 4
click at [417, 6] on span "Preview" at bounding box center [415, 6] width 13 height 4
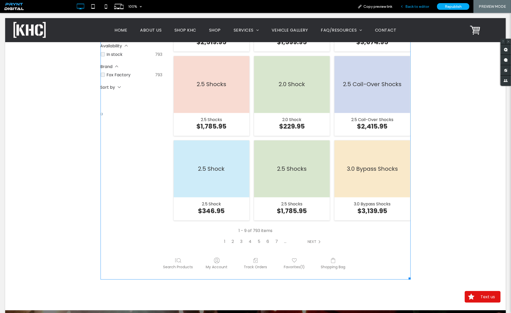
click at [416, 7] on span "Back to editor" at bounding box center [417, 6] width 24 height 4
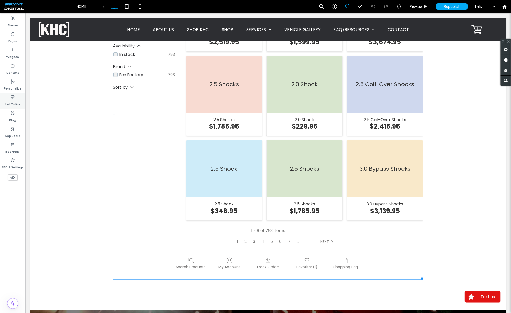
click at [10, 96] on div "Sell Online" at bounding box center [12, 101] width 25 height 16
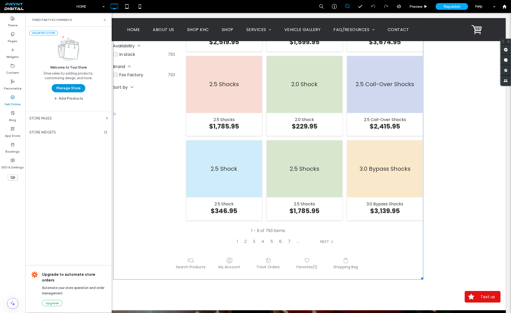
click at [69, 89] on button "Manage Store" at bounding box center [69, 88] width 34 height 8
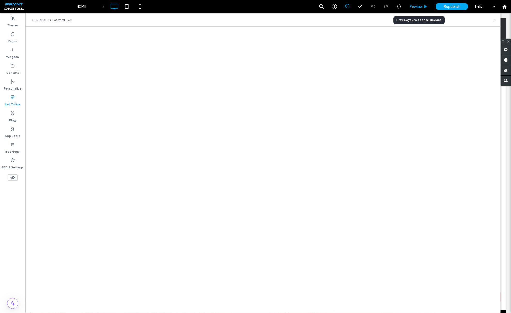
click at [418, 7] on span "Preview" at bounding box center [415, 6] width 13 height 4
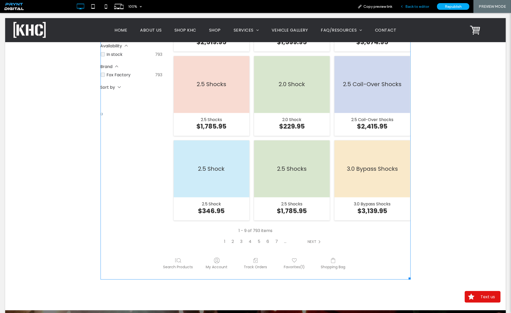
click at [422, 10] on div "Back to editor" at bounding box center [414, 6] width 37 height 13
click at [421, 8] on span "Back to editor" at bounding box center [417, 6] width 24 height 4
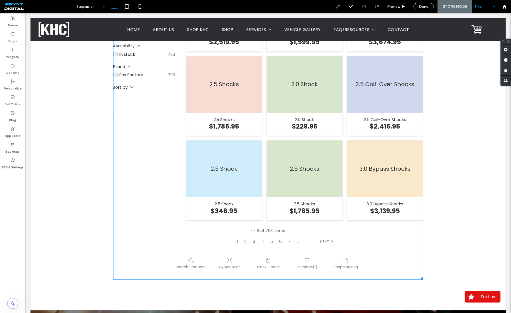
click at [485, 9] on div "Help" at bounding box center [485, 6] width 26 height 13
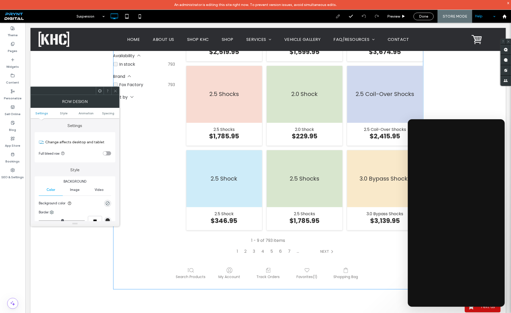
click at [116, 92] on icon at bounding box center [115, 91] width 4 height 4
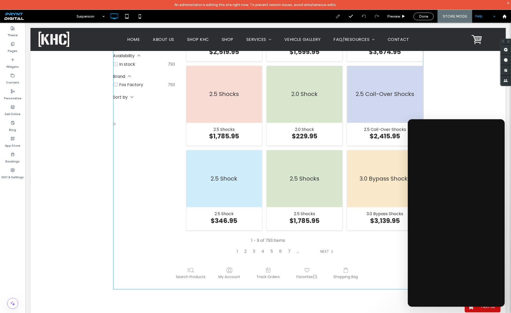
click at [509, 3] on div "x" at bounding box center [508, 3] width 2 height 4
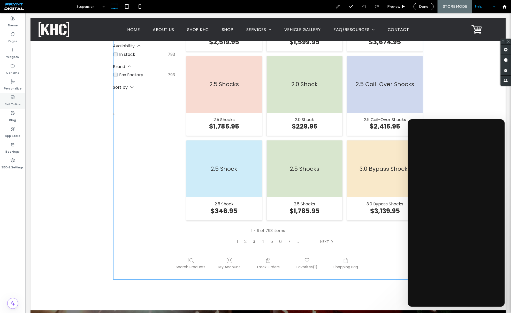
click at [14, 98] on use at bounding box center [12, 96] width 3 height 3
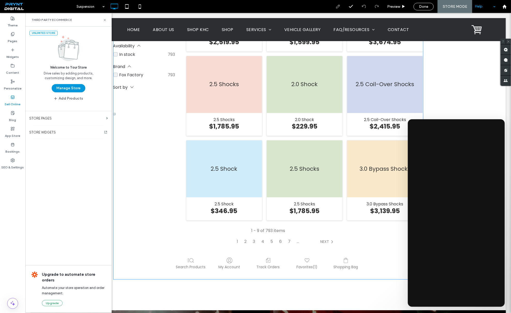
click at [67, 90] on button "Manage Store" at bounding box center [69, 88] width 34 height 8
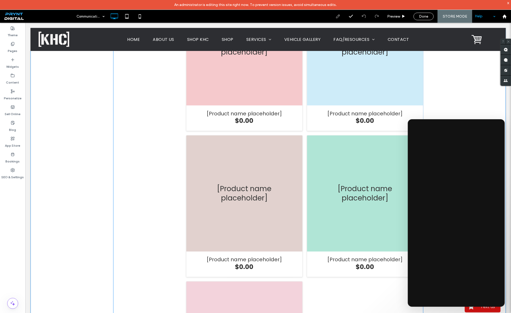
scroll to position [498, 0]
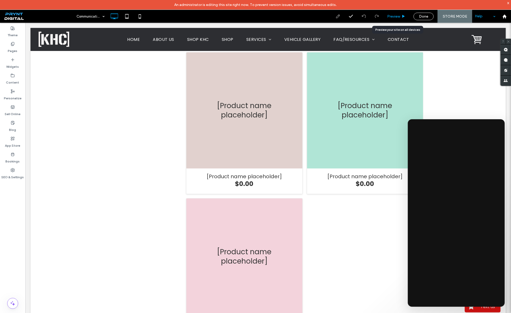
drag, startPoint x: 397, startPoint y: 18, endPoint x: 259, endPoint y: 112, distance: 166.3
click at [397, 18] on div "Preview" at bounding box center [396, 16] width 26 height 13
click at [424, 14] on span "Done" at bounding box center [423, 16] width 9 height 4
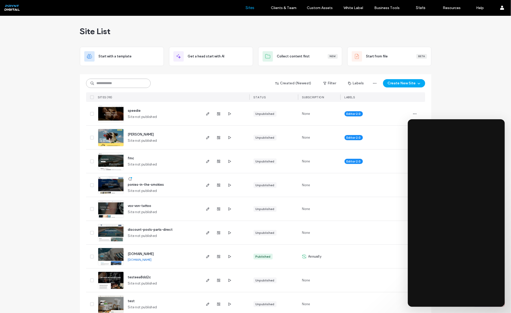
click at [105, 84] on input at bounding box center [118, 83] width 65 height 9
type input "***"
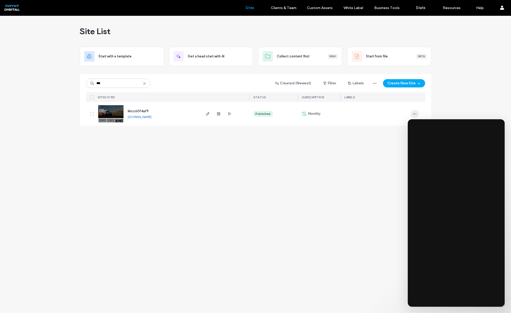
click at [417, 113] on span "button" at bounding box center [414, 114] width 8 height 8
click at [395, 127] on span "Duplicate Site" at bounding box center [393, 127] width 22 height 5
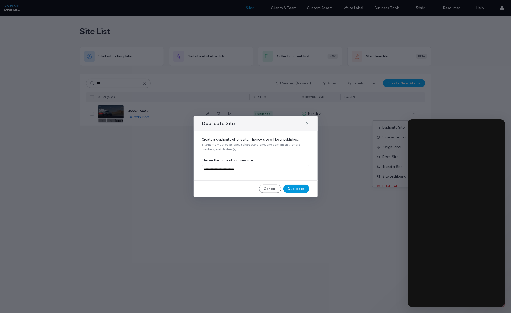
click at [294, 190] on button "Duplicate" at bounding box center [296, 188] width 26 height 8
